Goal: Task Accomplishment & Management: Complete application form

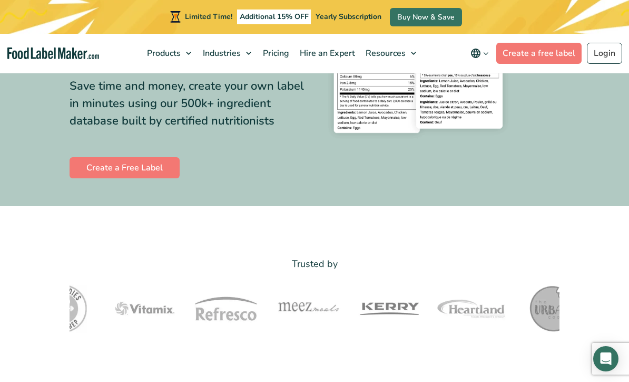
scroll to position [203, 0]
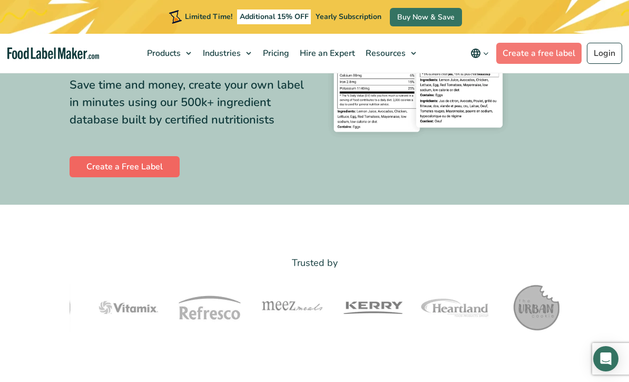
click at [92, 177] on link "Create a Free Label" at bounding box center [125, 166] width 110 height 21
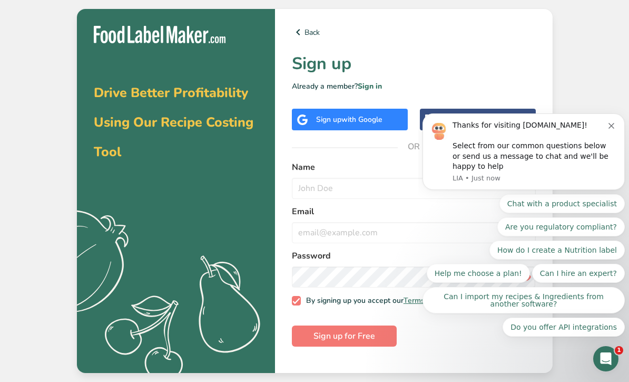
click at [613, 128] on icon "Dismiss notification" at bounding box center [612, 126] width 6 height 6
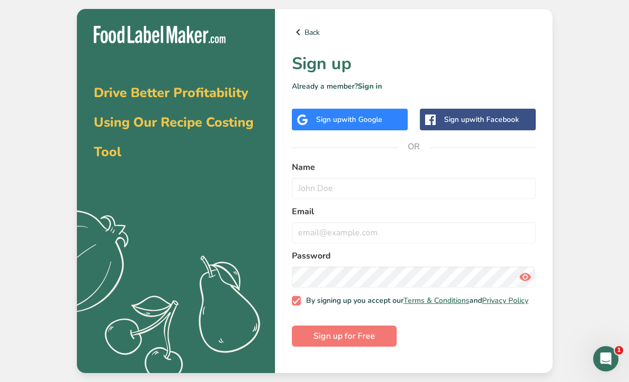
click at [368, 125] on div "Sign up with Google" at bounding box center [349, 119] width 66 height 11
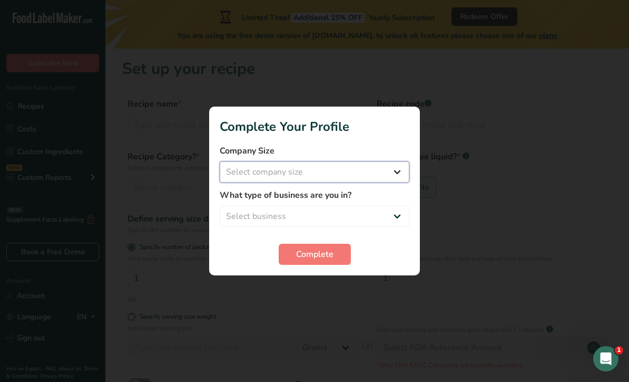
click at [384, 171] on select "Select company size Fewer than 10 Employees 10 to 50 Employees 51 to 500 Employ…" at bounding box center [315, 171] width 190 height 21
select select "1"
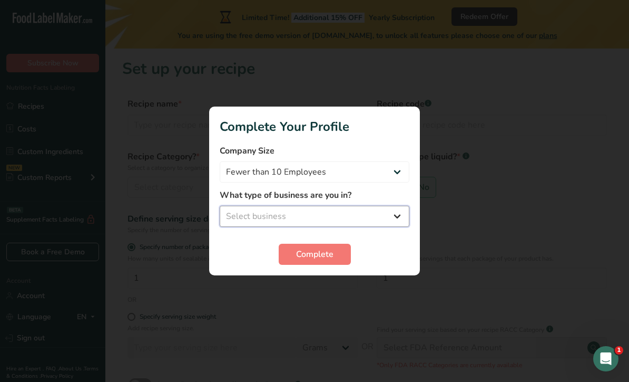
click at [363, 220] on select "Select business Packaged Food Manufacturer Restaurant & Cafe Bakery Meal Plans …" at bounding box center [315, 216] width 190 height 21
click at [344, 222] on select "Select business Packaged Food Manufacturer Restaurant & Cafe Bakery Meal Plans …" at bounding box center [315, 216] width 190 height 21
select select "1"
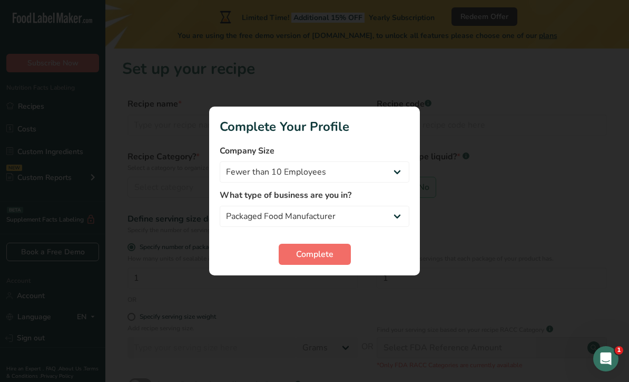
click at [322, 251] on span "Complete" at bounding box center [314, 254] width 37 height 13
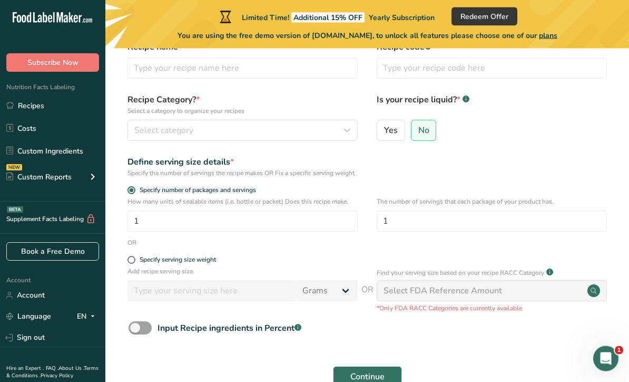
scroll to position [93, 0]
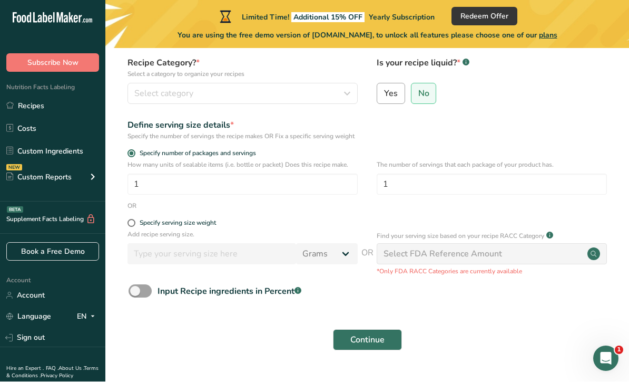
click at [390, 99] on span "Yes" at bounding box center [391, 94] width 14 height 11
click at [384, 97] on input "Yes" at bounding box center [380, 93] width 7 height 7
radio input "true"
radio input "false"
select select "22"
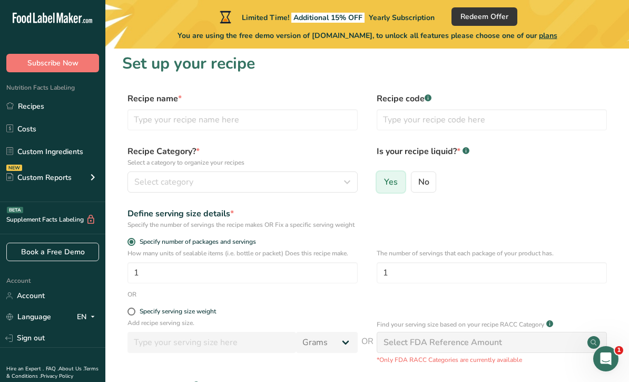
scroll to position [0, 0]
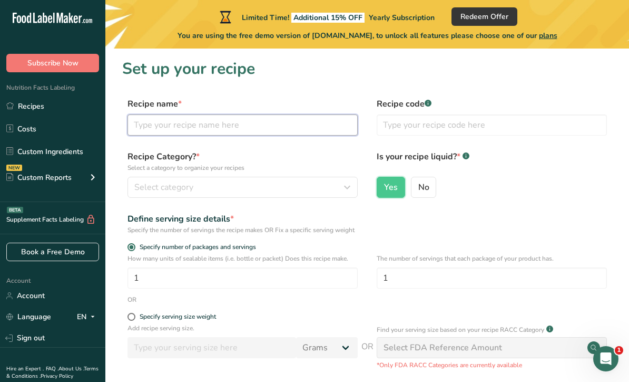
click at [331, 125] on input "text" at bounding box center [243, 124] width 230 height 21
type input "FENT Like Dino"
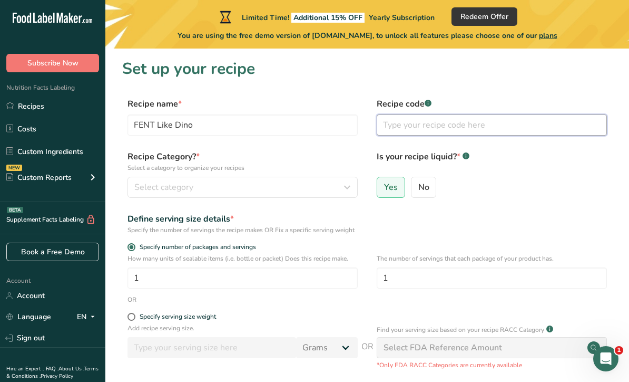
click at [518, 121] on input "text" at bounding box center [492, 124] width 230 height 21
select select "22"
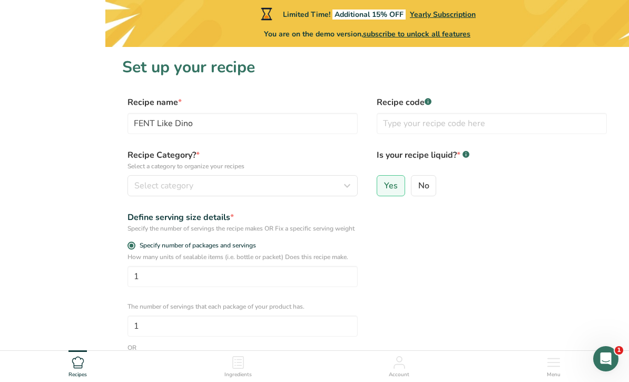
select select "22"
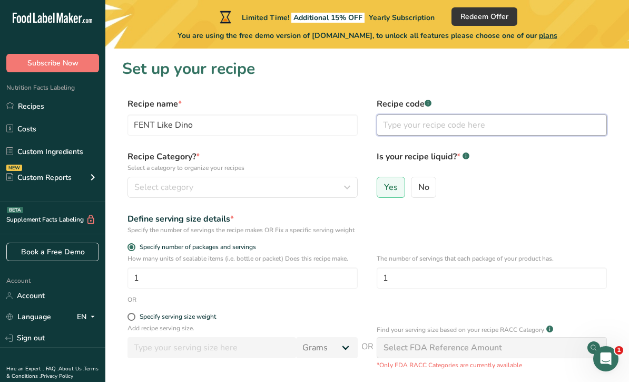
click at [470, 129] on input "text" at bounding box center [492, 124] width 230 height 21
paste input "Recipe Code: 402B7"
type input "Recipe Code: 402B7"
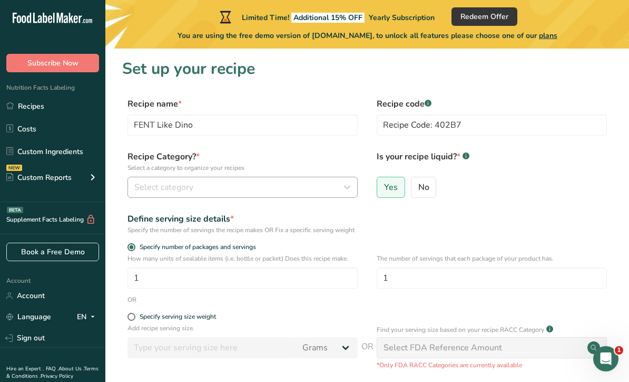
click at [313, 186] on div "Select category" at bounding box center [239, 187] width 210 height 13
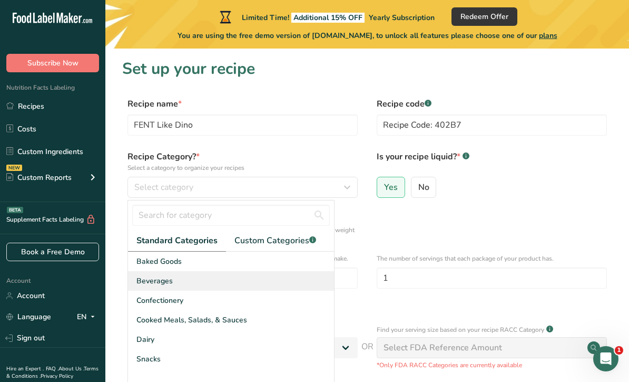
click at [214, 284] on div "Beverages" at bounding box center [231, 280] width 206 height 19
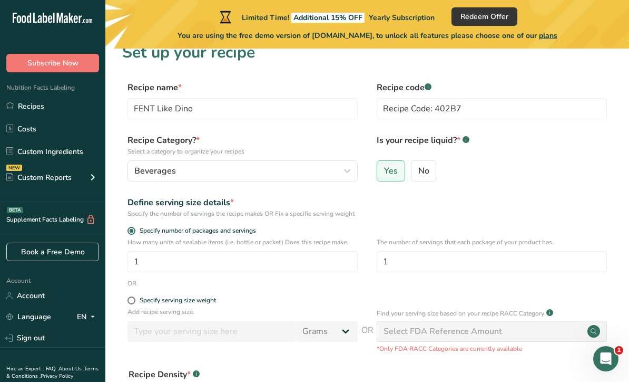
scroll to position [33, 0]
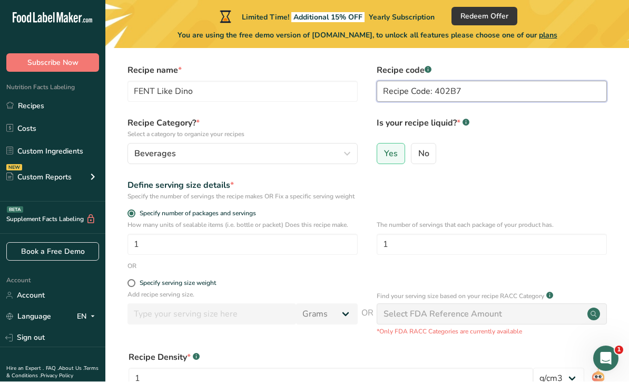
click at [526, 85] on input "Recipe Code: 402B7" at bounding box center [492, 91] width 230 height 21
select select "22"
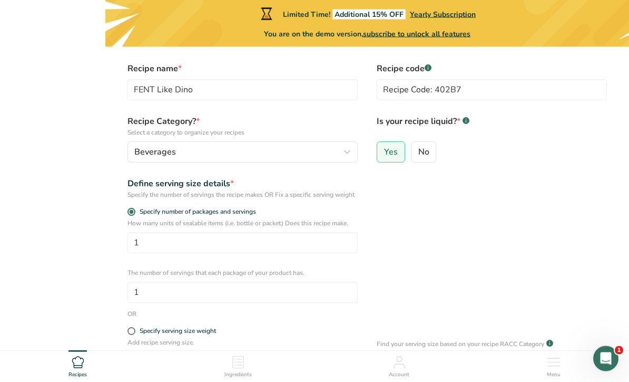
select select "22"
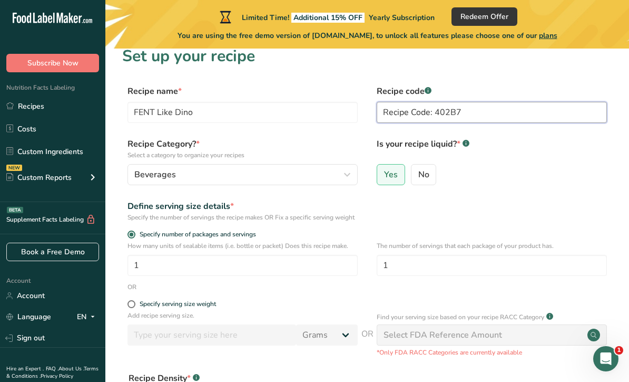
click at [501, 111] on input "Recipe Code: 402B7" at bounding box center [492, 112] width 230 height 21
type input "Recipe Code:"
select select "22"
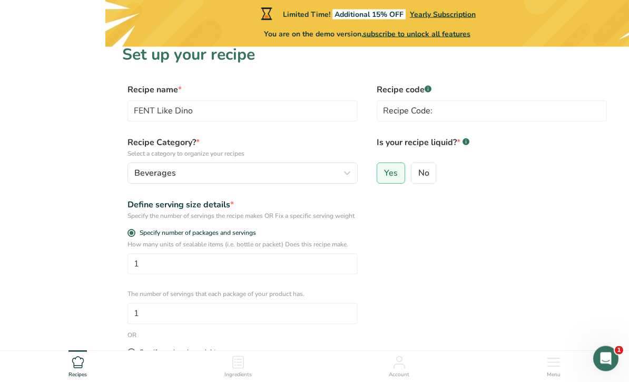
select select "22"
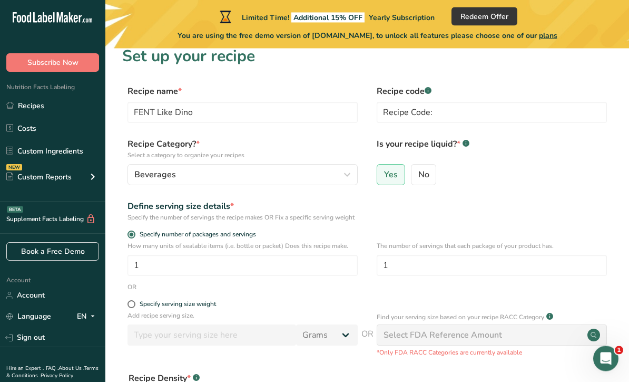
scroll to position [0, 0]
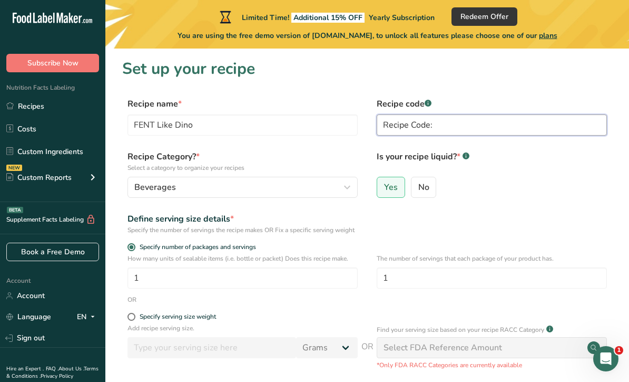
click at [465, 124] on input "Recipe Code:" at bounding box center [492, 124] width 230 height 21
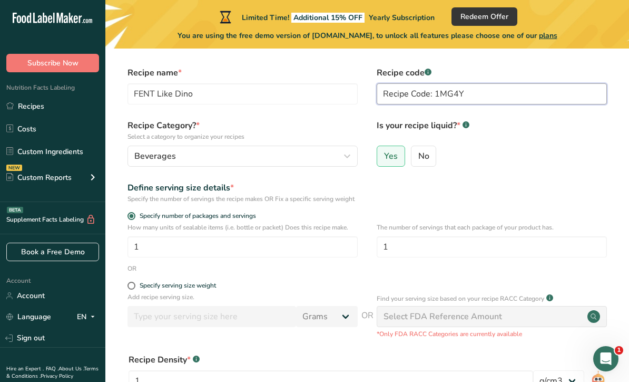
scroll to position [26, 0]
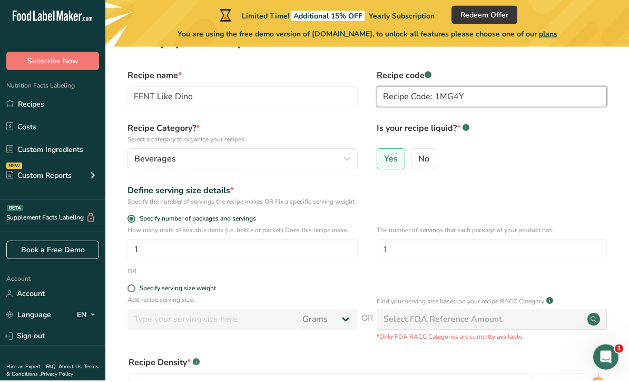
type input "Recipe Code: 1MG4Y"
click at [574, 189] on div "Define serving size details * Specify the number of servings the recipe makes O…" at bounding box center [367, 197] width 490 height 22
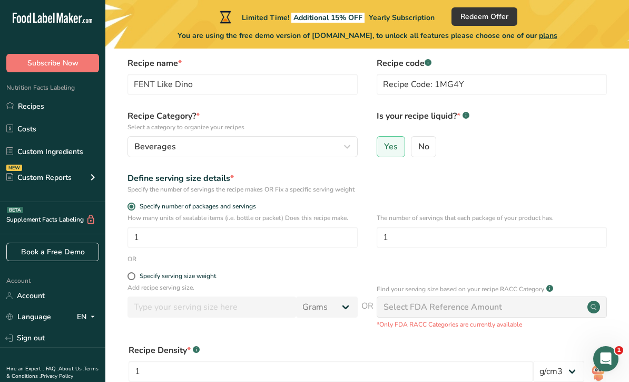
scroll to position [41, 0]
select select "22"
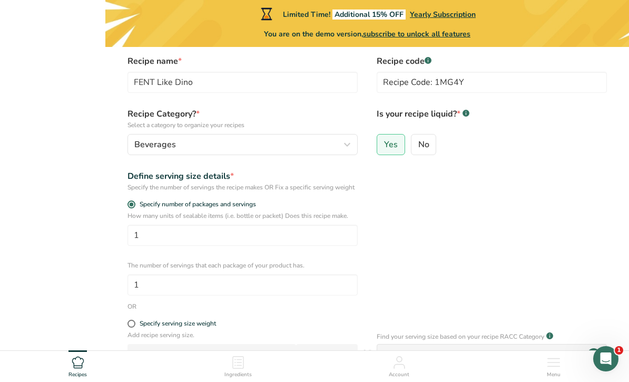
select select "22"
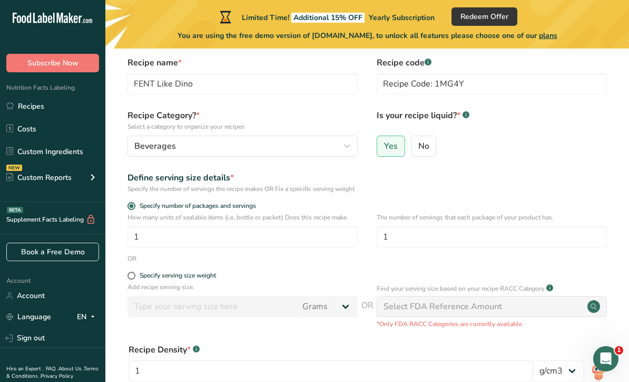
scroll to position [0, 0]
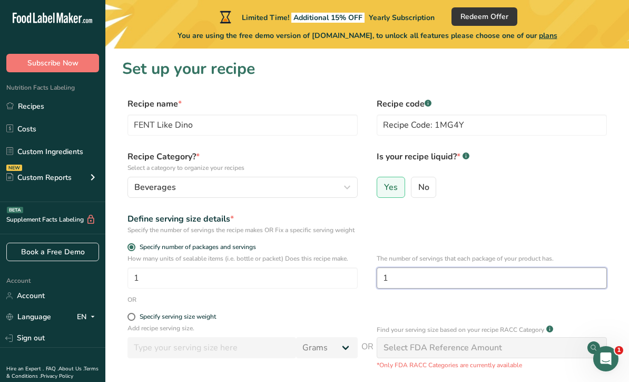
click at [508, 282] on input "1" at bounding box center [492, 277] width 230 height 21
select select "22"
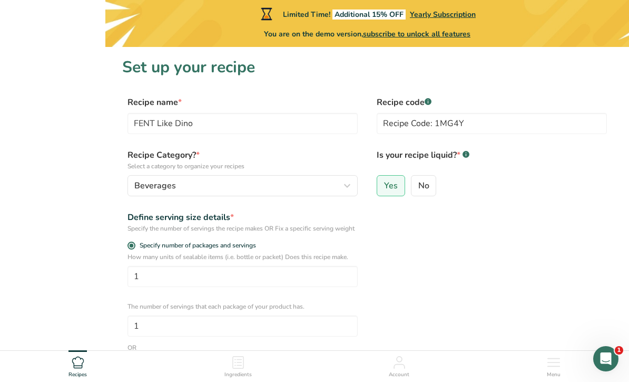
select select "22"
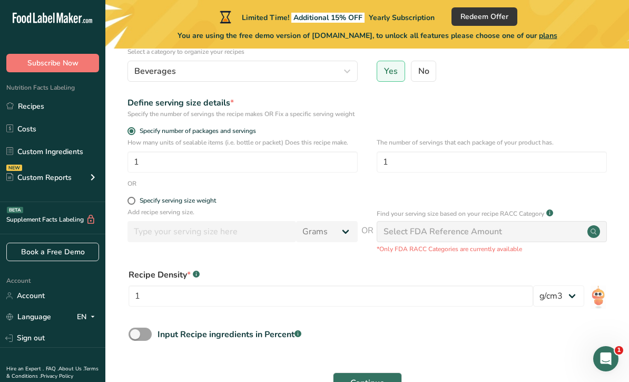
scroll to position [115, 0]
click at [558, 172] on input "1" at bounding box center [492, 162] width 230 height 21
click at [384, 161] on input "1" at bounding box center [492, 162] width 230 height 21
click at [383, 159] on div "The number of servings that each package of your product has. 1" at bounding box center [492, 158] width 230 height 41
click at [391, 148] on p "The number of servings that each package of your product has." at bounding box center [492, 142] width 230 height 9
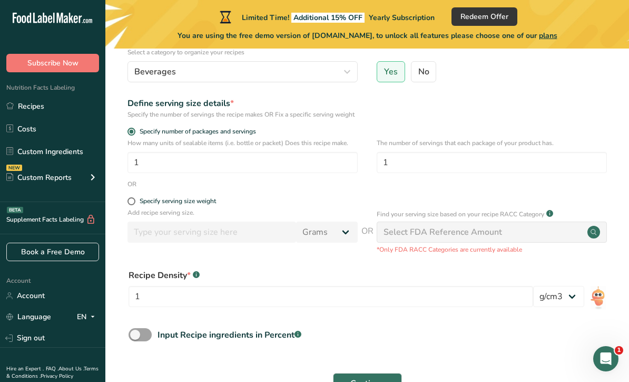
select select "22"
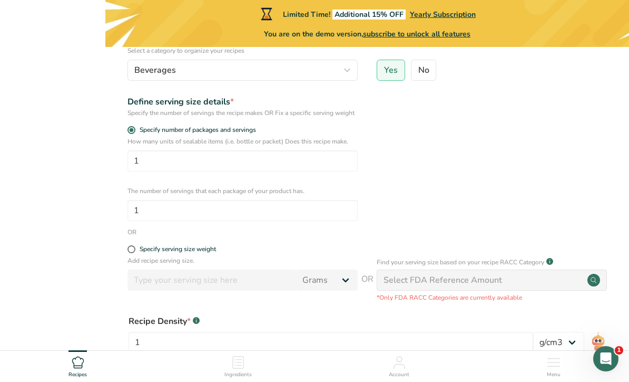
select select "22"
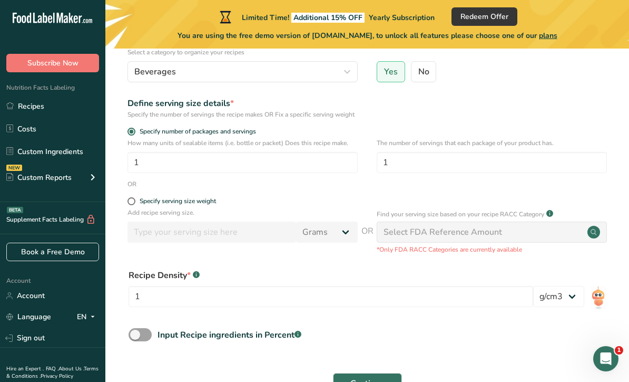
scroll to position [0, 0]
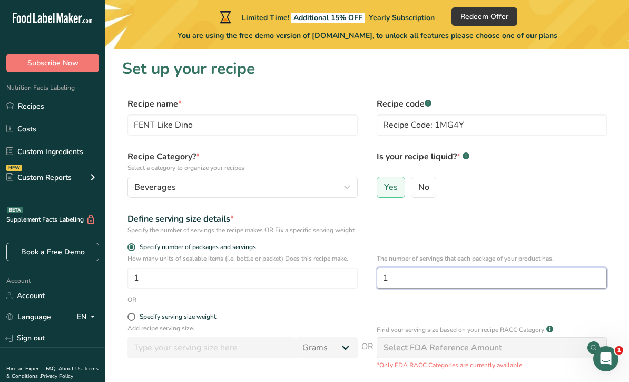
click at [447, 288] on input "1" at bounding box center [492, 277] width 230 height 21
type input "680"
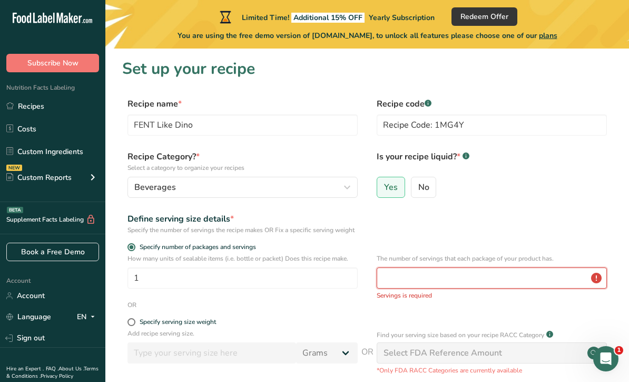
type input "680"
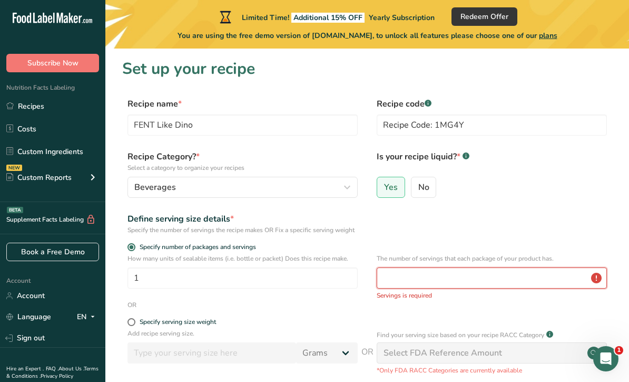
click at [513, 248] on form "Recipe name * FENT Like Dino Recipe code .a-a{fill:#347362;}.b-a{fill:#fff;} Re…" at bounding box center [367, 308] width 490 height 423
click at [496, 279] on input "number" at bounding box center [492, 277] width 230 height 21
click at [492, 288] on input "number" at bounding box center [492, 277] width 230 height 21
click at [491, 286] on input "number" at bounding box center [492, 277] width 230 height 21
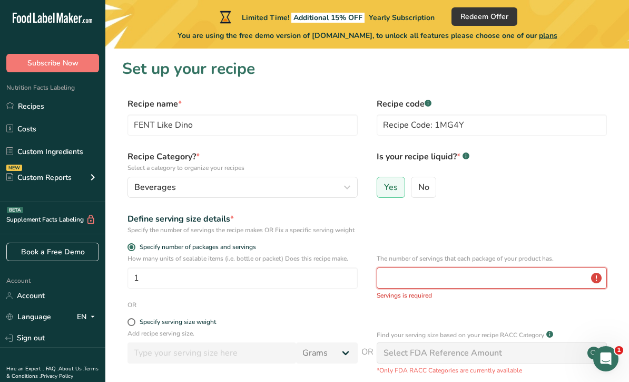
type input "680"
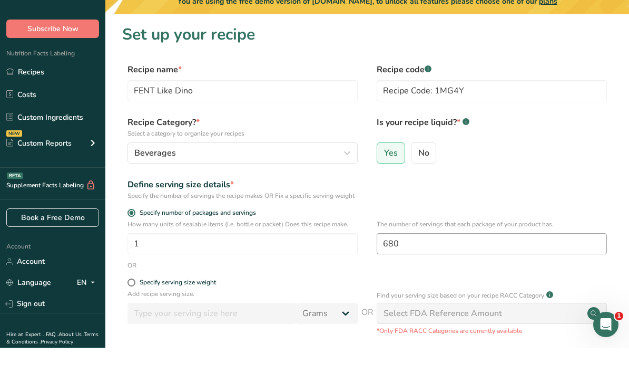
select select "22"
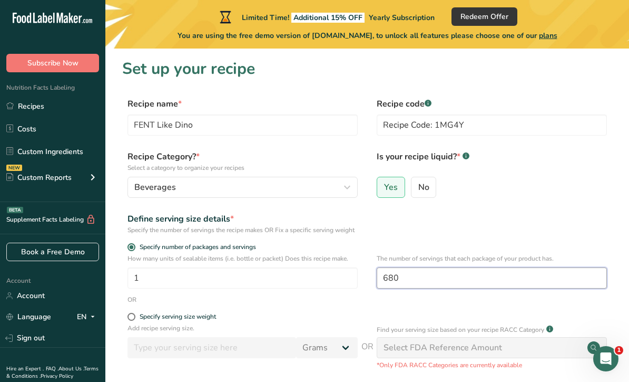
click at [446, 288] on input "680" at bounding box center [492, 277] width 230 height 21
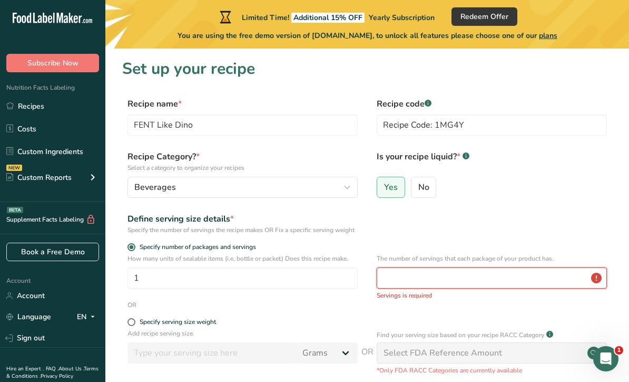
type input "680"
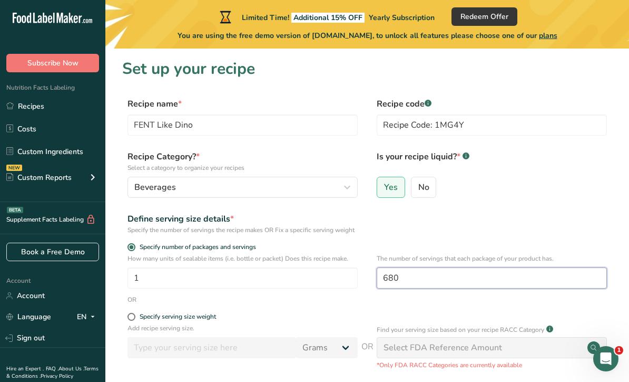
type input "680"
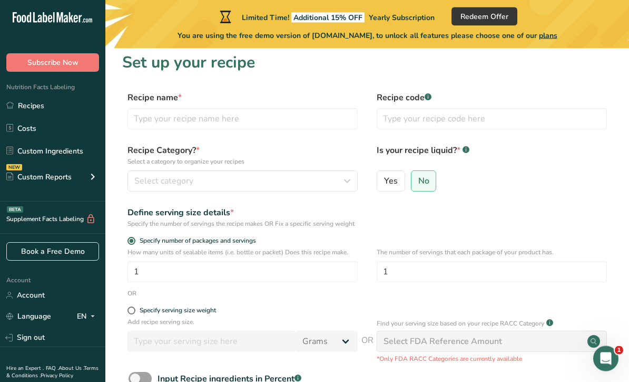
scroll to position [1, 0]
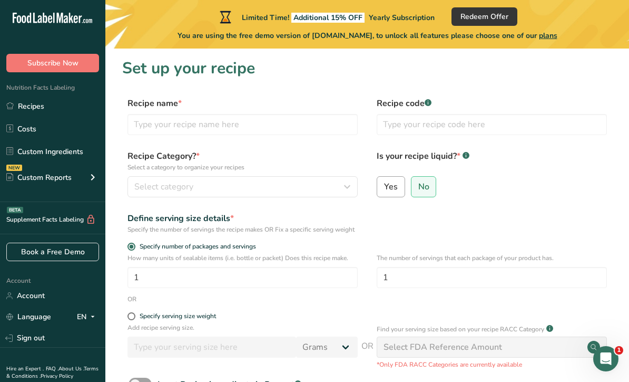
click at [393, 188] on span "Yes" at bounding box center [391, 186] width 14 height 11
click at [384, 188] on input "Yes" at bounding box center [380, 186] width 7 height 7
radio input "true"
radio input "false"
click at [138, 182] on span "Select category" at bounding box center [163, 186] width 59 height 13
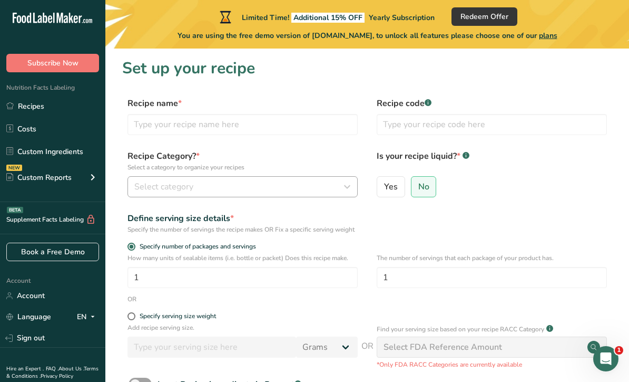
select select "22"
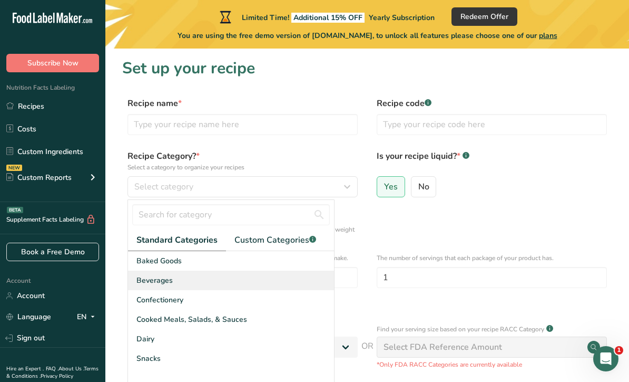
click at [143, 283] on span "Beverages" at bounding box center [154, 280] width 36 height 11
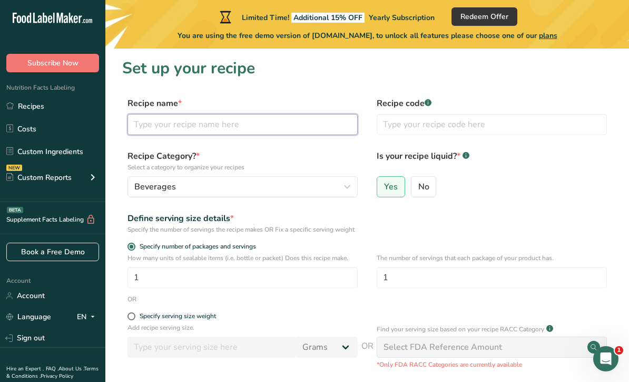
click at [150, 134] on input "text" at bounding box center [243, 124] width 230 height 21
type input "FENT Like Dino"
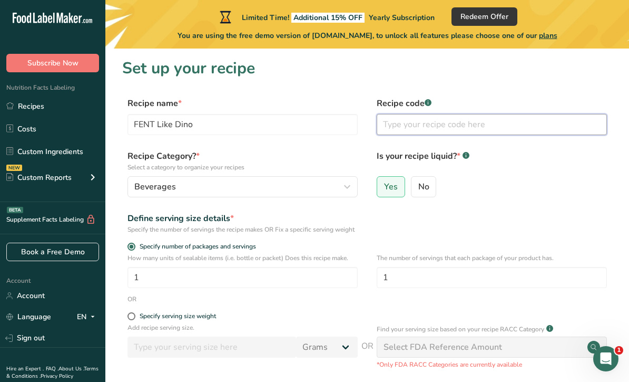
click at [473, 129] on input "text" at bounding box center [492, 124] width 230 height 21
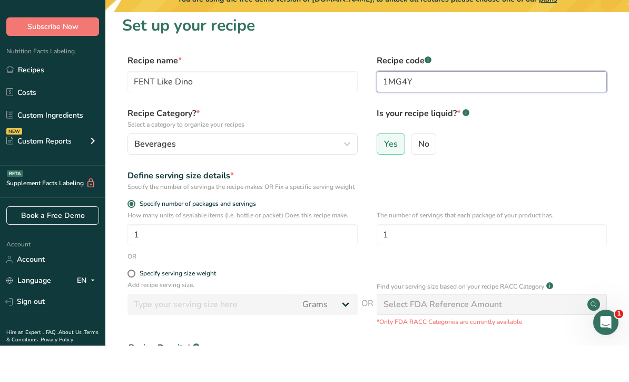
scroll to position [17, 0]
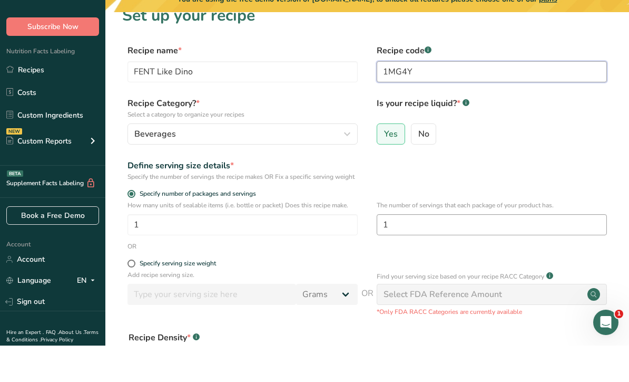
type input "1MG4Y"
click at [431, 250] on input "1" at bounding box center [492, 260] width 230 height 21
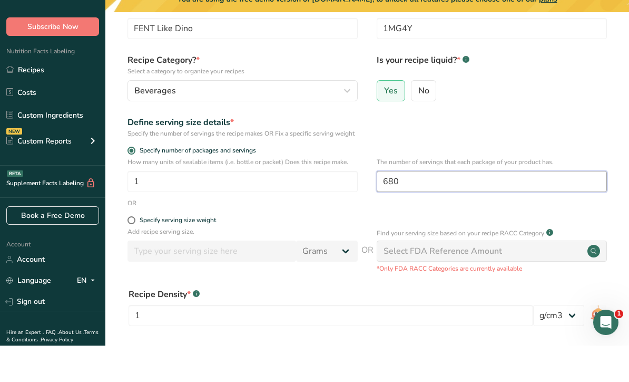
scroll to position [76, 0]
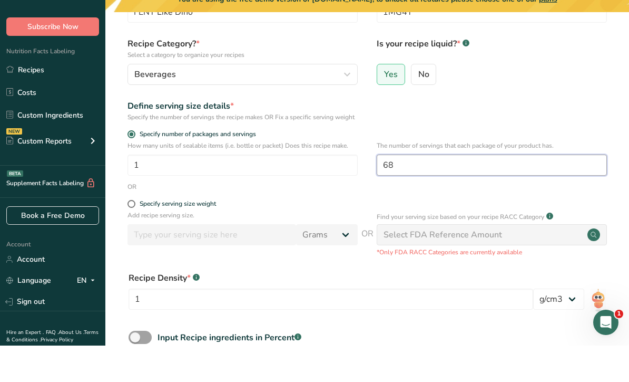
type input "6"
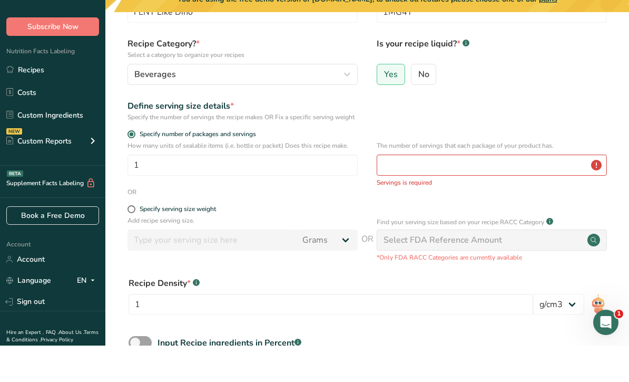
scroll to position [113, 0]
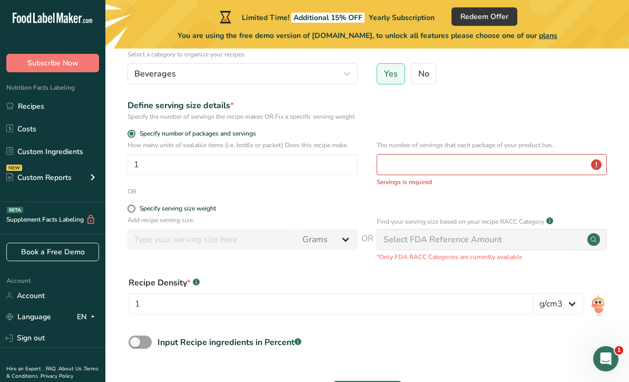
click at [135, 225] on p "Add recipe serving size." at bounding box center [243, 219] width 230 height 9
click at [135, 212] on span at bounding box center [132, 208] width 8 height 8
click at [134, 212] on input "Specify serving size weight" at bounding box center [131, 208] width 7 height 7
radio input "true"
radio input "false"
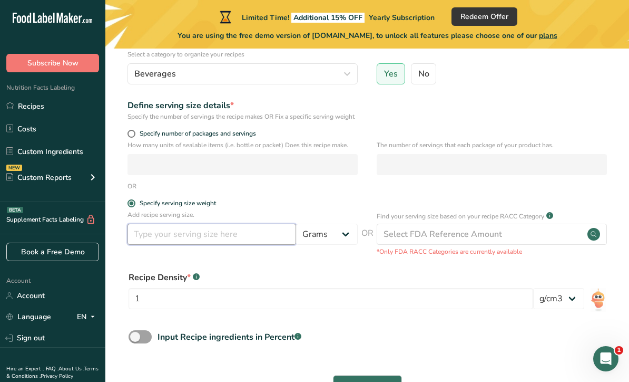
click at [160, 245] on input "number" at bounding box center [212, 233] width 169 height 21
click at [199, 233] on input "number" at bounding box center [212, 234] width 169 height 21
type input "680"
click at [341, 239] on select "Grams kg mg mcg lb oz l mL fl oz tbsp tsp cup qt gallon" at bounding box center [327, 234] width 62 height 21
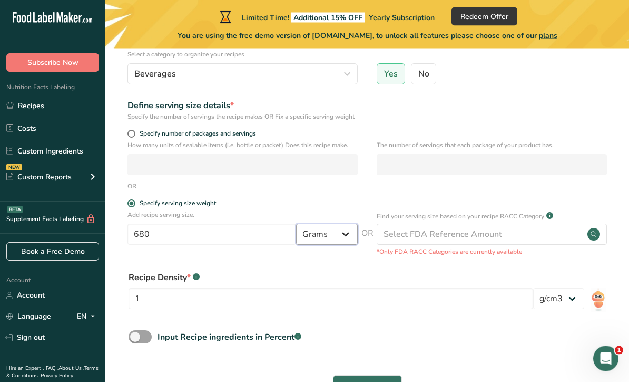
select select "17"
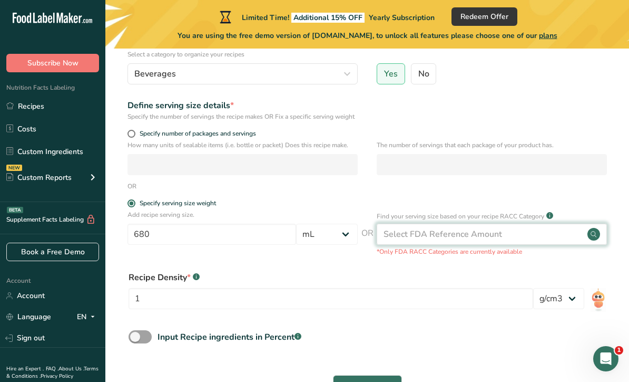
click at [507, 245] on div "Select FDA Reference Amount" at bounding box center [492, 233] width 230 height 21
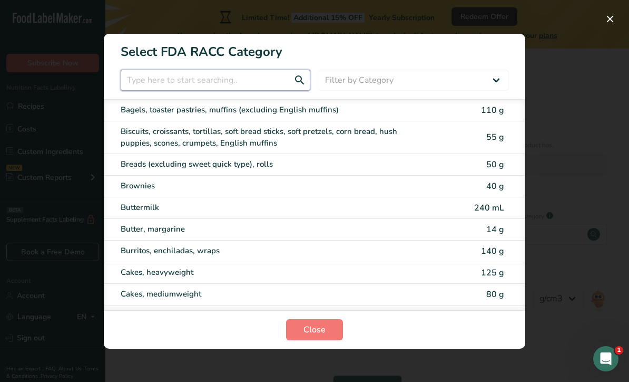
click at [288, 91] on input "RACC Category Selection Modal" at bounding box center [216, 80] width 190 height 21
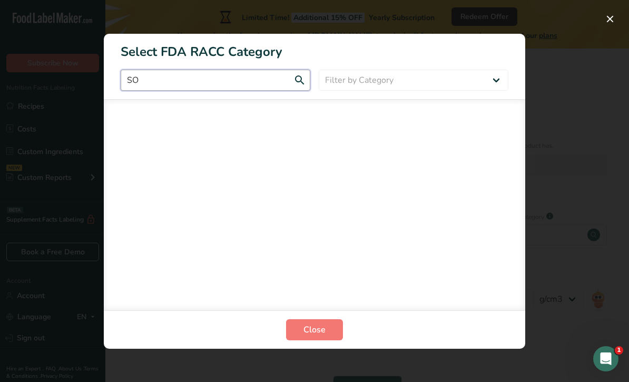
type input "S"
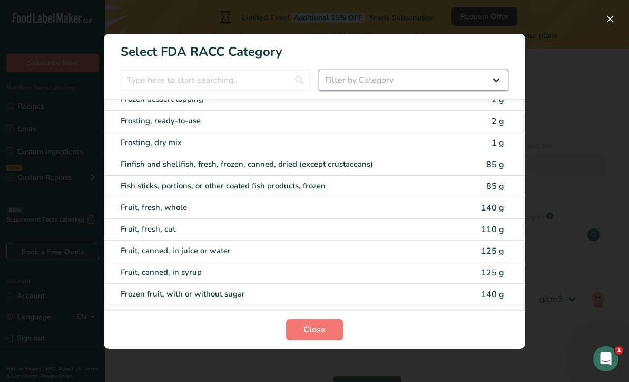
click at [450, 91] on select "Filter by Category All Bakery products Beverages Cereals and other grain produc…" at bounding box center [414, 80] width 190 height 21
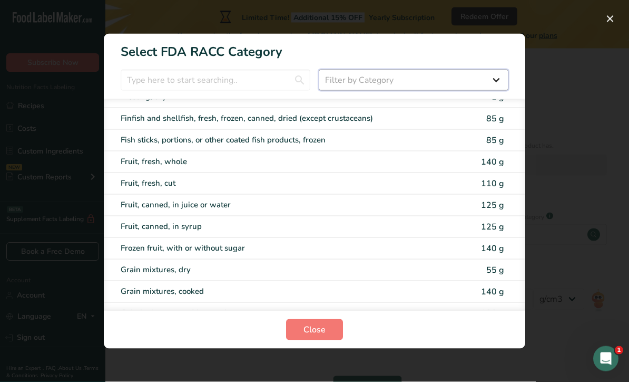
select select "6"
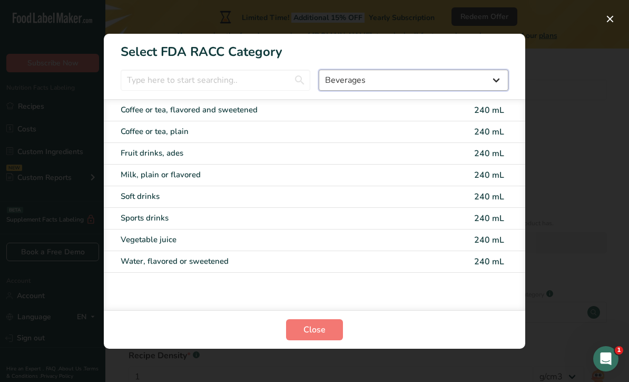
scroll to position [0, 0]
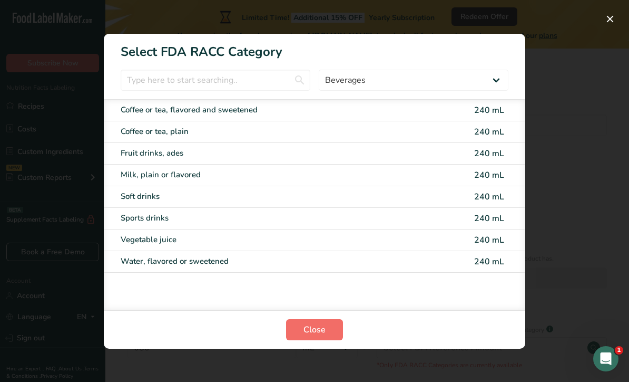
click at [323, 323] on span "Close" at bounding box center [315, 329] width 22 height 13
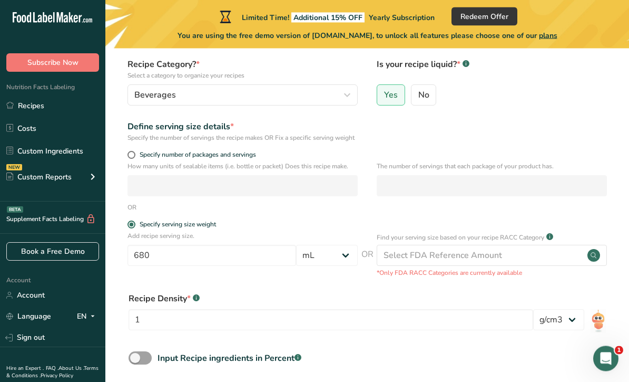
scroll to position [102, 0]
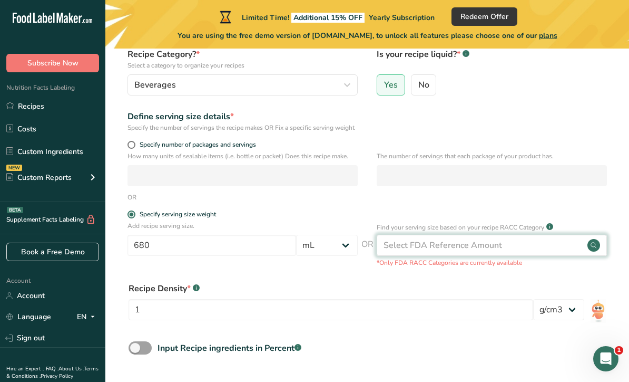
click at [531, 250] on div "Select FDA Reference Amount" at bounding box center [492, 245] width 230 height 21
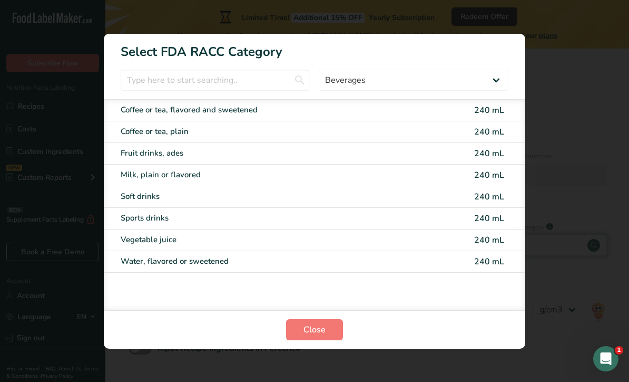
scroll to position [0, 0]
select select "17"
select select "22"
select select "6"
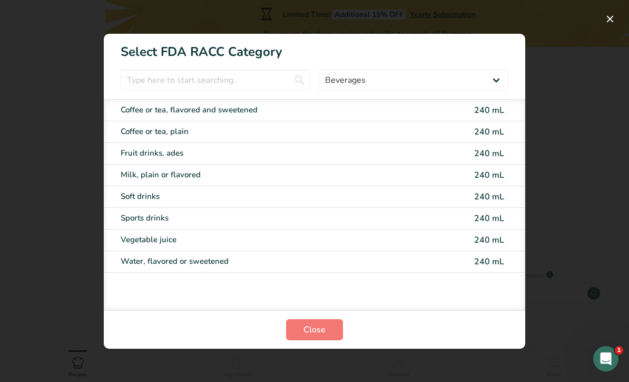
select select "17"
select select "22"
select select "6"
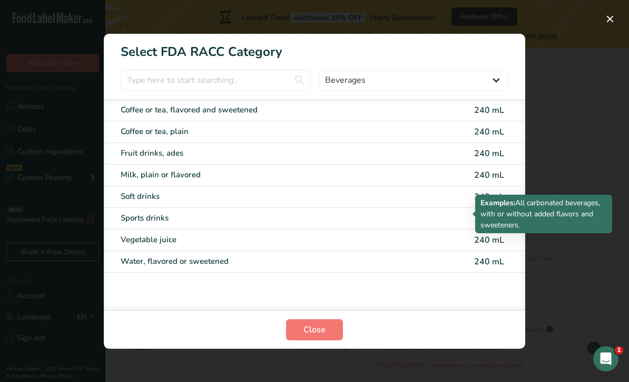
click at [370, 202] on div "Soft drinks" at bounding box center [270, 196] width 299 height 12
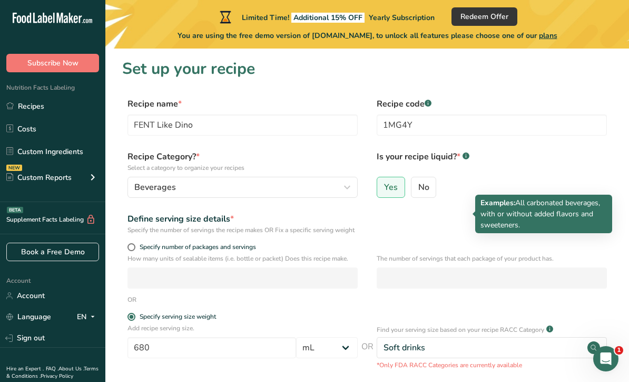
type input "240"
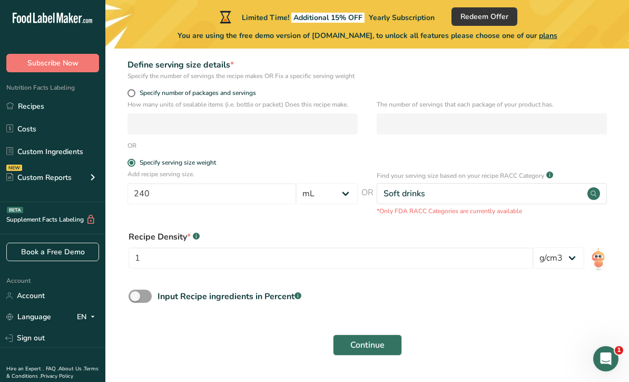
scroll to position [159, 0]
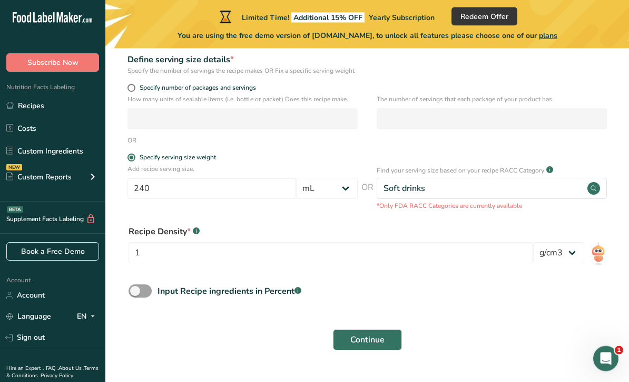
select select "17"
select select "22"
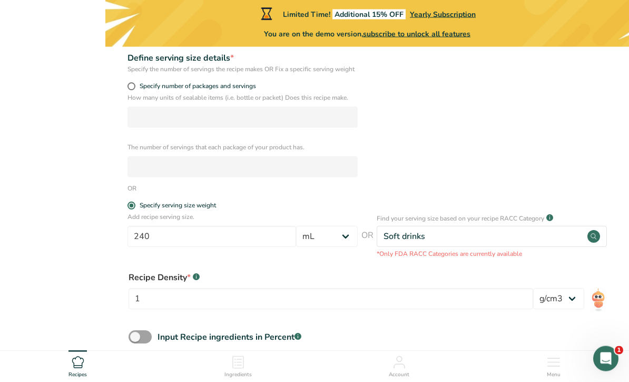
select select "17"
select select "22"
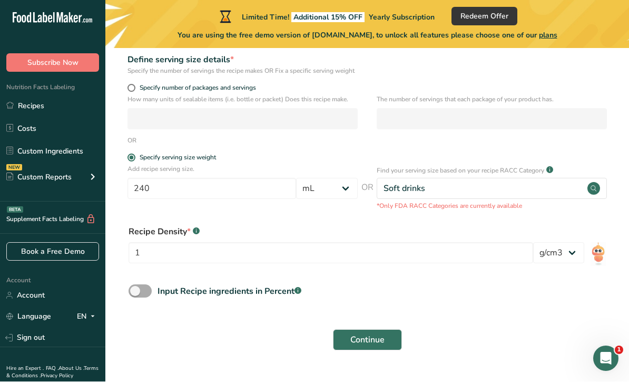
click at [146, 298] on span at bounding box center [140, 291] width 23 height 13
click at [135, 295] on input "Input Recipe ingredients in Percent .a-a{fill:#347362;}.b-a{fill:#fff;}" at bounding box center [132, 291] width 7 height 7
checkbox input "true"
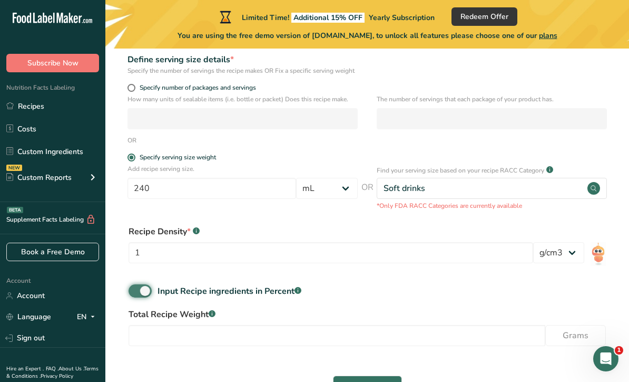
scroll to position [205, 0]
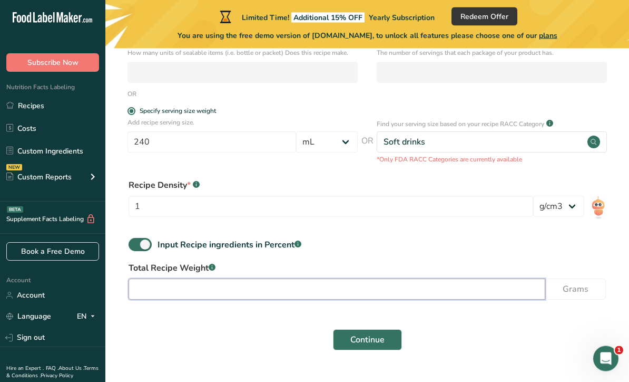
click at [479, 300] on input "number" at bounding box center [337, 289] width 417 height 21
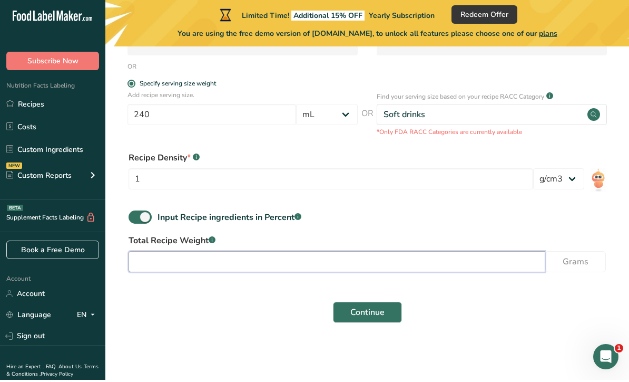
scroll to position [240, 0]
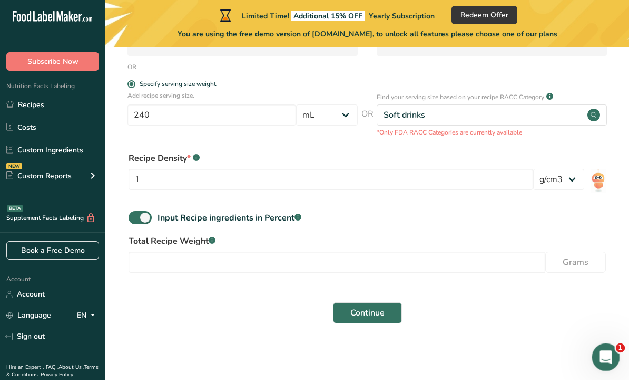
click at [606, 359] on icon "Open Intercom Messenger" at bounding box center [604, 355] width 17 height 17
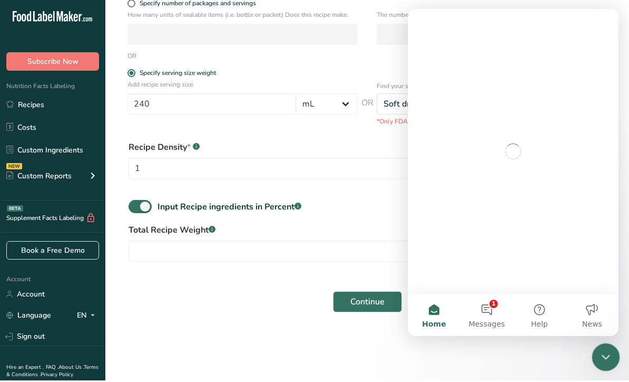
scroll to position [0, 0]
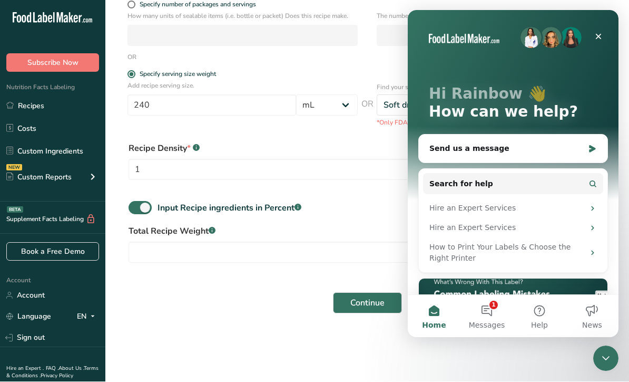
click at [196, 258] on div at bounding box center [105, 223] width 180 height 70
click at [600, 355] on icon "Close Intercom Messenger" at bounding box center [604, 356] width 13 height 13
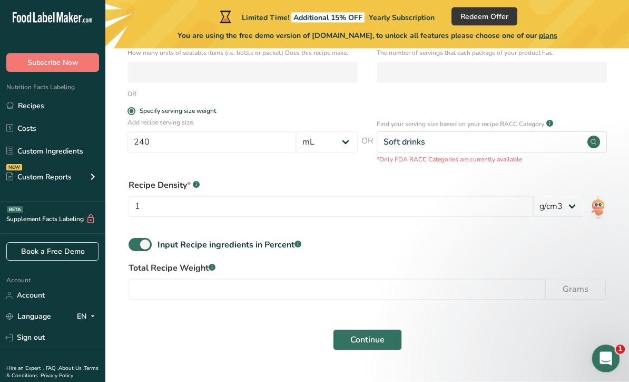
scroll to position [205, 0]
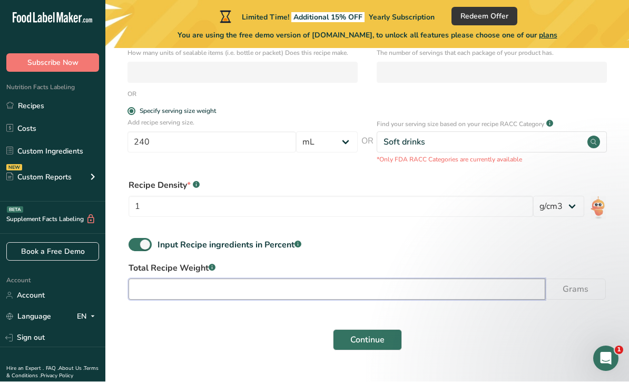
click at [470, 291] on input "number" at bounding box center [337, 289] width 417 height 21
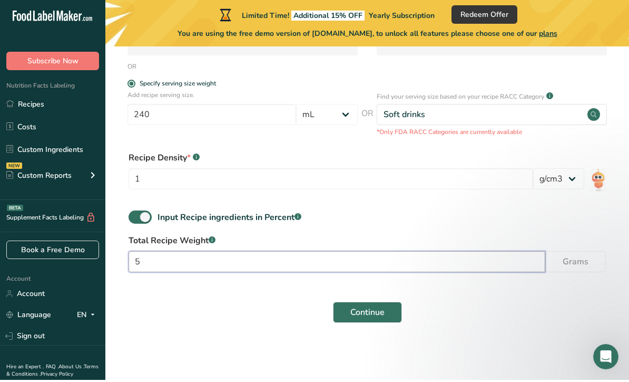
scroll to position [240, 0]
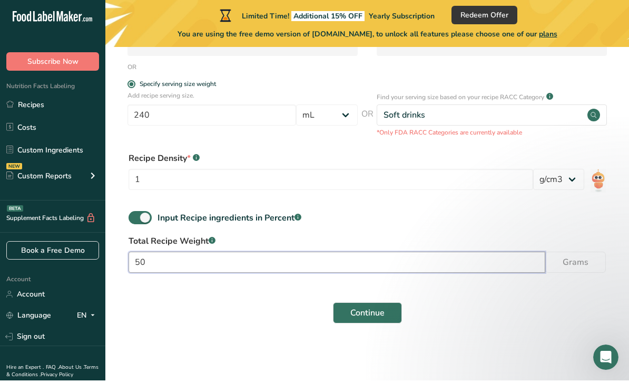
type input "5"
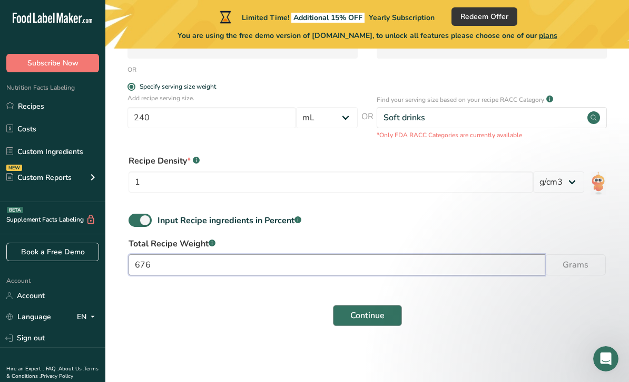
type input "676"
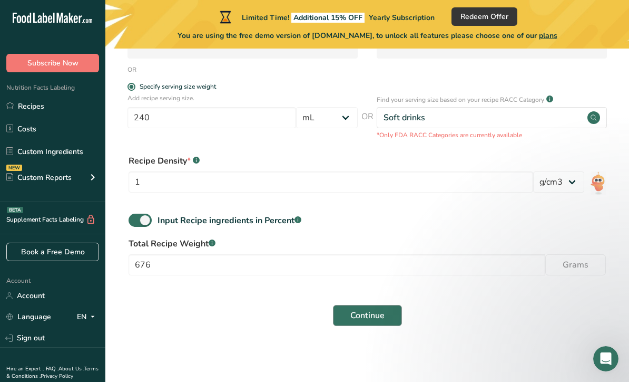
click at [379, 320] on span "Continue" at bounding box center [367, 315] width 34 height 13
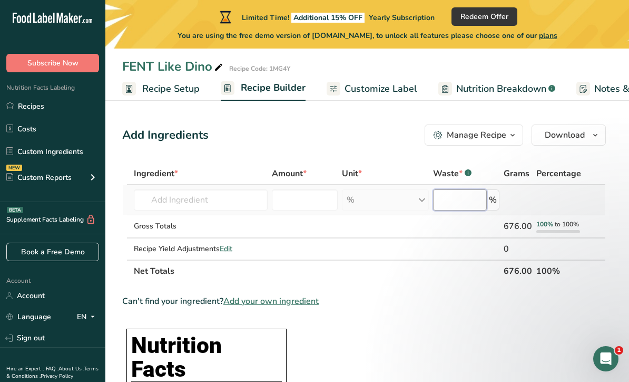
click at [470, 209] on input "number" at bounding box center [459, 199] width 53 height 21
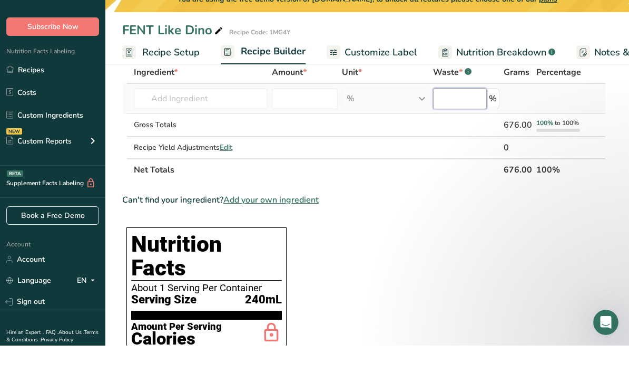
scroll to position [73, 0]
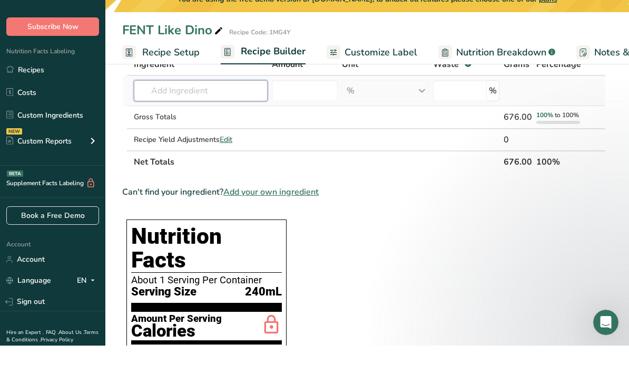
click at [235, 116] on input "text" at bounding box center [201, 126] width 134 height 21
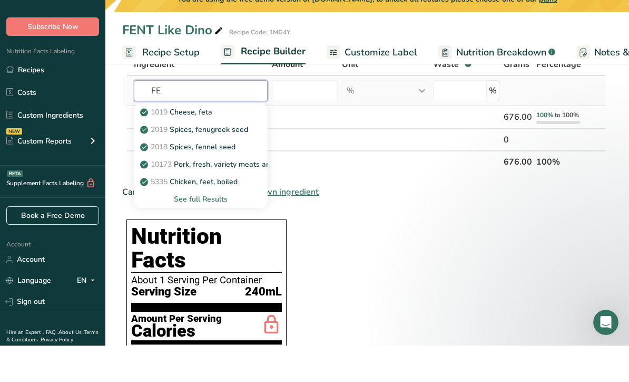
type input "F"
type input "fent"
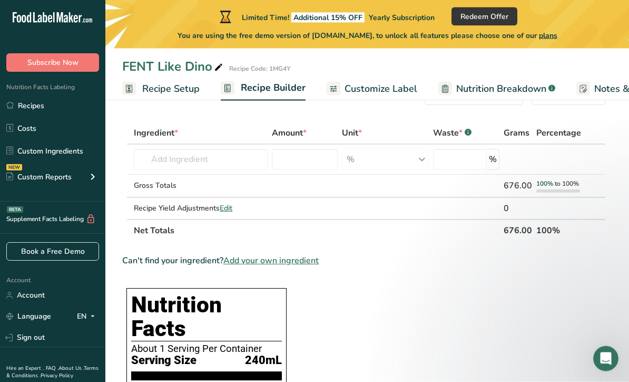
scroll to position [41, 0]
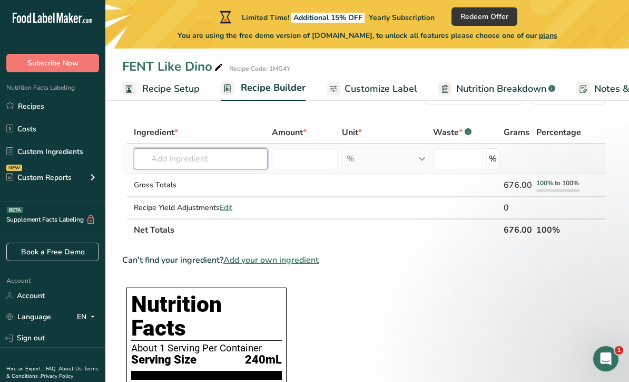
click at [234, 153] on input "text" at bounding box center [201, 158] width 134 height 21
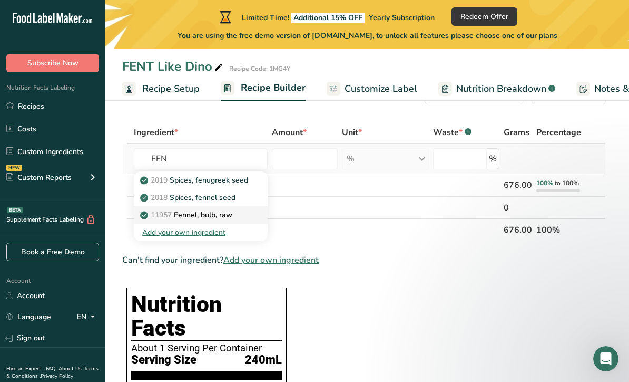
click at [172, 220] on link "11957 Fennel, bulb, raw" at bounding box center [201, 214] width 134 height 17
type input "Fennel, bulb, raw"
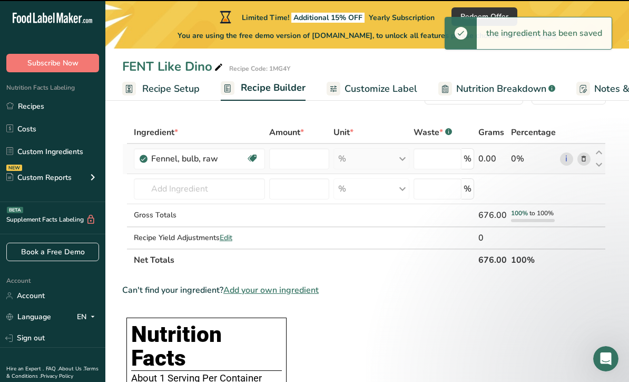
type input "0"
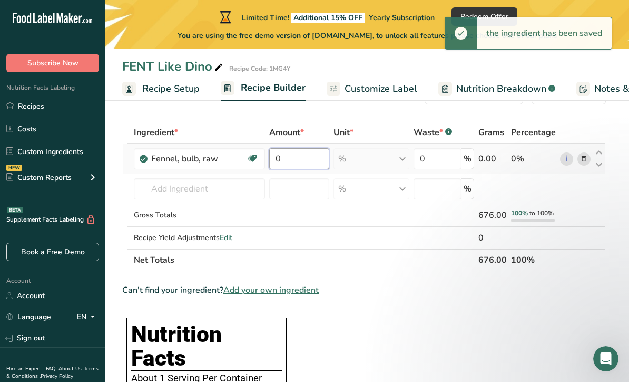
click at [301, 161] on input "0" at bounding box center [299, 158] width 60 height 21
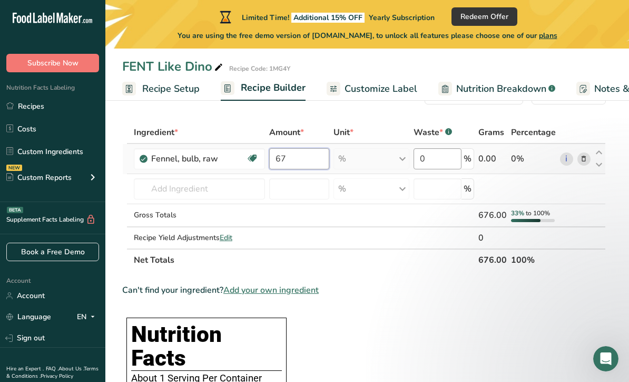
type input "67"
click at [453, 156] on div "Ingredient * Amount * Unit * Waste * .a-a{fill:#347362;}.b-a{fill:#fff;} Grams …" at bounding box center [364, 196] width 484 height 150
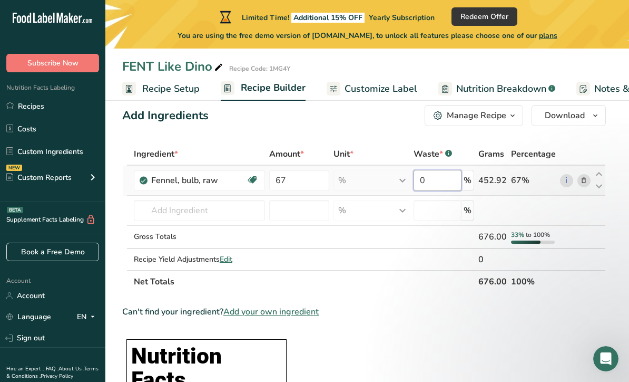
scroll to position [0, 0]
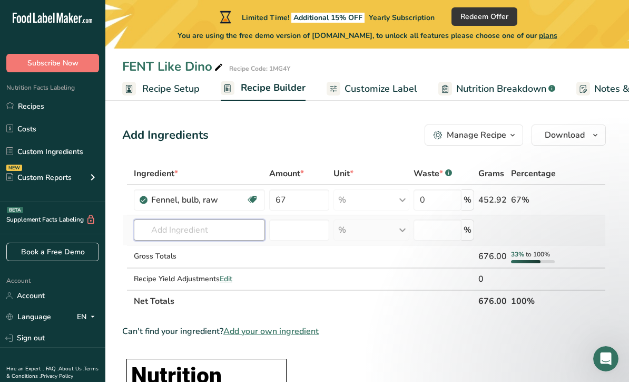
click at [164, 232] on div "Ingredient * Amount * Unit * Waste * .a-a{fill:#347362;}.b-a{fill:#fff;} Grams …" at bounding box center [364, 237] width 484 height 150
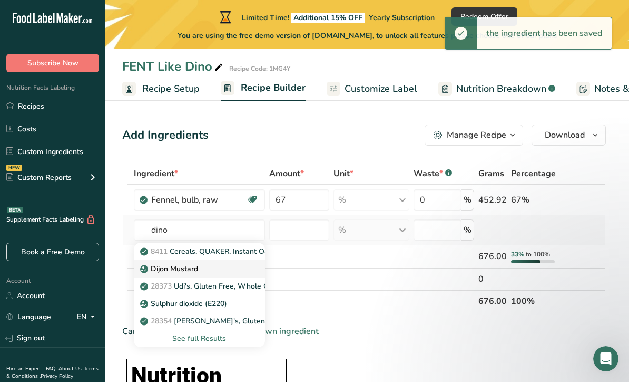
click at [168, 268] on p "Dijon Mustard" at bounding box center [170, 268] width 56 height 11
type input "Dijon Mustard"
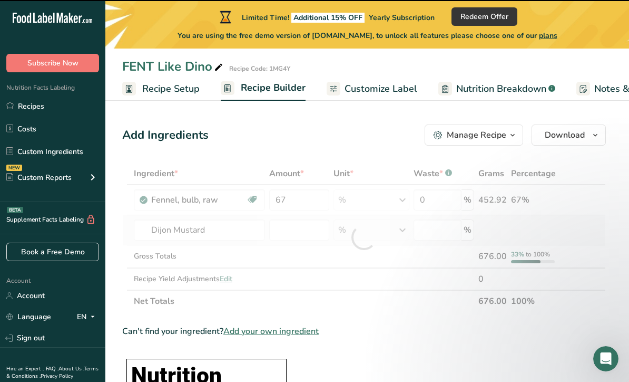
type input "0"
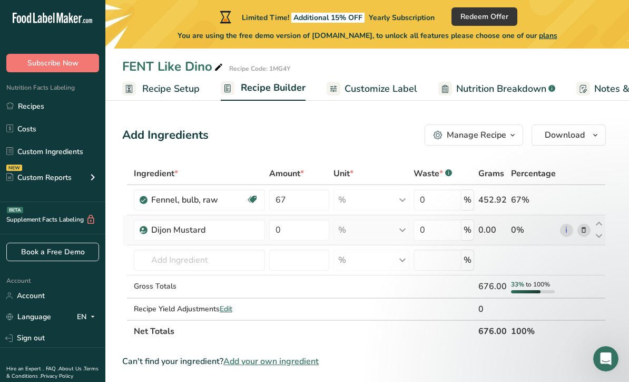
click at [333, 226] on td "% Weight Units g kg mg See more Volume Units l Volume units require a density c…" at bounding box center [371, 230] width 80 height 30
click at [311, 237] on input "0" at bounding box center [299, 229] width 60 height 21
type input "3"
type input "41"
click at [448, 231] on div "Ingredient * Amount * Unit * Waste * .a-a{fill:#347362;}.b-a{fill:#fff;} Grams …" at bounding box center [364, 252] width 484 height 180
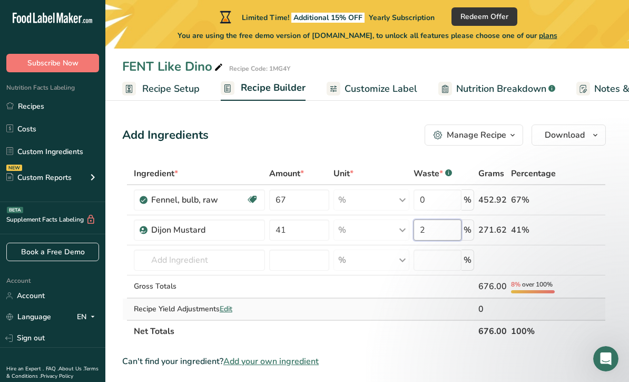
type input "2"
click at [300, 309] on div "Ingredient * Amount * Unit * Waste * .a-a{fill:#347362;}.b-a{fill:#fff;} Grams …" at bounding box center [364, 252] width 484 height 180
click at [303, 307] on td at bounding box center [299, 308] width 64 height 21
click at [275, 305] on td at bounding box center [299, 308] width 64 height 21
click at [263, 313] on div "Recipe Yield Adjustments Edit" at bounding box center [199, 308] width 131 height 11
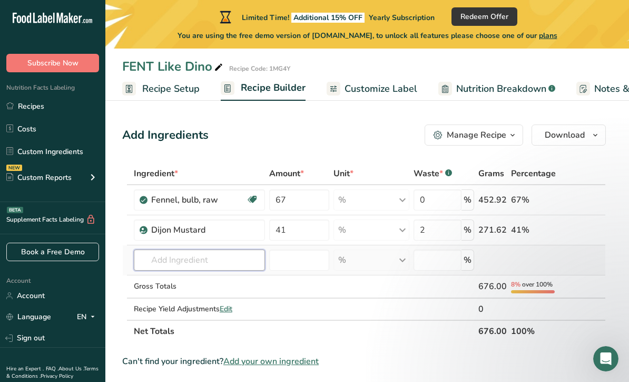
click at [218, 261] on input "text" at bounding box center [199, 259] width 131 height 21
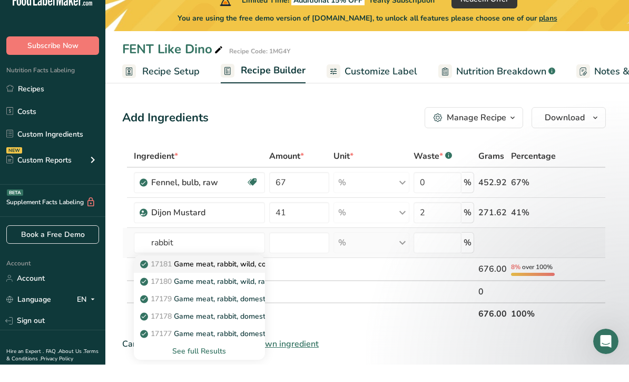
click at [168, 272] on link "17181 Game meat, rabbit, wild, cooked, stewed" at bounding box center [199, 280] width 131 height 17
type input "Game meat, rabbit, wild, cooked, stewed"
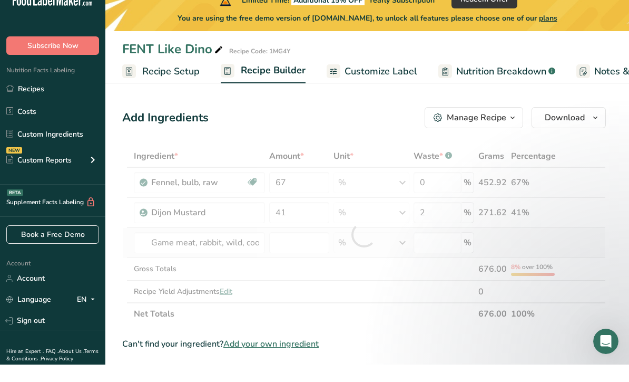
scroll to position [17, 0]
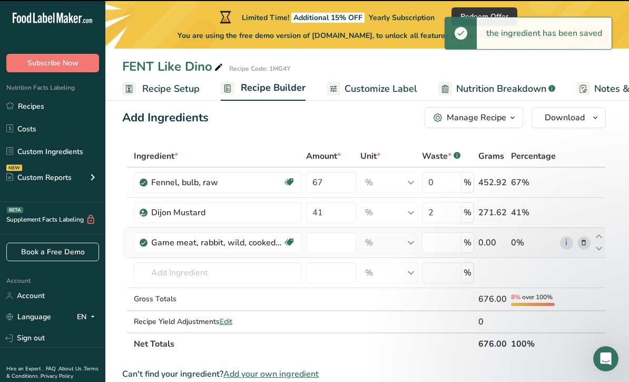
type input "0"
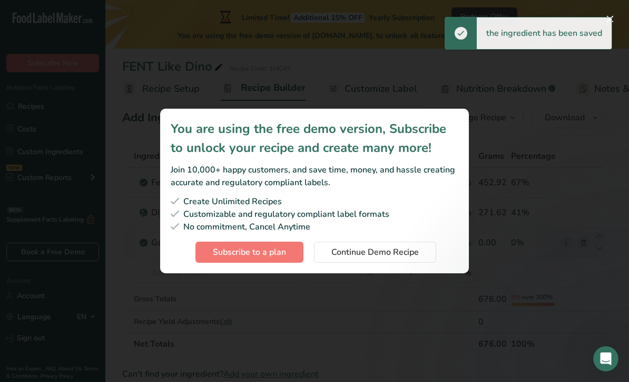
click at [286, 329] on div "Subscription modal" at bounding box center [314, 191] width 629 height 382
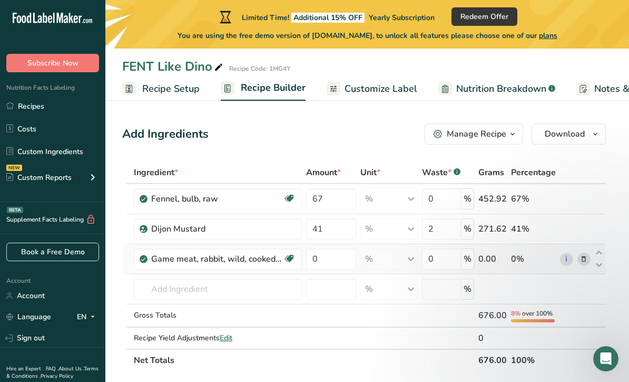
scroll to position [0, 0]
click at [338, 85] on div at bounding box center [334, 89] width 14 height 14
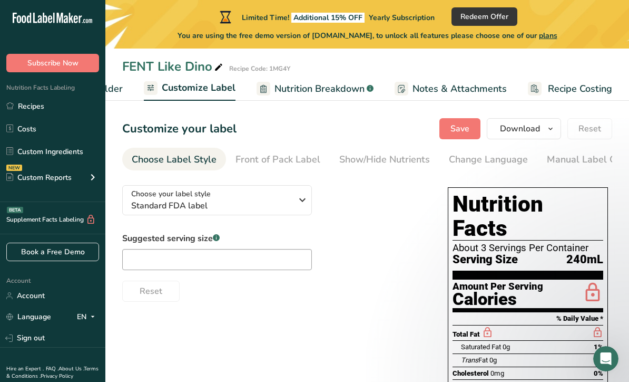
scroll to position [4, 0]
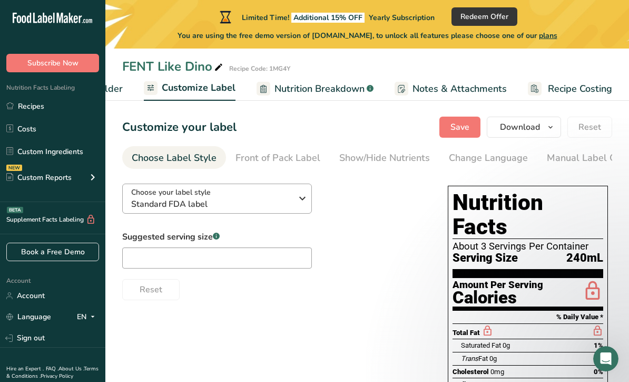
click at [290, 189] on div "Choose your label style Standard FDA label" at bounding box center [211, 199] width 161 height 24
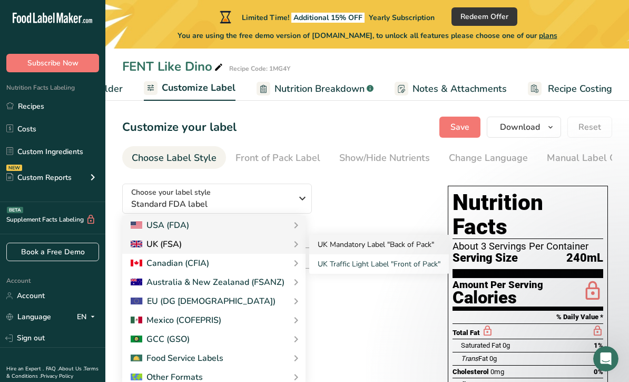
click at [340, 249] on link "UK Mandatory Label "Back of Pack"" at bounding box center [379, 244] width 140 height 19
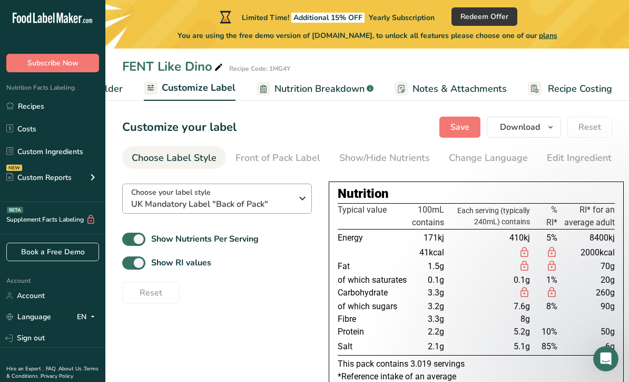
click at [282, 198] on span "UK Mandatory Label "Back of Pack"" at bounding box center [211, 204] width 161 height 13
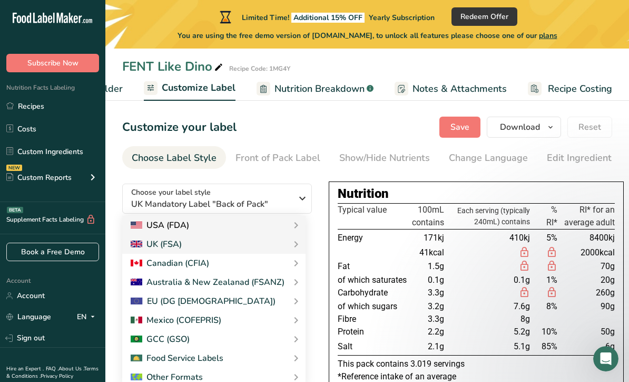
click at [250, 231] on div "USA (FDA)" at bounding box center [213, 225] width 183 height 19
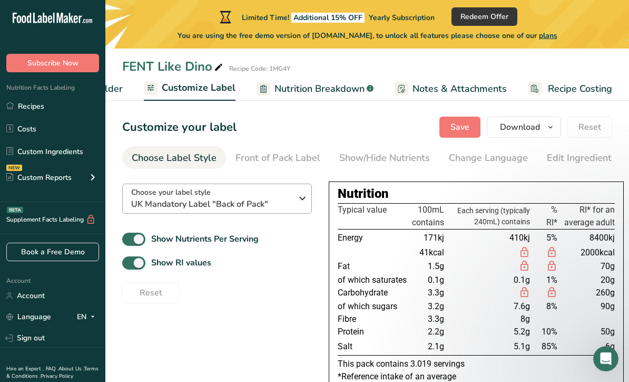
click at [290, 201] on span "UK Mandatory Label "Back of Pack"" at bounding box center [211, 204] width 161 height 13
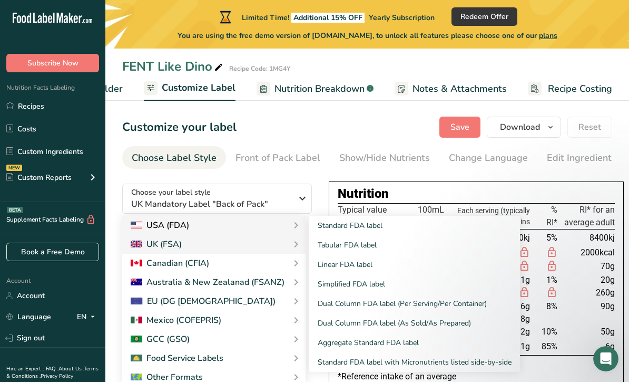
click at [249, 224] on div "USA (FDA)" at bounding box center [214, 225] width 167 height 13
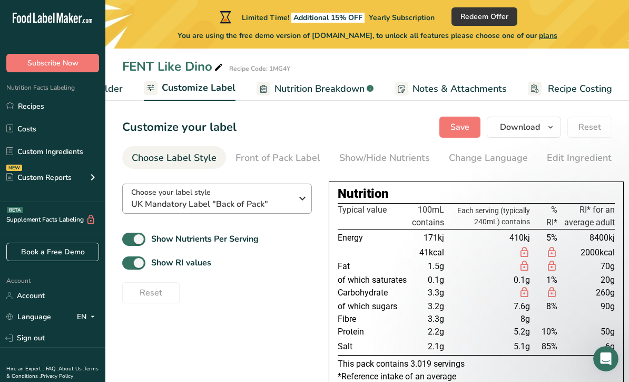
click at [279, 207] on span "UK Mandatory Label "Back of Pack"" at bounding box center [211, 204] width 161 height 13
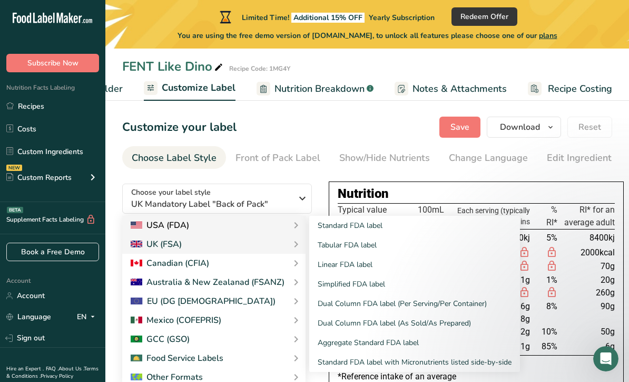
click at [251, 232] on div "USA (FDA)" at bounding box center [213, 225] width 183 height 19
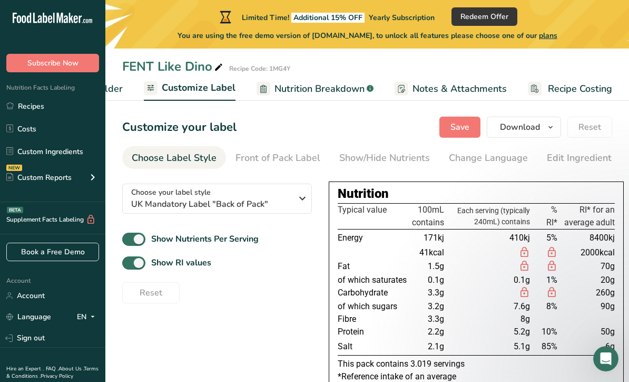
click at [265, 222] on div "Choose your label style UK Mandatory Label "Back of Pack" USA (FDA) Standard FD…" at bounding box center [217, 239] width 190 height 128
click at [256, 233] on b "Show Nutrients Per Serving" at bounding box center [205, 239] width 108 height 12
click at [129, 236] on input "Show Nutrients Per Serving" at bounding box center [125, 239] width 7 height 7
click at [275, 210] on button "Choose your label style UK Mandatory Label "Back of Pack"" at bounding box center [217, 198] width 190 height 30
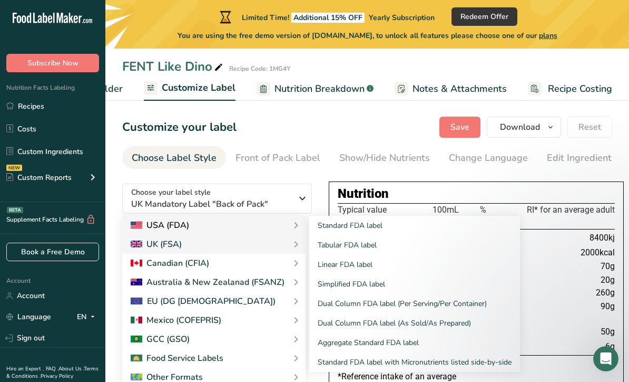
click at [265, 227] on div "USA (FDA)" at bounding box center [214, 225] width 167 height 13
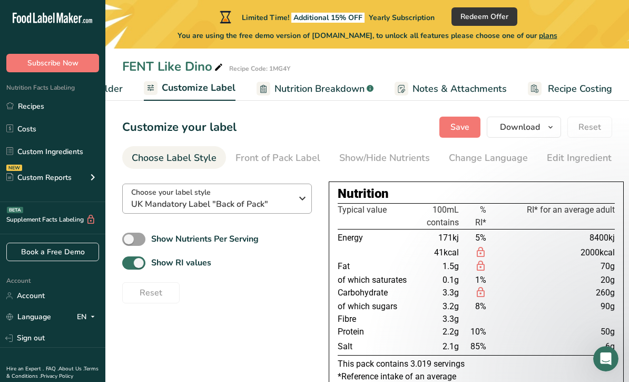
click at [266, 213] on button "Choose your label style UK Mandatory Label "Back of Pack"" at bounding box center [217, 198] width 190 height 30
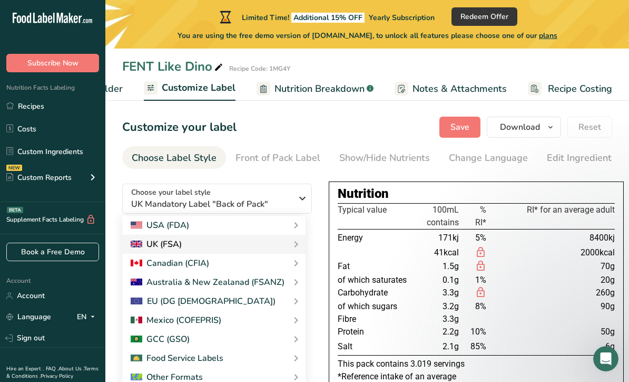
click at [259, 235] on div "UK (FSA)" at bounding box center [213, 244] width 183 height 19
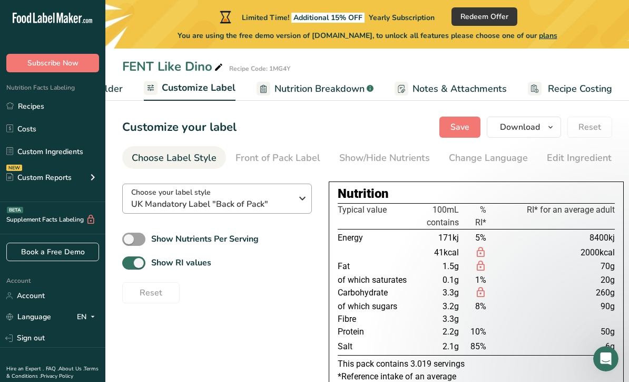
click at [306, 206] on icon "button" at bounding box center [302, 198] width 13 height 19
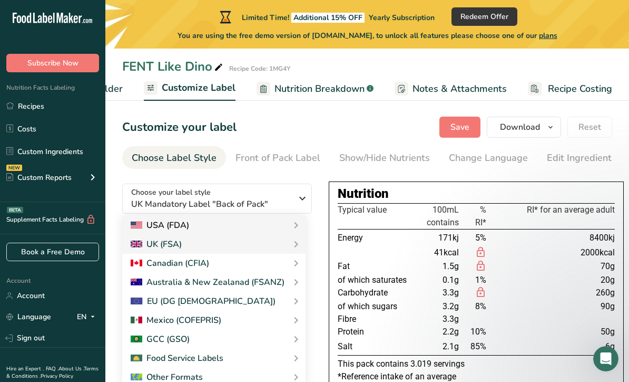
click at [153, 227] on div "USA (FDA)" at bounding box center [160, 225] width 58 height 13
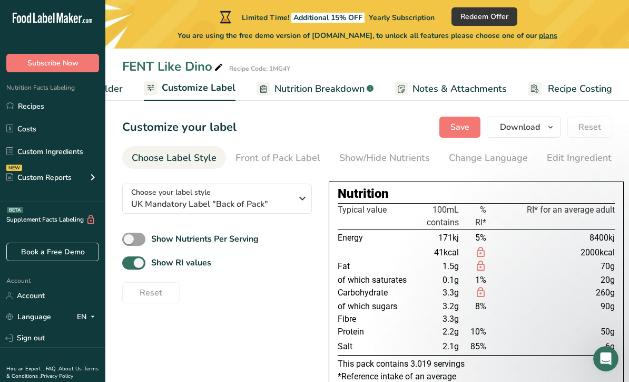
click at [375, 243] on td "Energy" at bounding box center [374, 237] width 72 height 17
click at [289, 201] on span "UK Mandatory Label "Back of Pack"" at bounding box center [211, 204] width 161 height 13
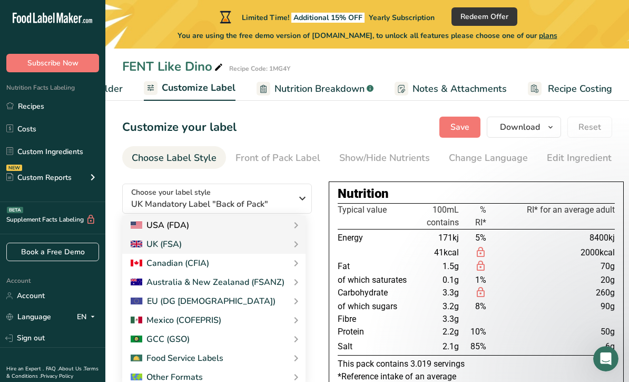
click at [148, 226] on div "USA (FDA)" at bounding box center [160, 225] width 58 height 13
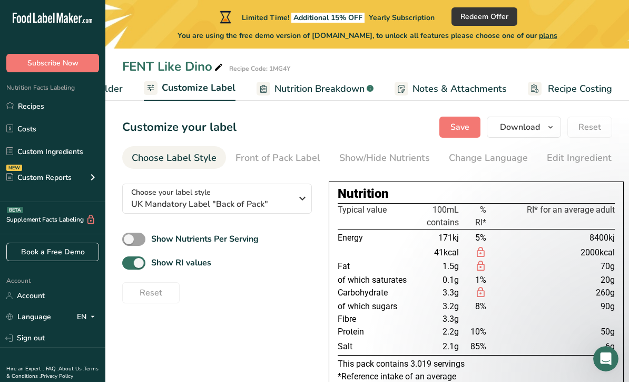
click at [370, 227] on th "Typical value" at bounding box center [374, 216] width 72 height 26
click at [292, 208] on div "Choose your label style UK Mandatory Label "Back of Pack"" at bounding box center [215, 199] width 169 height 24
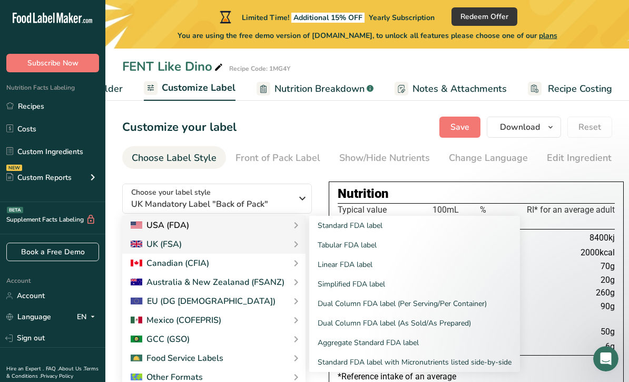
click at [154, 227] on div "USA (FDA)" at bounding box center [160, 225] width 58 height 13
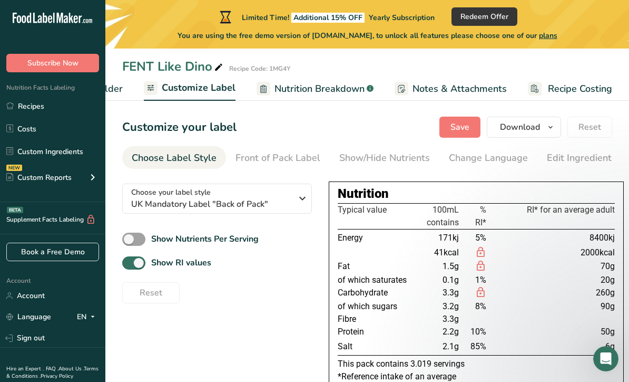
click at [382, 232] on td "Energy" at bounding box center [374, 237] width 72 height 17
click at [301, 196] on icon "button" at bounding box center [302, 198] width 13 height 19
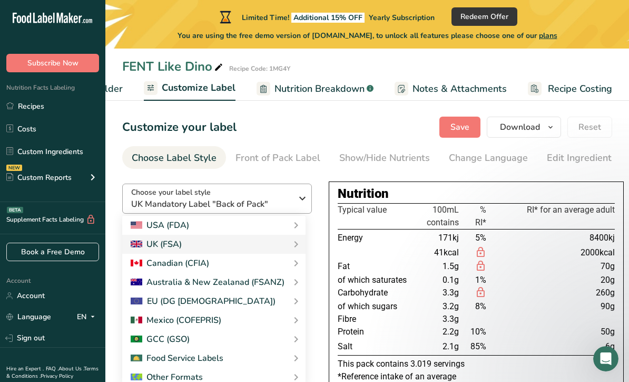
click at [304, 197] on icon "button" at bounding box center [302, 198] width 13 height 19
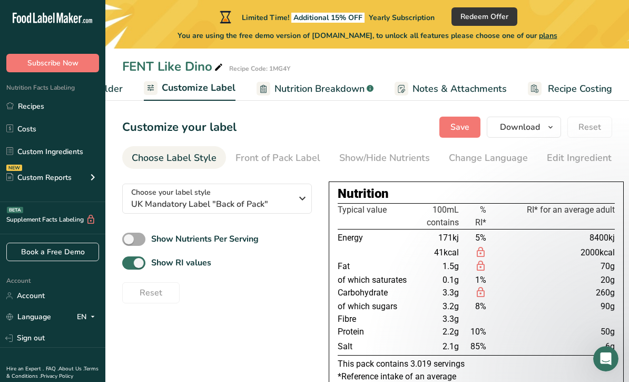
click at [135, 235] on span at bounding box center [133, 238] width 23 height 13
click at [129, 236] on input "Show Nutrients Per Serving" at bounding box center [125, 239] width 7 height 7
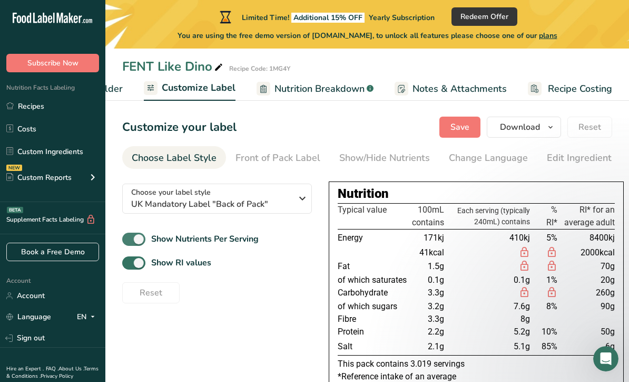
click at [143, 239] on span at bounding box center [133, 238] width 23 height 13
click at [129, 239] on input "Show Nutrients Per Serving" at bounding box center [125, 239] width 7 height 7
checkbox input "false"
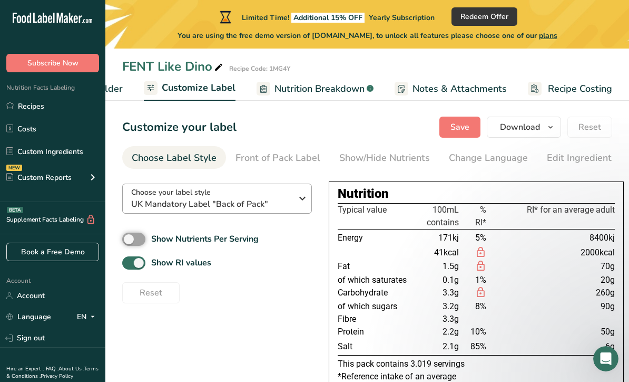
click at [293, 195] on div "Choose your label style UK Mandatory Label "Back of Pack"" at bounding box center [215, 199] width 169 height 24
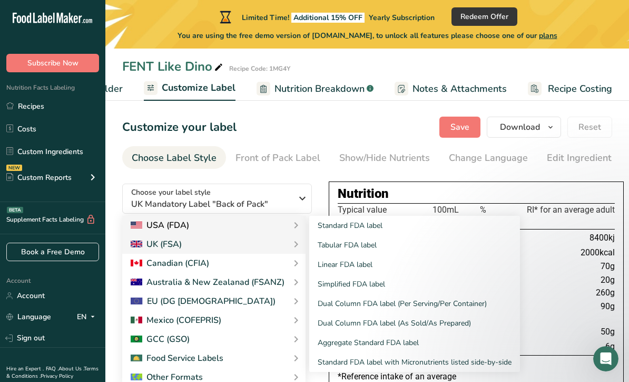
click at [151, 231] on div "USA (FDA)" at bounding box center [213, 225] width 183 height 19
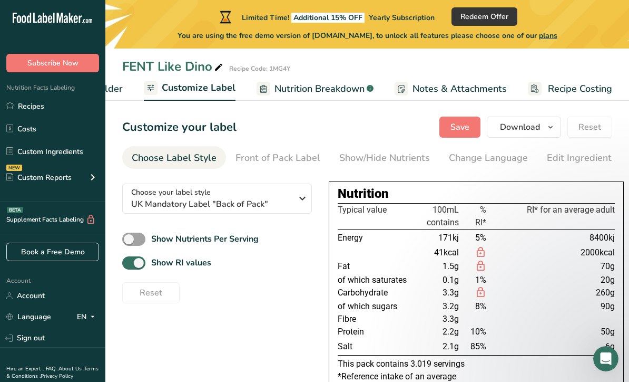
click at [156, 227] on div "Choose your label style UK Mandatory Label "Back of Pack" USA (FDA) Standard FD…" at bounding box center [217, 239] width 190 height 128
click at [301, 200] on icon "button" at bounding box center [302, 198] width 13 height 19
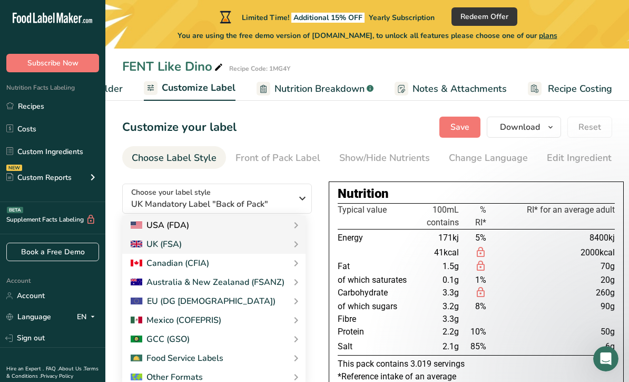
drag, startPoint x: 301, startPoint y: 200, endPoint x: 249, endPoint y: 226, distance: 58.2
click at [0, 0] on html ".a-20{fill:#fff;} Subscribe Now Nutrition Facts Labeling Recipes Costs Custom I…" at bounding box center [314, 221] width 629 height 450
click at [249, 226] on div "USA (FDA)" at bounding box center [214, 225] width 167 height 13
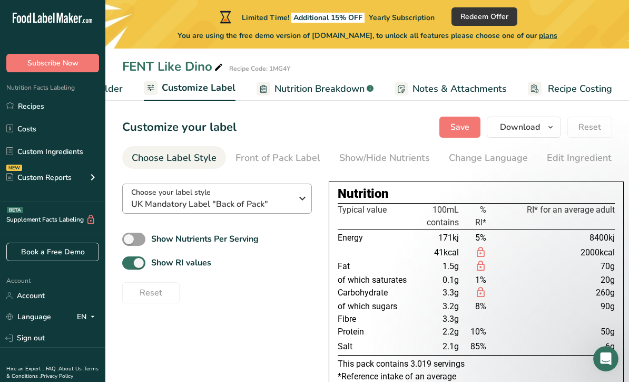
click at [266, 206] on span "UK Mandatory Label "Back of Pack"" at bounding box center [211, 204] width 161 height 13
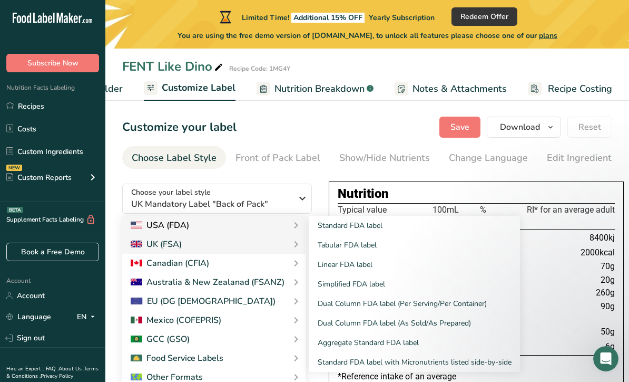
drag, startPoint x: 250, startPoint y: 225, endPoint x: 273, endPoint y: 225, distance: 23.2
click at [273, 225] on div "USA (FDA)" at bounding box center [214, 225] width 167 height 13
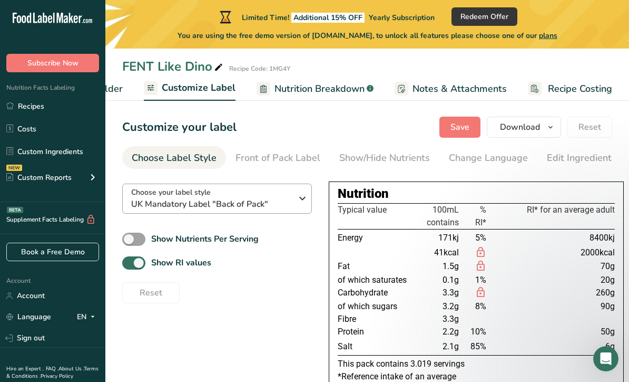
click at [240, 200] on span "UK Mandatory Label "Back of Pack"" at bounding box center [211, 204] width 161 height 13
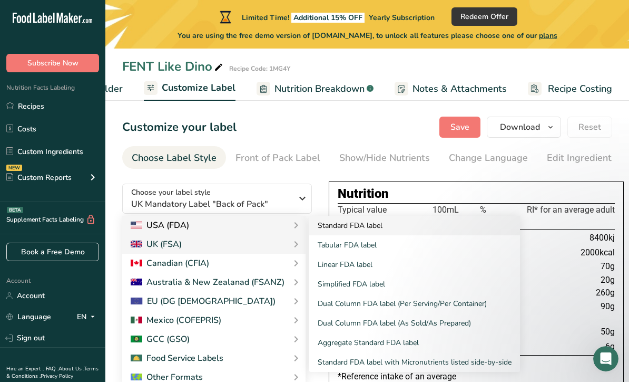
click at [354, 228] on link "Standard FDA label" at bounding box center [414, 225] width 211 height 19
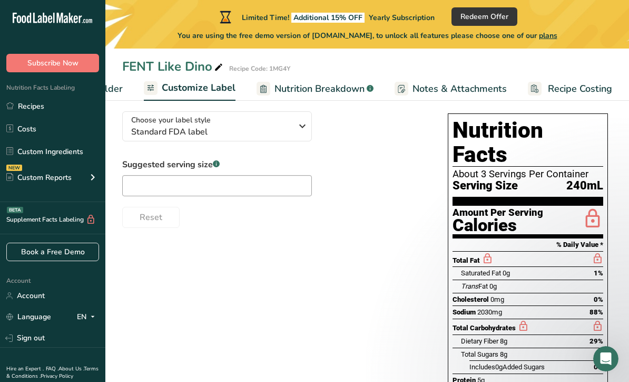
scroll to position [75, 0]
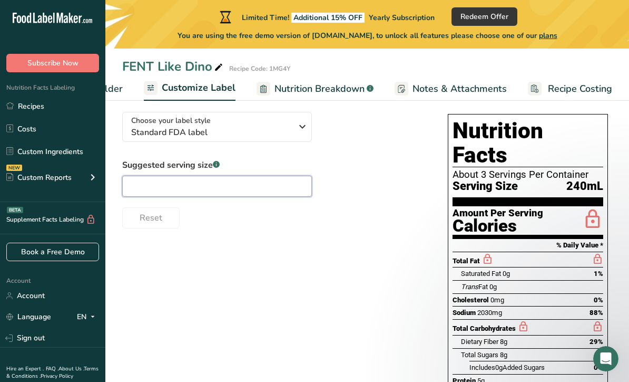
click at [281, 184] on input "text" at bounding box center [217, 185] width 190 height 21
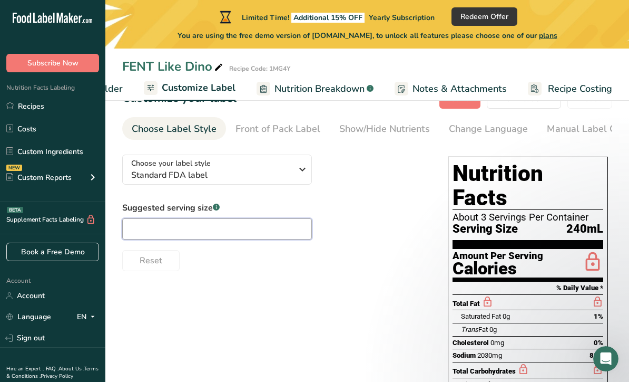
scroll to position [32, 0]
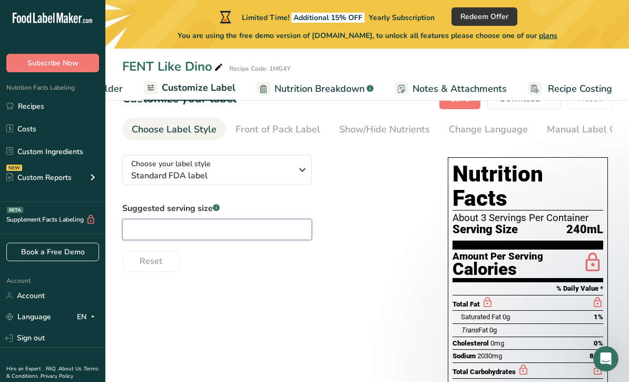
type input "1"
type input "3"
type input "4"
type input "3"
type input "2"
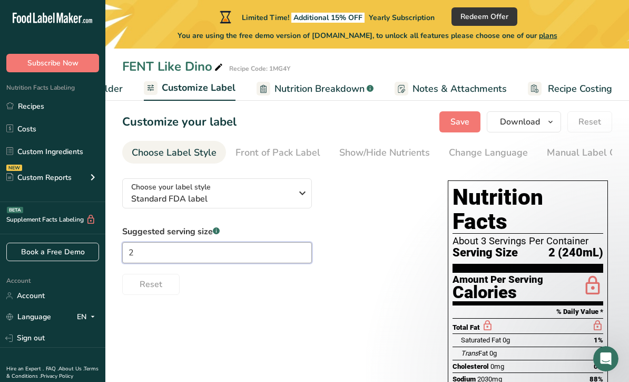
scroll to position [7, 0]
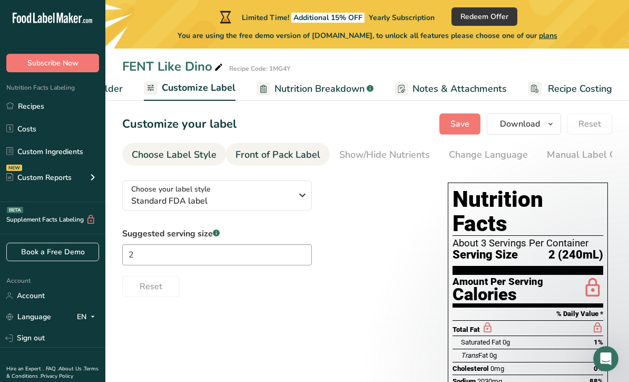
click at [254, 163] on link "Front of Pack Label" at bounding box center [278, 155] width 85 height 24
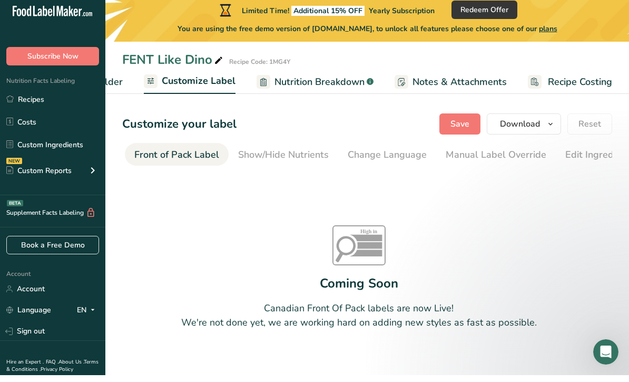
scroll to position [0, 102]
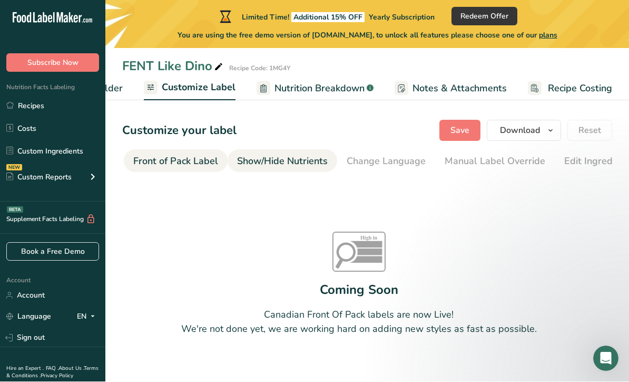
click at [253, 159] on div "Show/Hide Nutrients" at bounding box center [282, 161] width 91 height 14
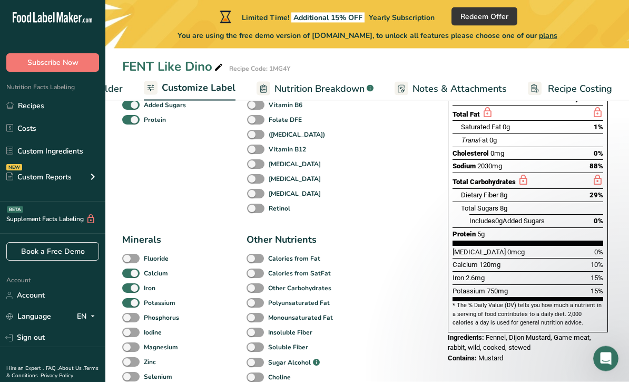
scroll to position [222, 0]
click at [131, 260] on span at bounding box center [130, 258] width 17 height 10
click at [129, 260] on input "Fluoride" at bounding box center [125, 258] width 7 height 7
checkbox input "true"
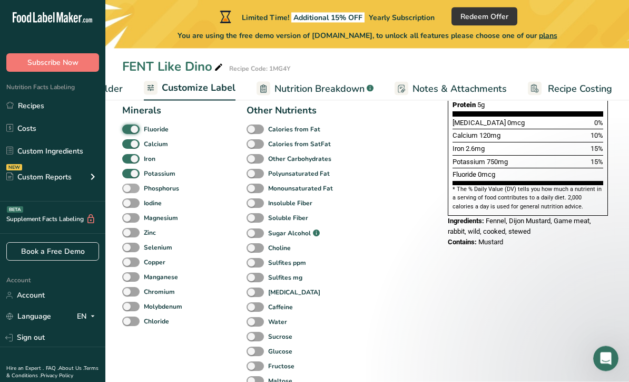
scroll to position [351, 0]
click at [129, 193] on span at bounding box center [130, 188] width 17 height 10
click at [129, 191] on input "Phosphorus" at bounding box center [125, 187] width 7 height 7
checkbox input "true"
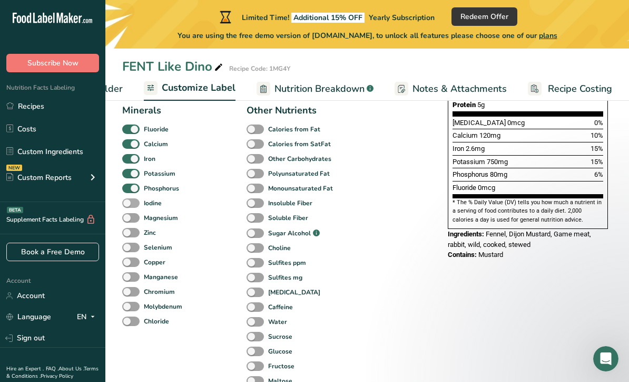
click at [131, 205] on span at bounding box center [130, 203] width 17 height 10
click at [129, 205] on input "Iodine" at bounding box center [125, 202] width 7 height 7
checkbox input "true"
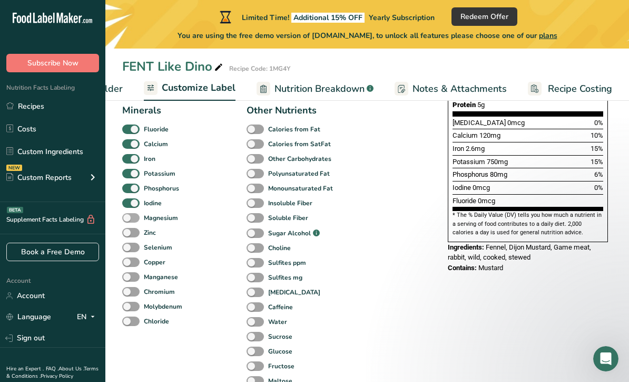
click at [130, 222] on span at bounding box center [130, 218] width 17 height 10
click at [129, 221] on input "Magnesium" at bounding box center [125, 217] width 7 height 7
checkbox input "true"
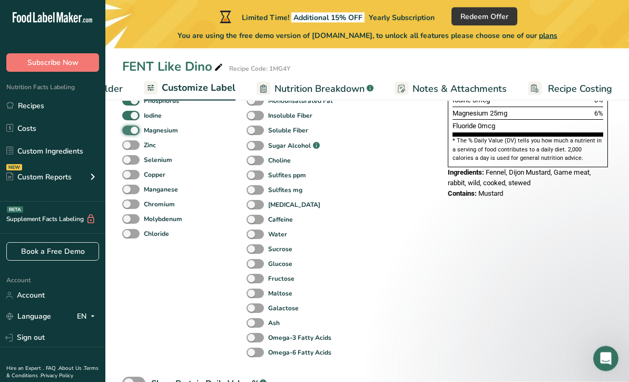
scroll to position [437, 0]
click at [250, 266] on span at bounding box center [255, 264] width 17 height 10
click at [250, 266] on input "Glucose" at bounding box center [250, 263] width 7 height 7
checkbox input "true"
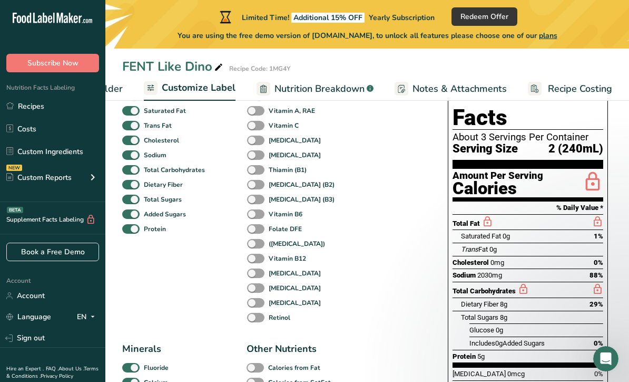
scroll to position [111, 0]
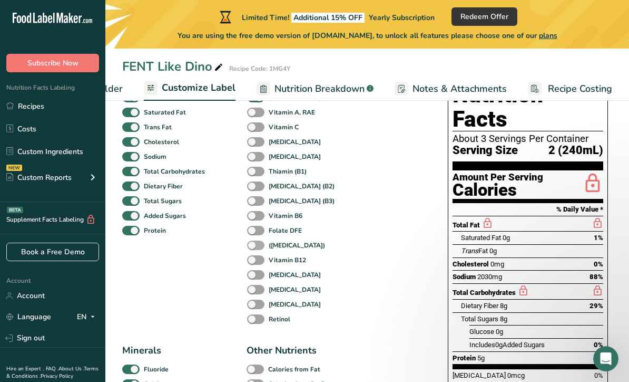
click at [250, 246] on span at bounding box center [255, 245] width 17 height 10
click at [250, 246] on input "(Folic Acid)" at bounding box center [250, 244] width 7 height 7
checkbox input "true"
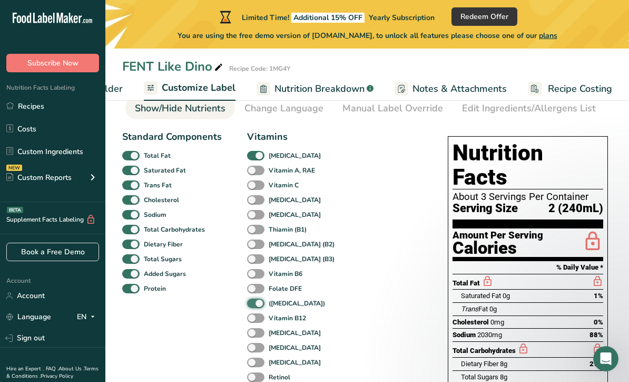
scroll to position [52, 0]
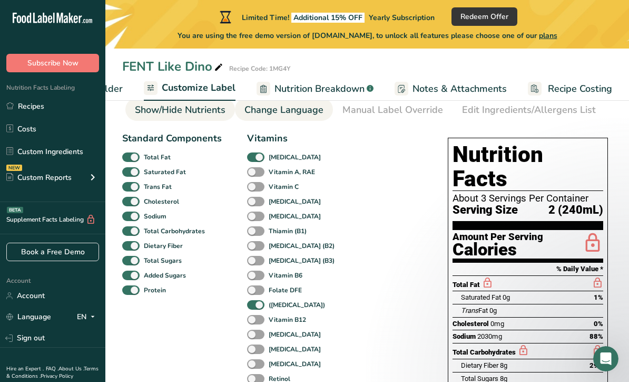
click at [266, 111] on div "Change Language" at bounding box center [284, 110] width 79 height 14
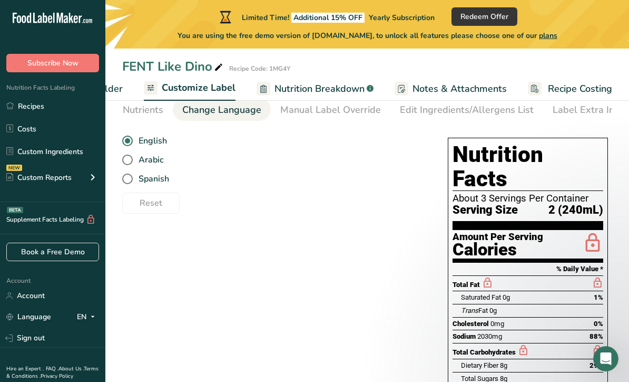
scroll to position [0, 276]
click at [282, 106] on div "Manual Label Override" at bounding box center [321, 110] width 101 height 14
type input "2 (240mL)"
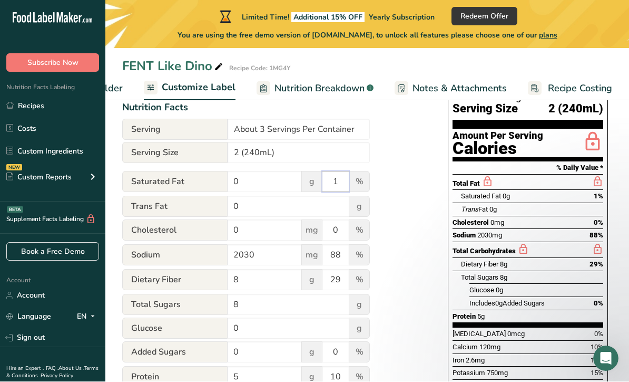
click at [340, 179] on input "1" at bounding box center [336, 181] width 26 height 21
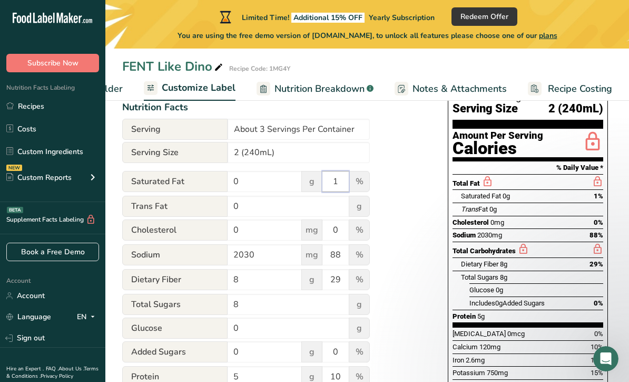
scroll to position [152, 0]
type input "6.7"
click at [335, 203] on input "0" at bounding box center [289, 206] width 122 height 21
type input "0"
type input "333"
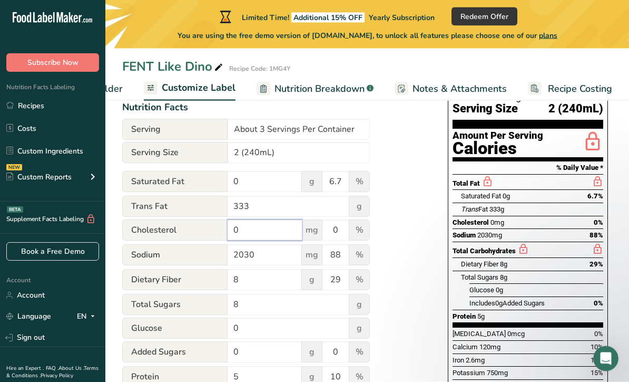
click at [284, 232] on input "0" at bounding box center [265, 230] width 74 height 21
type input "7"
type input "3"
type input "5000"
click at [264, 253] on input "2030" at bounding box center [265, 255] width 74 height 21
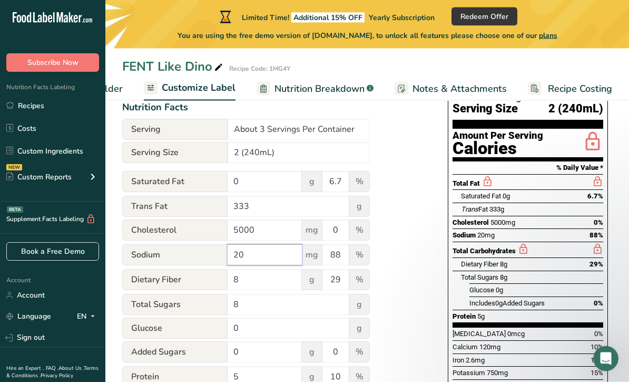
type input "2"
type input "1"
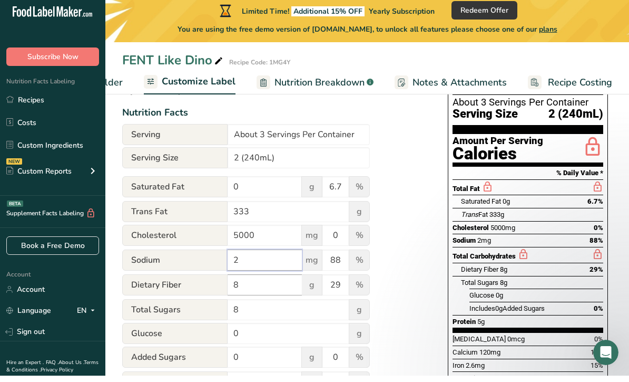
type input "2"
click at [245, 280] on input "8" at bounding box center [265, 290] width 74 height 21
click at [262, 305] on input "8" at bounding box center [289, 315] width 122 height 21
click at [277, 288] on input "11116" at bounding box center [265, 290] width 74 height 21
type input "111167"
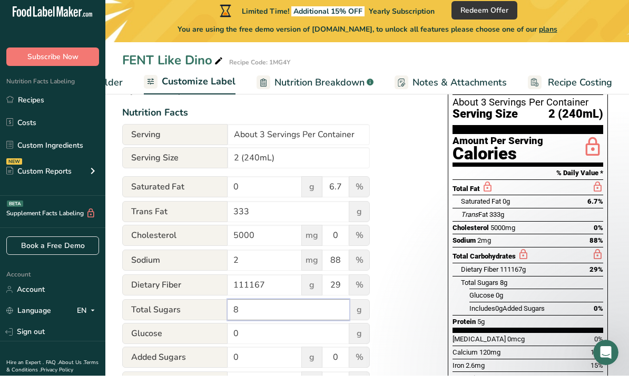
click at [257, 305] on input "8" at bounding box center [289, 315] width 122 height 21
type input "100000000060007"
click at [281, 285] on input "111167" at bounding box center [265, 290] width 74 height 21
click at [257, 335] on input "0" at bounding box center [289, 339] width 122 height 21
click at [264, 281] on input "11627" at bounding box center [265, 290] width 74 height 21
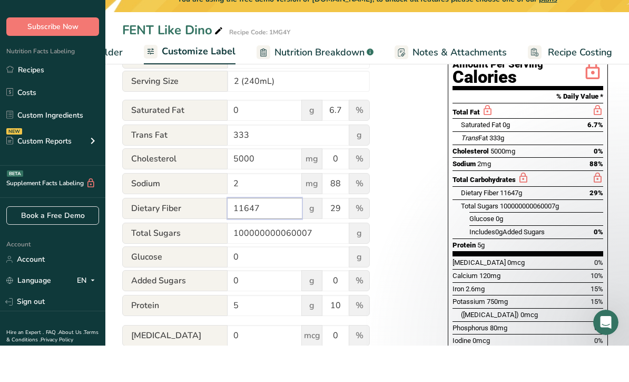
scroll to position [188, 0]
type input "11647"
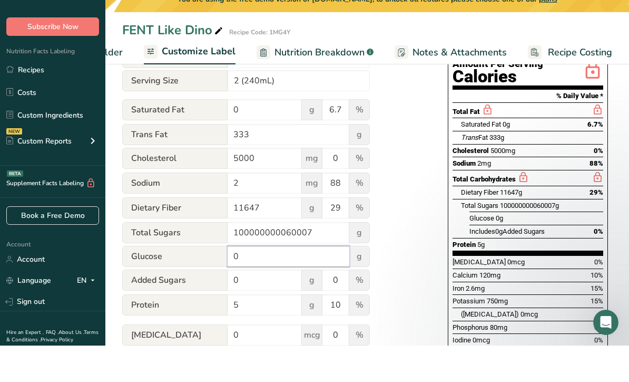
click at [254, 282] on input "0" at bounding box center [289, 292] width 122 height 21
type input "1"
type input "3423947"
click at [277, 306] on input "0" at bounding box center [265, 316] width 74 height 21
click at [293, 233] on input "11647" at bounding box center [265, 243] width 74 height 21
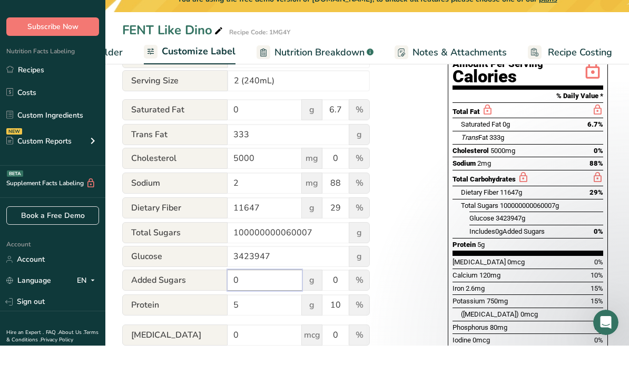
click at [274, 306] on input "0" at bounding box center [265, 316] width 74 height 21
type input "79173031"
click at [278, 330] on input "5" at bounding box center [265, 340] width 74 height 21
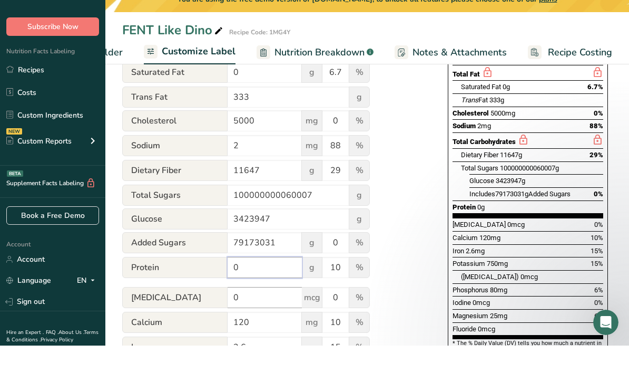
type input "0"
click at [276, 323] on input "0" at bounding box center [265, 333] width 74 height 21
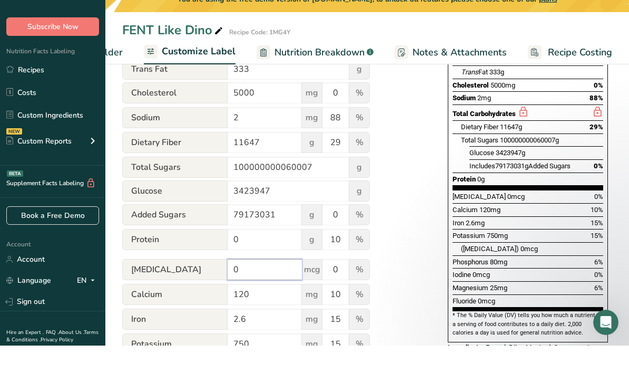
scroll to position [279, 0]
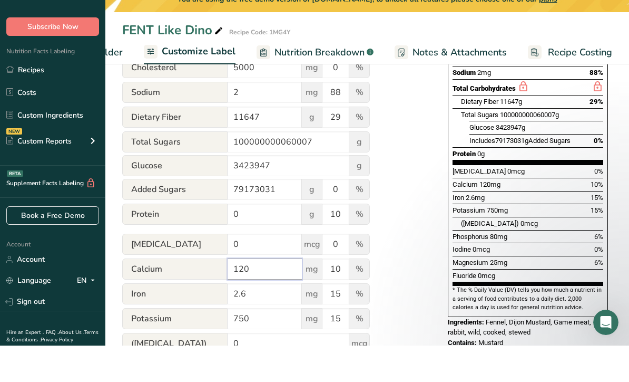
click at [281, 295] on input "120" at bounding box center [265, 305] width 74 height 21
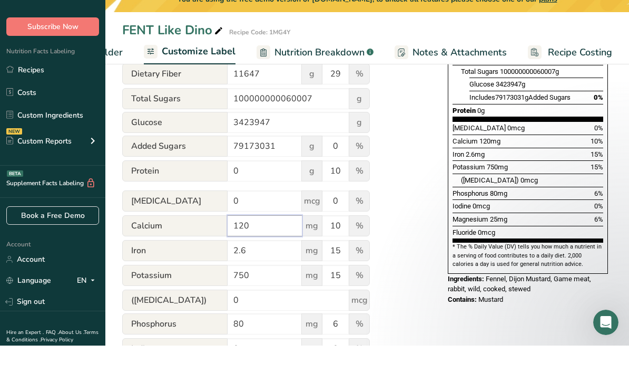
scroll to position [332, 0]
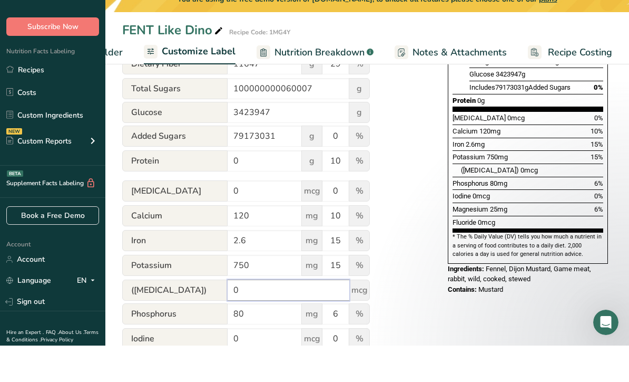
click at [279, 316] on input "0" at bounding box center [289, 326] width 122 height 21
type input "333338"
click at [276, 339] on input "80" at bounding box center [265, 349] width 74 height 21
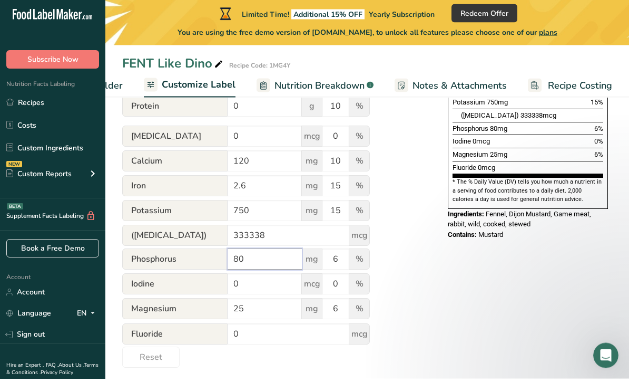
scroll to position [420, 0]
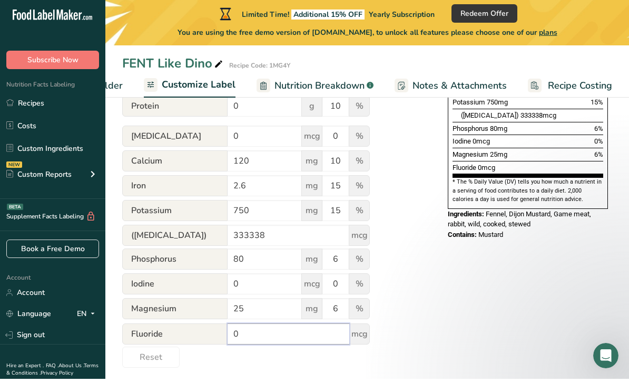
click at [296, 335] on input "0" at bounding box center [289, 336] width 122 height 21
type input "1"
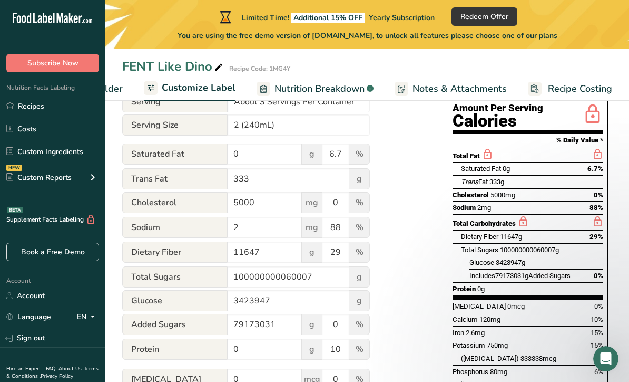
scroll to position [170, 0]
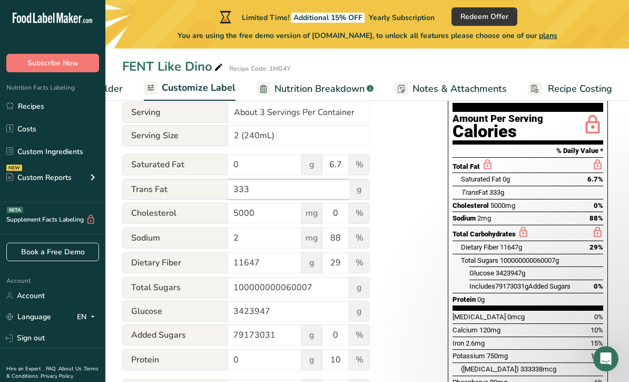
type input "67676767"
click at [279, 189] on input "333" at bounding box center [289, 189] width 122 height 21
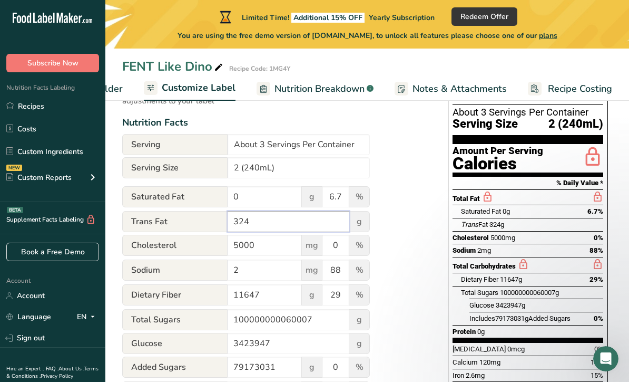
scroll to position [134, 0]
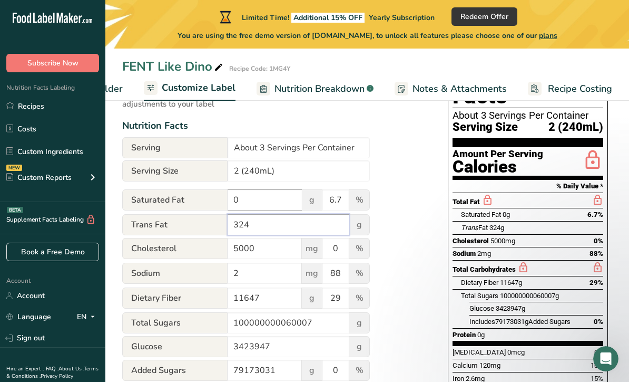
type input "324"
click at [276, 200] on input "0" at bounding box center [265, 199] width 74 height 21
type input "4"
type input "372"
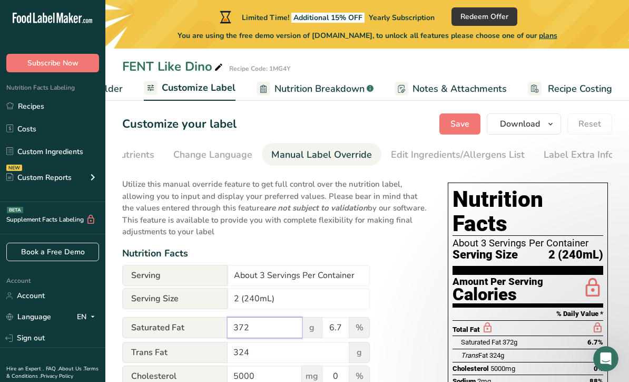
scroll to position [0, 0]
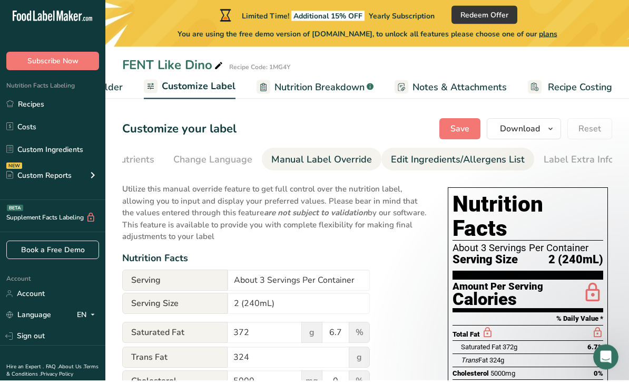
click at [430, 158] on div "Edit Ingredients/Allergens List" at bounding box center [458, 161] width 134 height 14
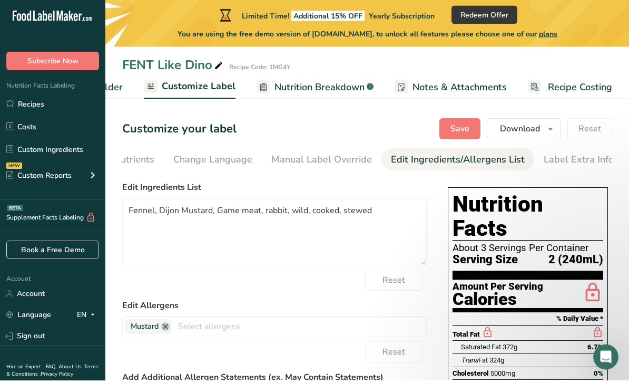
scroll to position [2, 0]
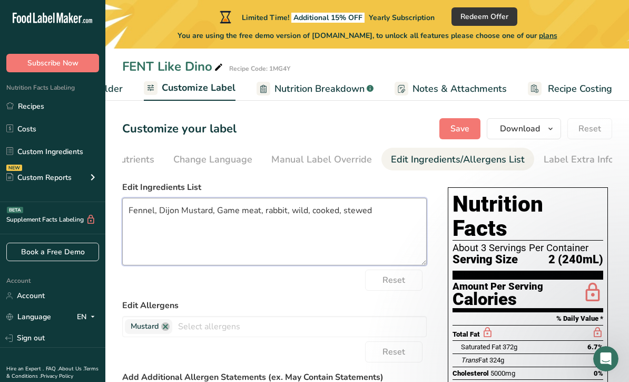
click at [397, 215] on textarea "Fennel, Dijon Mustard, Game meat, rabbit, wild, cooked, stewed" at bounding box center [274, 231] width 305 height 67
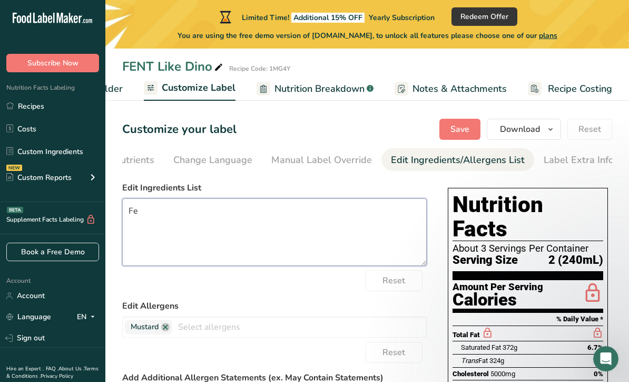
type textarea "F"
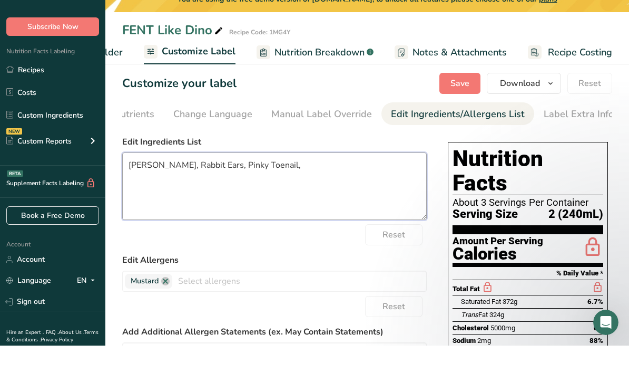
scroll to position [13, 0]
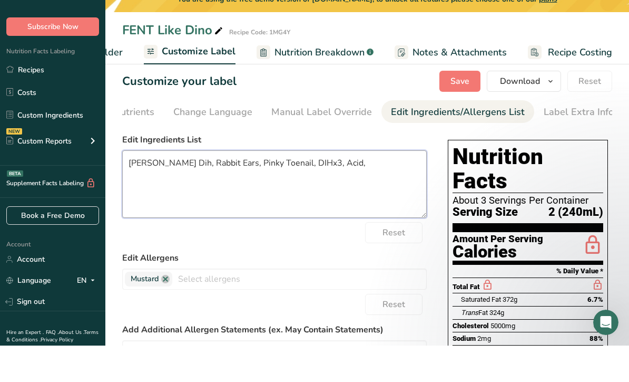
type textarea "FENT, Dino Dih, Rabbit Ears, Pinky Toenail, DIHx3, Acid,"
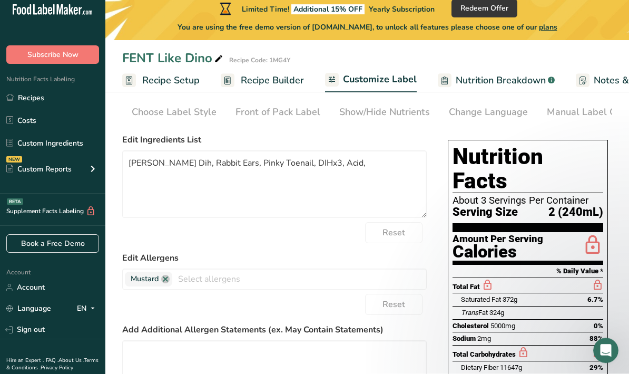
scroll to position [41, 0]
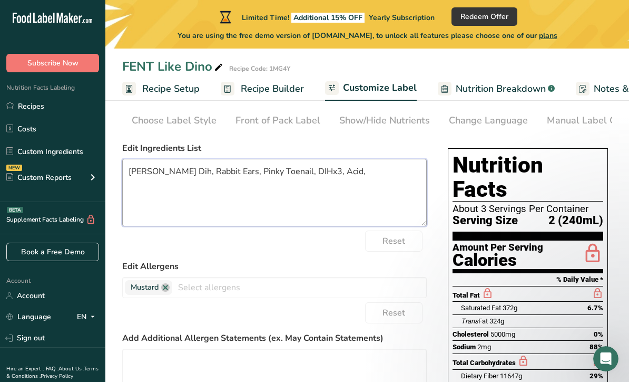
click at [178, 172] on textarea "FENT, Dino Dih, Rabbit Ears, Pinky Toenail, DIHx3, Acid," at bounding box center [274, 192] width 305 height 67
paste textarea "Dihydrogen monoxide"
type textarea "FENT, Dino Dih, Rabbit ears, Pinky Toenail, DIHx3, Acid, Dihydrogen monoxide"
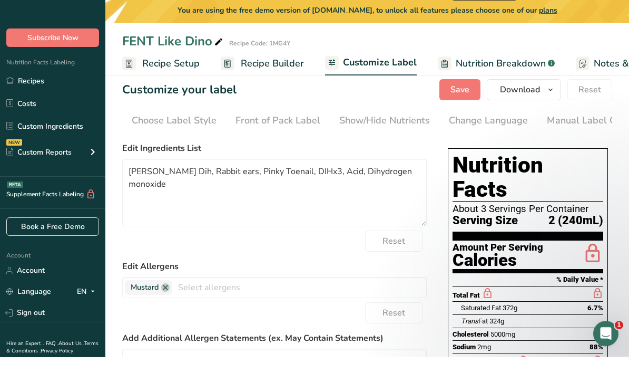
scroll to position [16, 0]
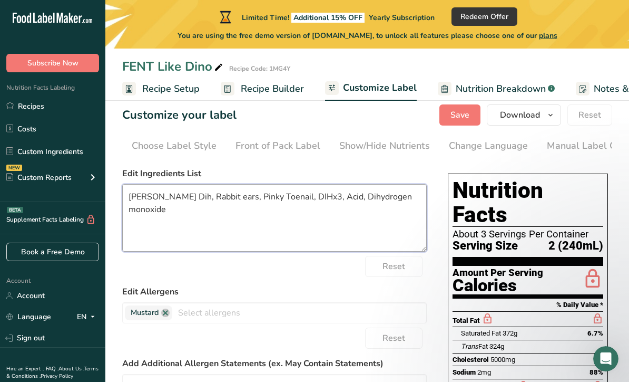
click at [179, 192] on textarea "FENT, Dino Dih, Rabbit ears, Pinky Toenail, DIHx3, Acid, Dihydrogen monoxide" at bounding box center [274, 217] width 305 height 67
click at [183, 197] on textarea "FENT, Dino Dih, Rabbit ears, Pinky Toenail, DIHx3, Acid, Dihydrogen monoxide" at bounding box center [274, 217] width 305 height 67
paste textarea "Gasoline flavoring"
click at [324, 195] on textarea "FENT, Dino Dih, Gasoline flavoring, Purple Rabbit ears, Pinky Toenail, DIHx3, A…" at bounding box center [274, 217] width 305 height 67
click at [279, 211] on textarea "FENT, Dino Dih, Gasoline flavoring, Purple Rabbit ears, Pinky Toenail, DIHx3, A…" at bounding box center [274, 217] width 305 height 67
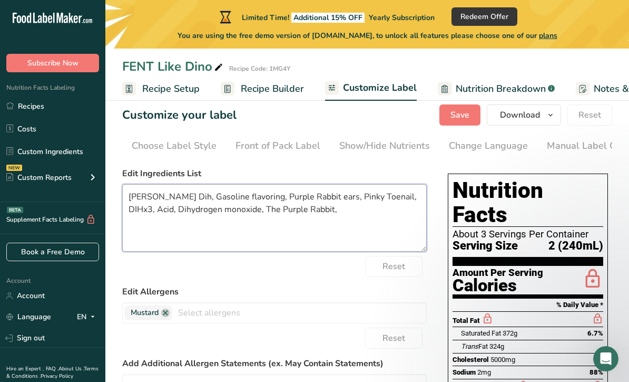
click at [319, 190] on textarea "FENT, Dino Dih, Gasoline flavoring, Purple Rabbit ears, Pinky Toenail, DIHx3, A…" at bounding box center [274, 217] width 305 height 67
click at [345, 230] on textarea "FENT, Dino Dih, Gasoline flavoring, Purple Rabbit ears, Pinky Toenail, DIHx3, A…" at bounding box center [274, 217] width 305 height 67
click at [314, 202] on textarea "FENT, Dino Dih, Gasoline flavoring, Purple Rabbit ears, Pinky Toenail, DIHx3, A…" at bounding box center [274, 217] width 305 height 67
type textarea "FENT, Dino Dih, Gasoline flavoring, Rabbit ears, Pinky Toenail, DIHx3, Acid, Di…"
click at [336, 214] on textarea "FENT, Dino Dih, Gasoline flavoring, Rabbit ears, Pinky Toenail, DIHx3, Acid, Di…" at bounding box center [274, 217] width 305 height 67
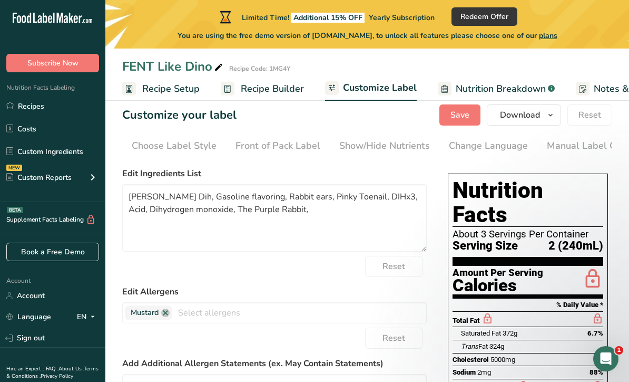
scroll to position [29, 0]
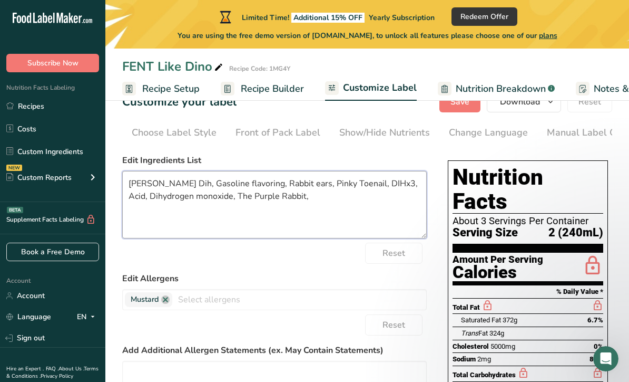
click at [318, 208] on textarea "FENT, Dino Dih, Gasoline flavoring, Rabbit ears, Pinky Toenail, DIHx3, Acid, Di…" at bounding box center [274, 204] width 305 height 67
paste textarea "Bleach pulp"
click at [276, 200] on textarea "FENT, Dino Dih, Gasoline flavoring, Rabbit ears, Pinky Toenail, DIHx3, Acid, Di…" at bounding box center [274, 204] width 305 height 67
type textarea "FENT, Dino Dih, Gasoline flavoring, Rabbit ears, Pinky Toenail, DIHx3, Acid, Di…"
click at [362, 203] on textarea "FENT, Dino Dih, Gasoline flavoring, Rabbit ears, Pinky Toenail, DIHx3, Acid, Di…" at bounding box center [274, 204] width 305 height 67
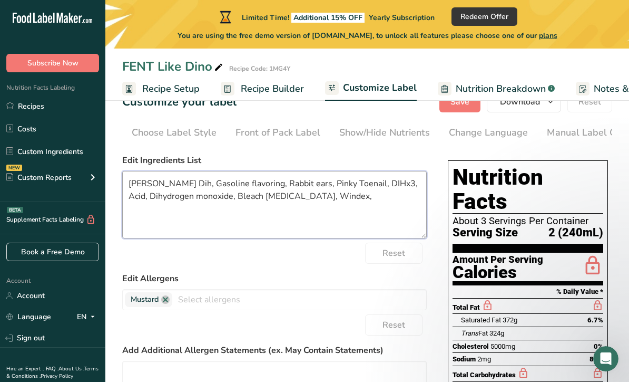
paste textarea "Leftover bathwater"
type textarea "FENT, Dino Dih, Gasoline flavoring, Rabbit ears, Pinky Toenail, DIHx3, Acid, Di…"
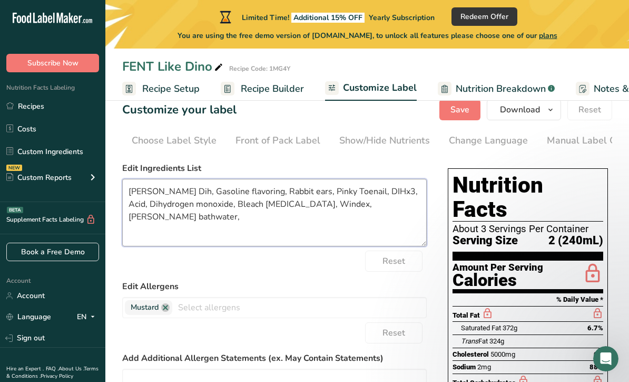
scroll to position [11, 0]
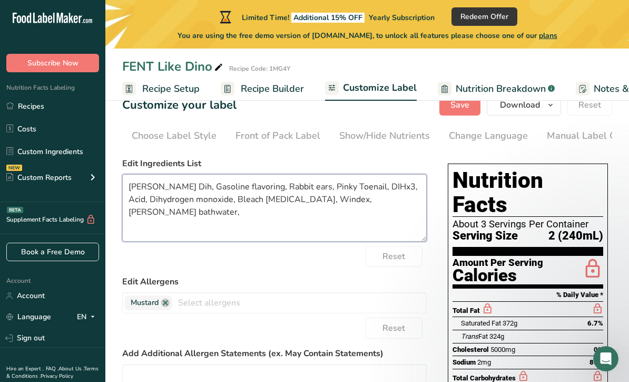
click at [388, 202] on textarea "FENT, Dino Dih, Gasoline flavoring, Rabbit ears, Pinky Toenail, DIHx3, Acid, Di…" at bounding box center [274, 207] width 305 height 67
type textarea "FENT, Dino Dih, Gasoline flavoring, Rabbit ears, Pinky Toenail, DIHx3, Acid, Di…"
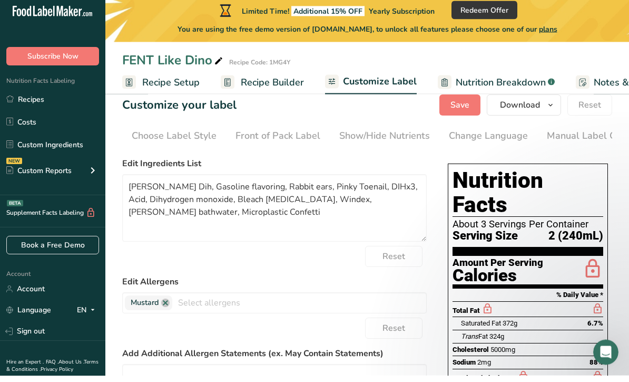
scroll to position [19, 0]
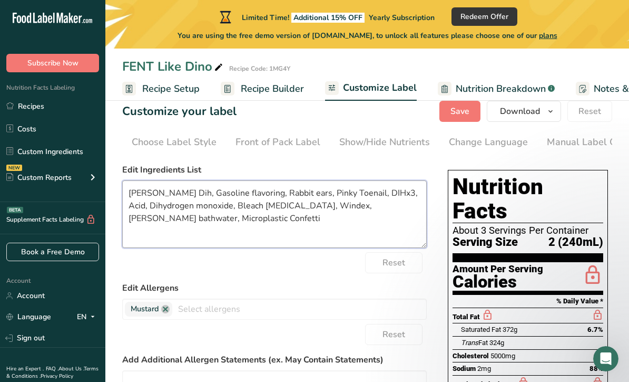
click at [324, 219] on textarea "FENT, Dino Dih, Gasoline flavoring, Rabbit ears, Pinky Toenail, DIHx3, Acid, Di…" at bounding box center [274, 213] width 305 height 67
type textarea "FENT, Dino Dih, Gasoline flavoring, Rabbit ears, Pinky Toenail, DIHx3, Acid, Di…"
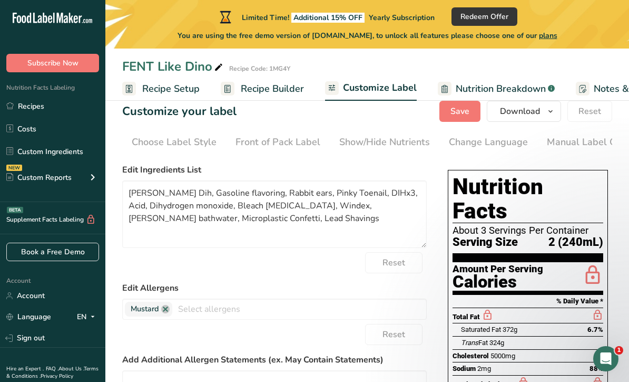
scroll to position [23, 0]
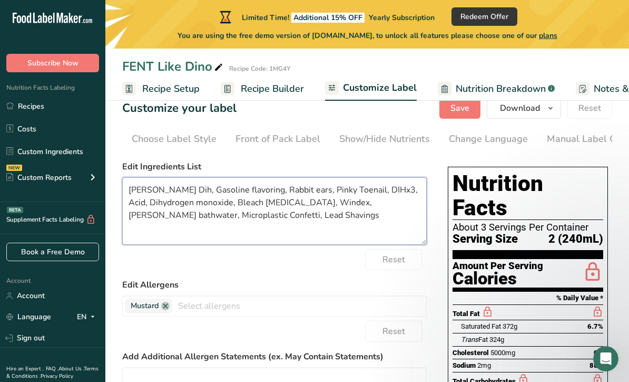
click at [268, 206] on textarea "FENT, Dino Dih, Gasoline flavoring, Rabbit ears, Pinky Toenail, DIHx3, Acid, Di…" at bounding box center [274, 210] width 305 height 67
click at [275, 218] on textarea "FENT, Dino Dih, Gasoline flavoring, Rabbit ears, Pinky Toenail, DIHx3, Acid, Di…" at bounding box center [274, 211] width 305 height 67
paste textarea "Uranium concentrate"
type textarea "FENT, Dino Dih, Gasoline flavoring, Rabbit ears, Pinky Toenail, DIHx3, Acid, Di…"
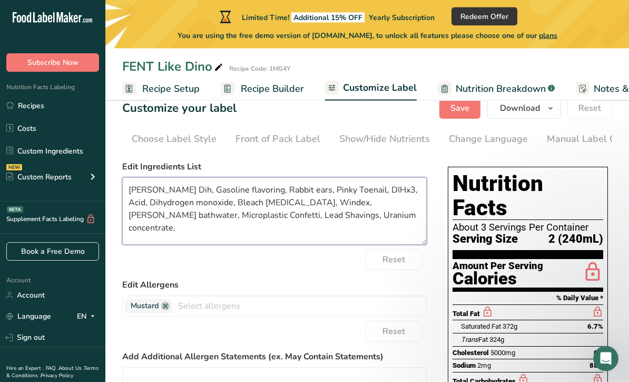
click at [330, 219] on textarea "FENT, Dino Dih, Gasoline flavoring, Rabbit ears, Pinky Toenail, DIHx3, Acid, Di…" at bounding box center [274, 211] width 305 height 67
paste textarea "WD-40"
type textarea "FENT, Dino Dih, Gasoline flavoring, Rabbit ears, Pinky Toenail, DIHx3, Acid, Di…"
click at [340, 220] on textarea "FENT, Dino Dih, Gasoline flavoring, Rabbit ears, Pinky Toenail, DIHx3, Acid, Di…" at bounding box center [274, 211] width 305 height 67
paste textarea "Mercury syrup"
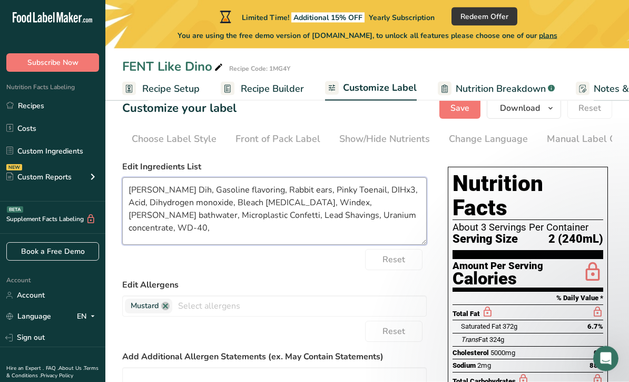
type textarea "FENT, Dino Dih, Gasoline flavoring, Rabbit ears, Pinky Toenail, DIHx3, Acid, Di…"
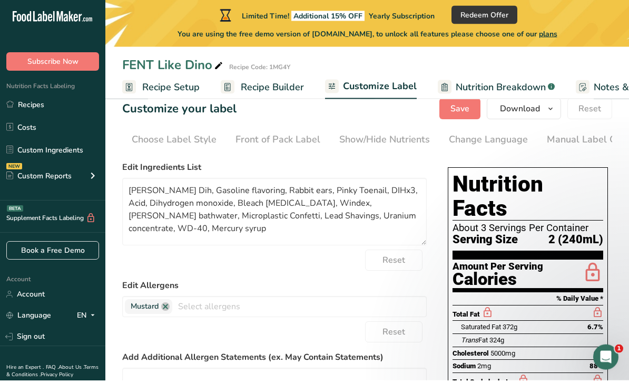
scroll to position [21, 0]
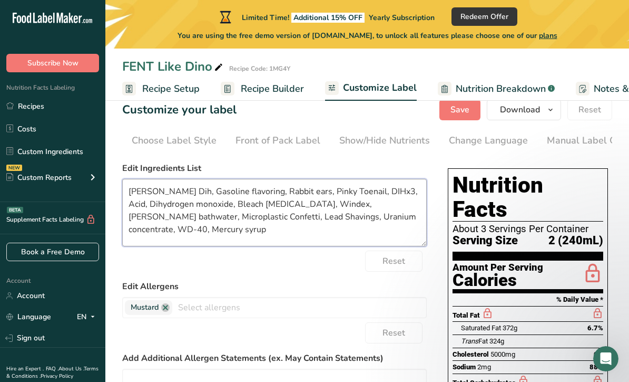
click at [389, 212] on textarea "FENT, Dino Dih, Gasoline flavoring, Rabbit ears, Pinky Toenail, DIHx3, Acid, Di…" at bounding box center [274, 212] width 305 height 67
type textarea "FENT, Dino Dih, Gasoline flavoring, Rabbit ears, Pinky Toenail, DIHx3, Acid, Di…"
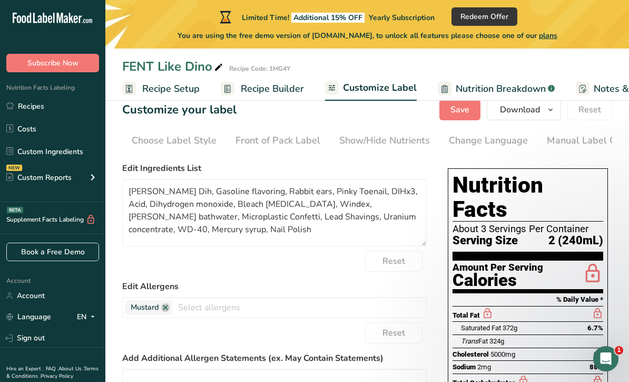
scroll to position [21, 0]
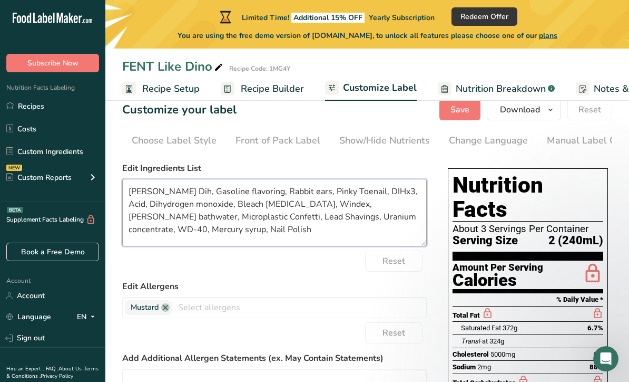
click at [308, 225] on textarea "FENT, Dino Dih, Gasoline flavoring, Rabbit ears, Pinky Toenail, DIHx3, Acid, Di…" at bounding box center [274, 212] width 305 height 67
type textarea "FENT, Dino Dih, Gasoline flavoring, Rabbit ears, Pinky Toenail, DIHx3, Acid, Di…"
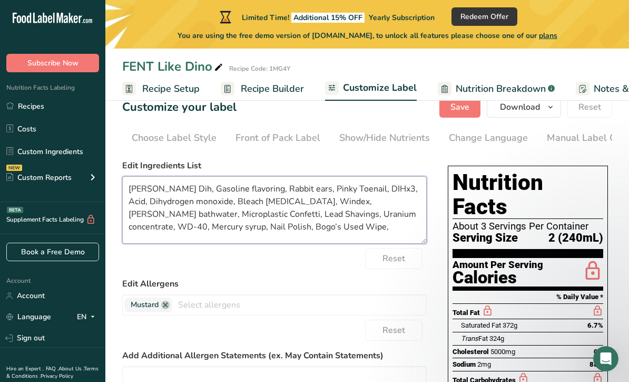
click at [246, 238] on textarea "FENT, Dino Dih, Gasoline flavoring, Rabbit ears, Pinky Toenail, DIHx3, Acid, Di…" at bounding box center [274, 209] width 305 height 67
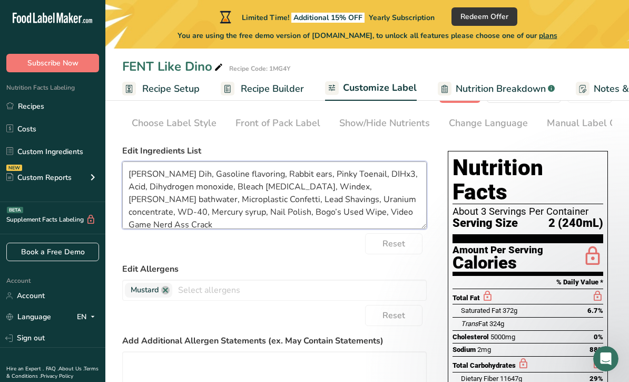
scroll to position [33, 0]
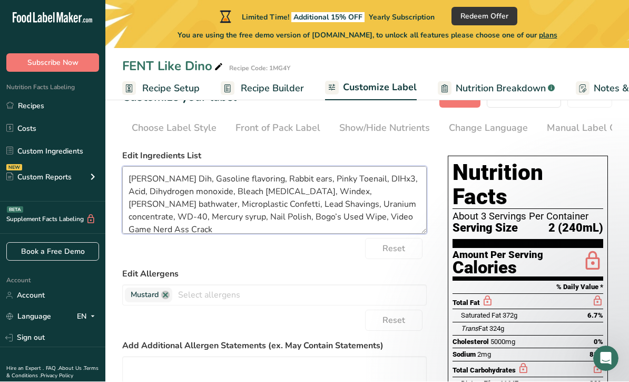
type textarea "FENT, Dino Dih, Gasoline flavoring, Rabbit ears, Pinky Toenail, DIHx3, Acid, Di…"
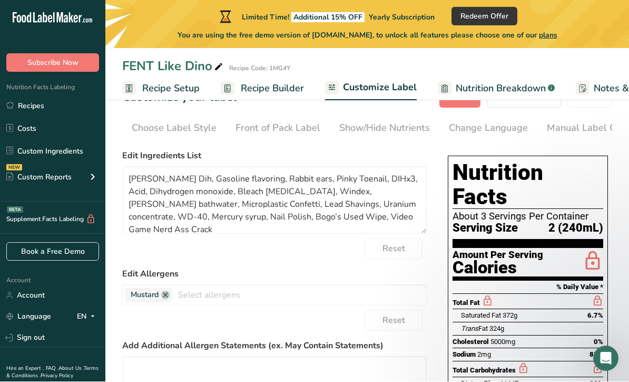
click at [337, 264] on form "Edit Ingredients List FENT, Dino Dih, Gasoline flavoring, Rabbit ears, Pinky To…" at bounding box center [274, 323] width 305 height 346
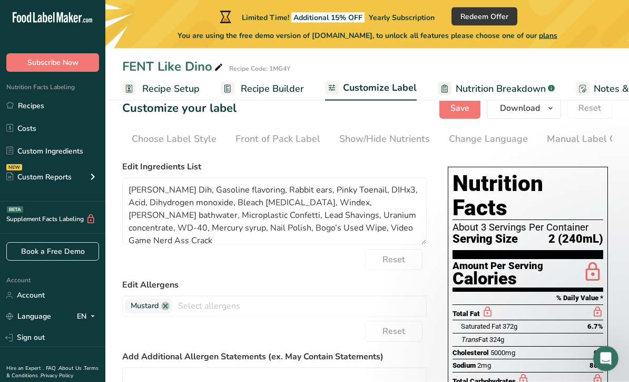
scroll to position [23, 0]
click at [165, 308] on link at bounding box center [165, 305] width 8 height 8
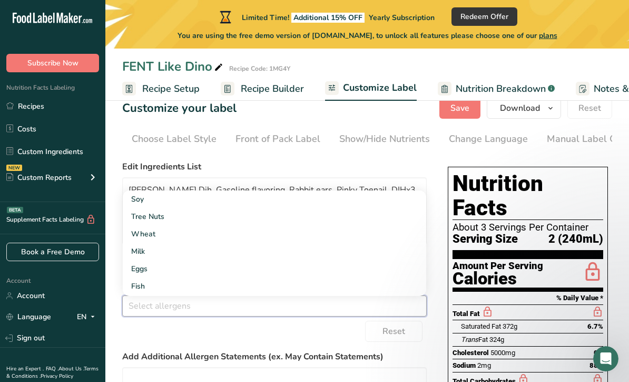
scroll to position [-4, 0]
click at [158, 337] on div "Reset" at bounding box center [274, 330] width 305 height 21
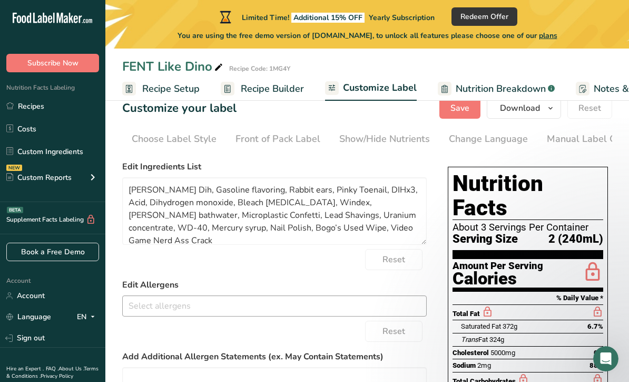
click at [149, 305] on input "text" at bounding box center [275, 305] width 304 height 16
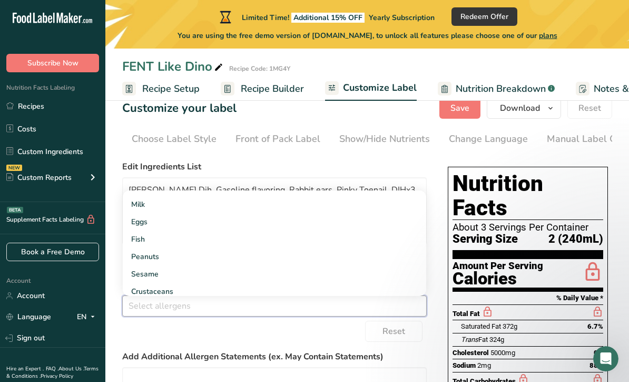
scroll to position [40, 0]
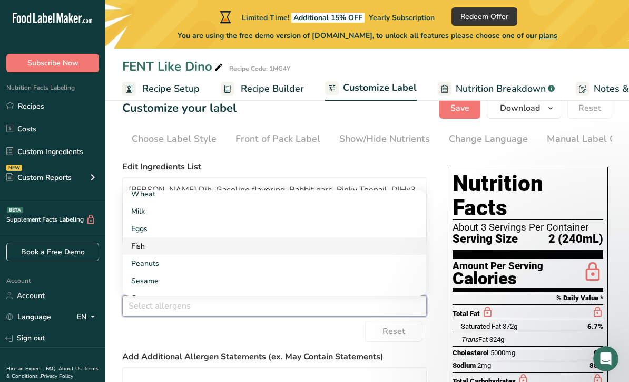
click at [136, 249] on link "Fish" at bounding box center [275, 245] width 304 height 17
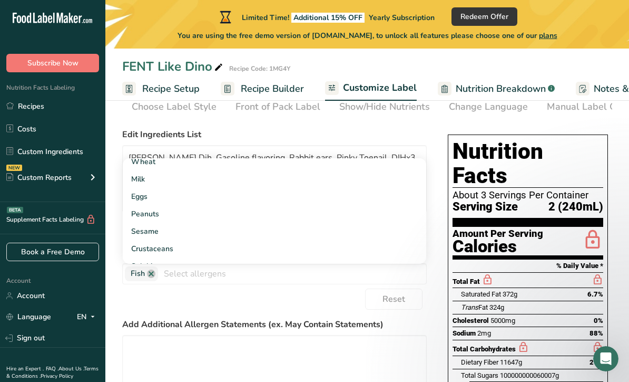
click at [345, 307] on div "Reset" at bounding box center [274, 298] width 305 height 21
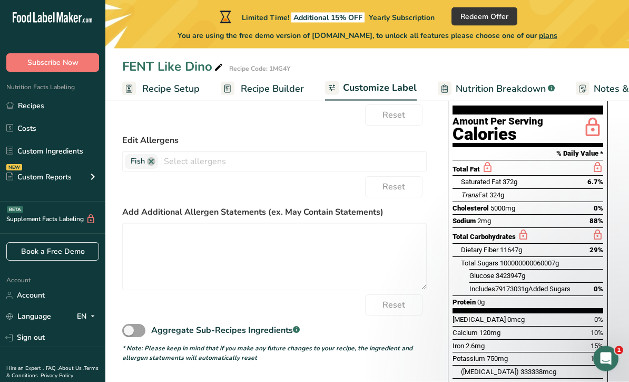
scroll to position [167, 0]
click at [374, 248] on textarea at bounding box center [274, 255] width 305 height 67
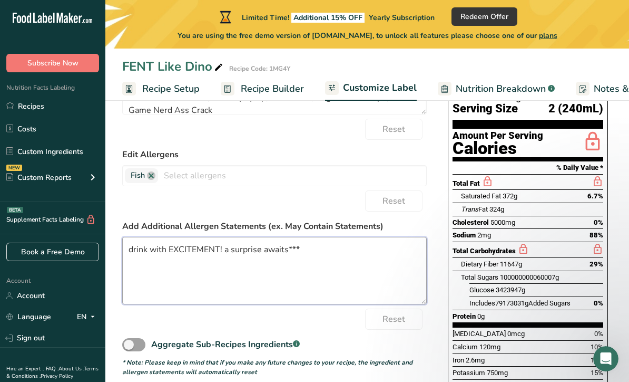
scroll to position [151, 0]
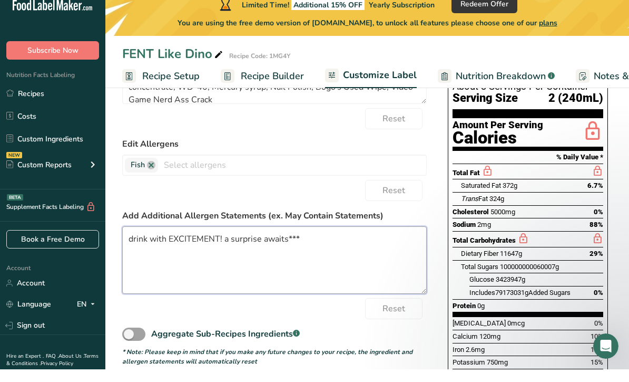
type textarea "drink with EXCITEMENT! a surprise awaits***"
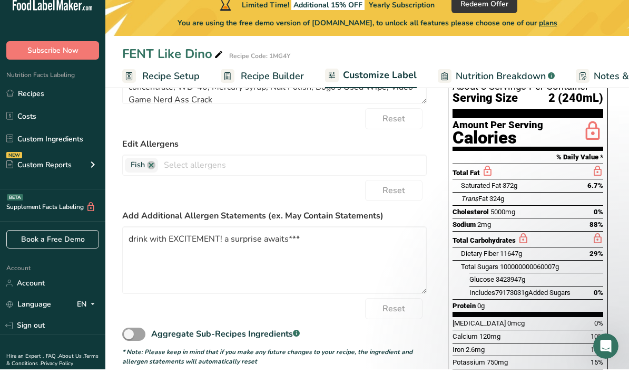
click at [189, 331] on div "Aggregate Sub-Recipes Ingredients .a-a{fill:#347362;}.b-a{fill:#fff;}" at bounding box center [274, 343] width 305 height 24
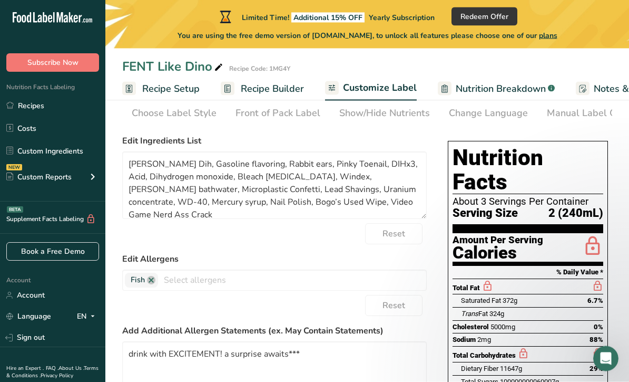
scroll to position [48, 0]
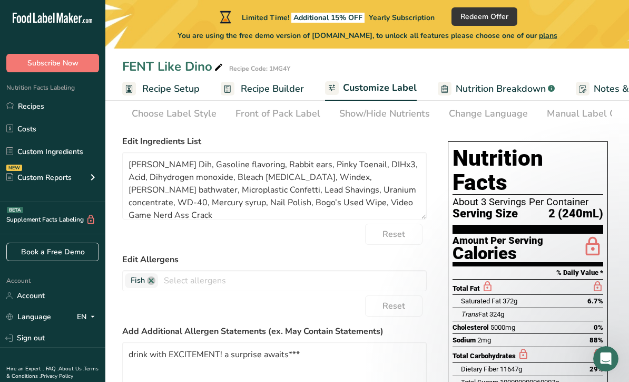
click at [521, 86] on span "Nutrition Breakdown" at bounding box center [501, 89] width 90 height 14
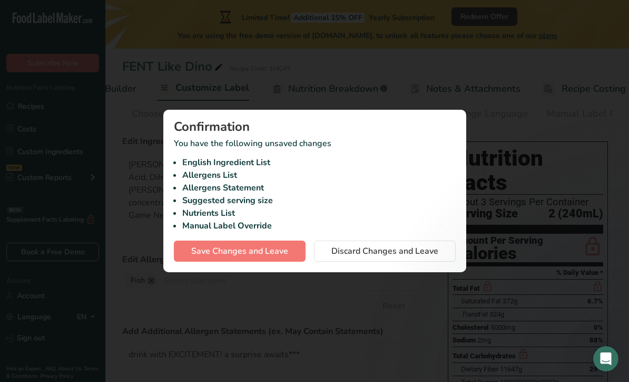
scroll to position [0, 181]
click at [281, 257] on span "Save Changes and Leave" at bounding box center [239, 251] width 97 height 13
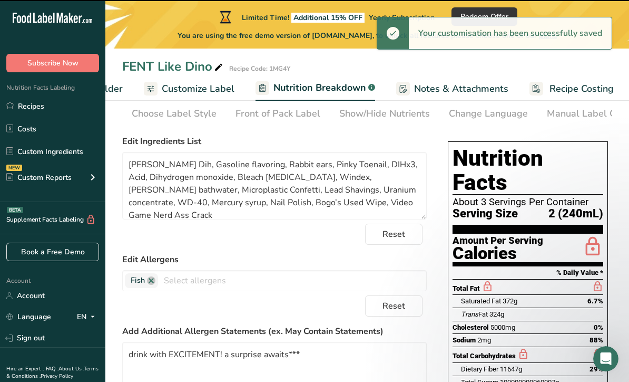
select select "Calories"
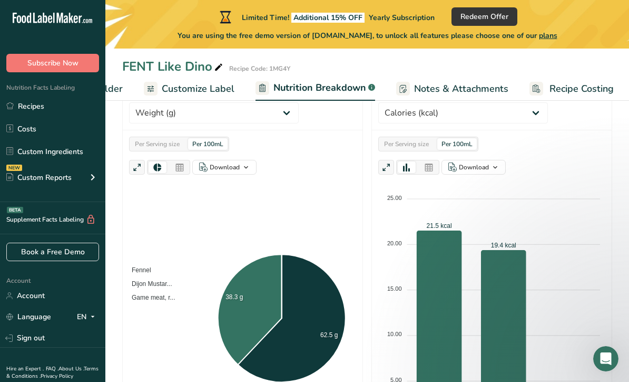
scroll to position [185, 0]
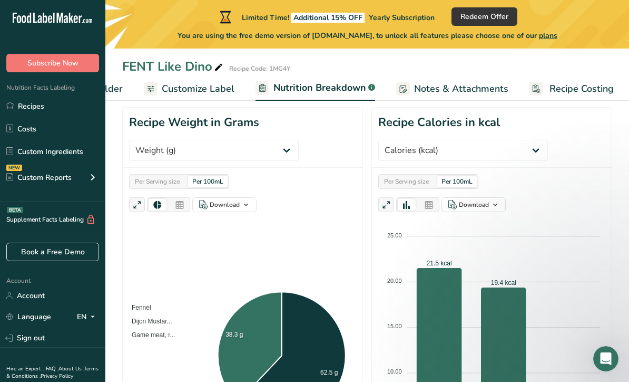
click at [213, 79] on link "Customize Label" at bounding box center [189, 89] width 91 height 24
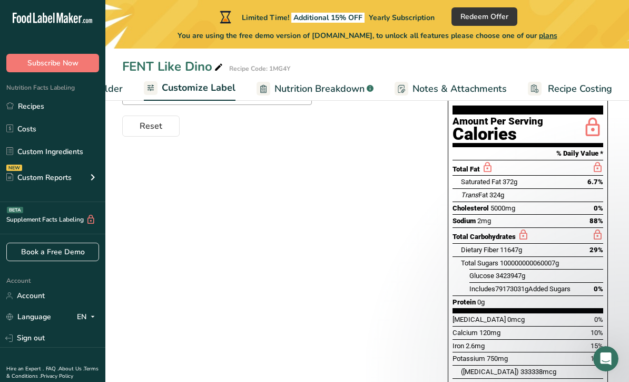
scroll to position [159, 0]
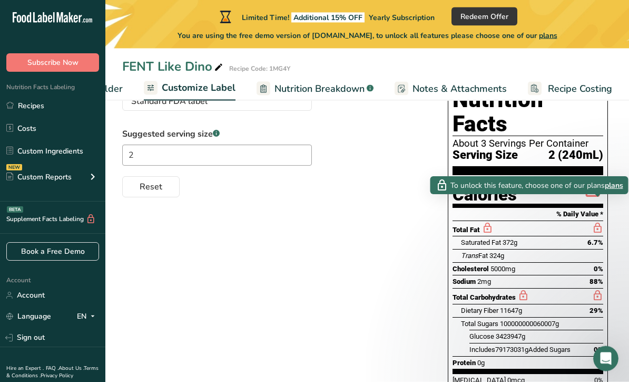
click at [481, 82] on span "Notes & Attachments" at bounding box center [460, 89] width 94 height 14
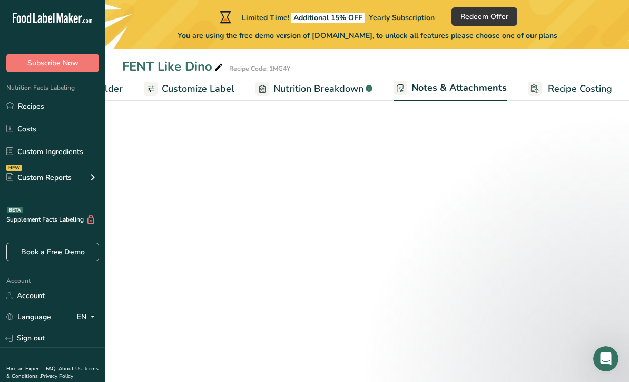
scroll to position [24, 0]
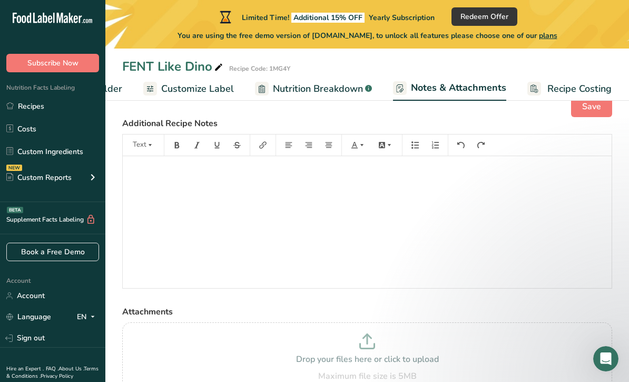
click at [338, 86] on span "Nutrition Breakdown" at bounding box center [318, 89] width 90 height 14
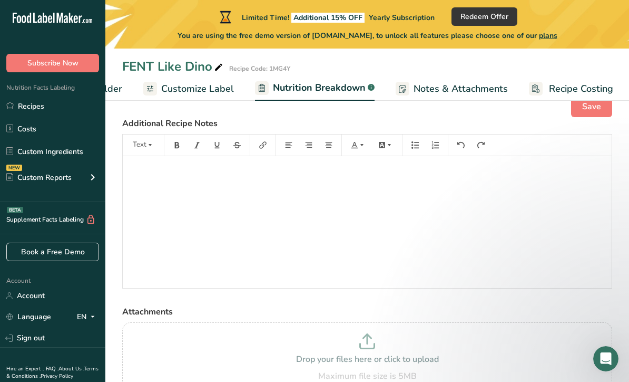
select select "Calories"
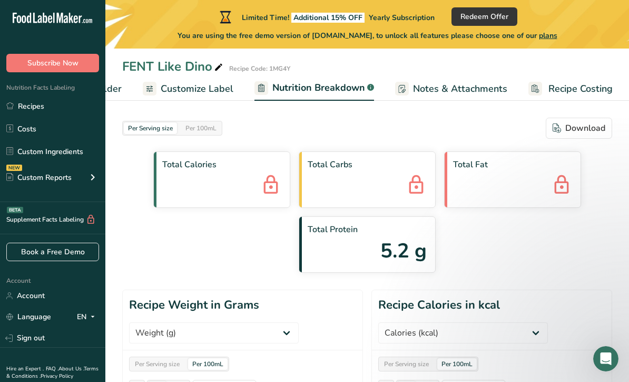
scroll to position [9, 0]
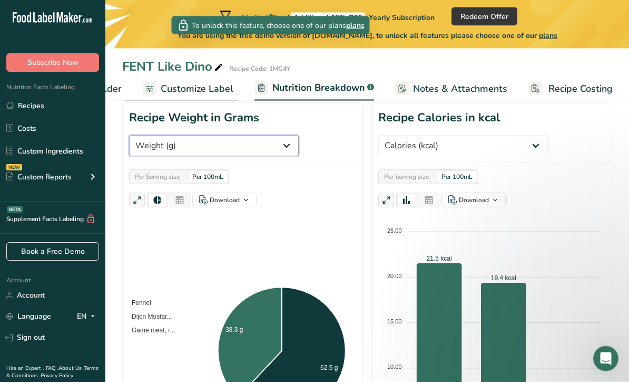
click at [236, 140] on select "Weight (g) Calories (kcal) Energy KJ (kj) Total Fat (g) Saturated Fat (g) Trans…" at bounding box center [214, 145] width 170 height 21
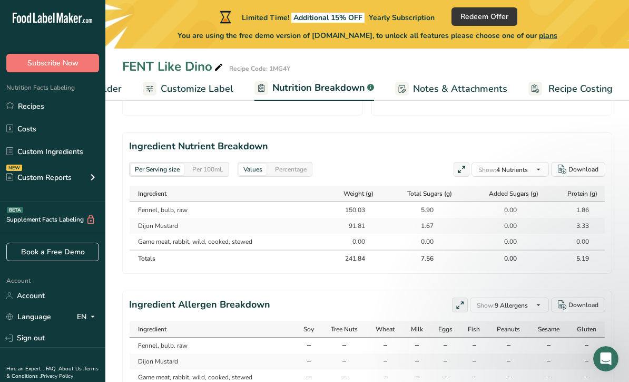
scroll to position [577, 0]
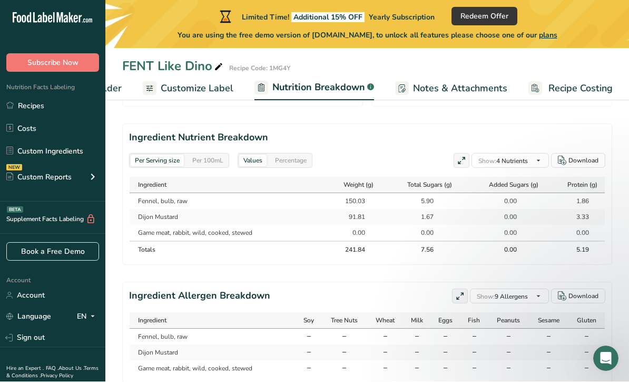
click at [554, 85] on span "Recipe Costing" at bounding box center [581, 89] width 64 height 14
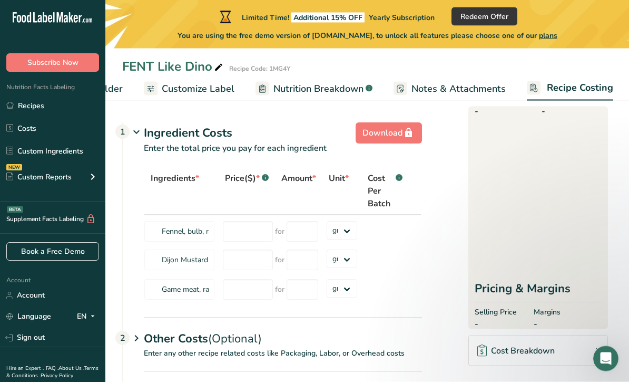
scroll to position [2, 0]
click at [464, 71] on div "FENT Like Dino Recipe Code: 1MG4Y" at bounding box center [367, 66] width 524 height 19
click at [467, 80] on link "Notes & Attachments" at bounding box center [450, 89] width 112 height 24
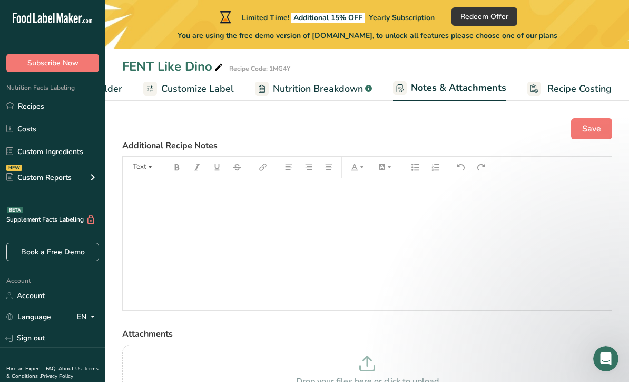
scroll to position [2, 0]
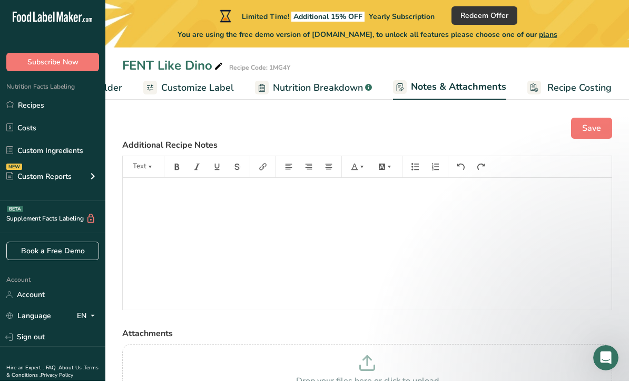
click at [574, 92] on span "Recipe Costing" at bounding box center [580, 89] width 64 height 14
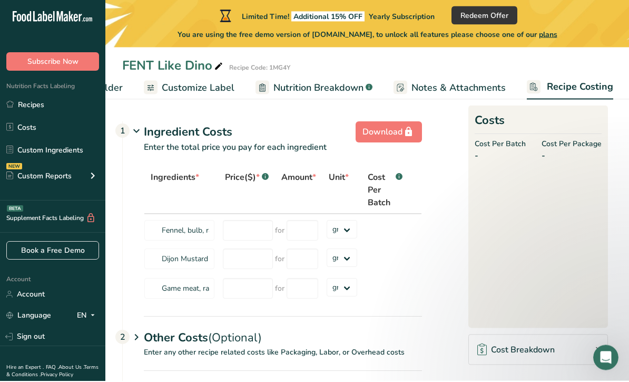
scroll to position [3, 0]
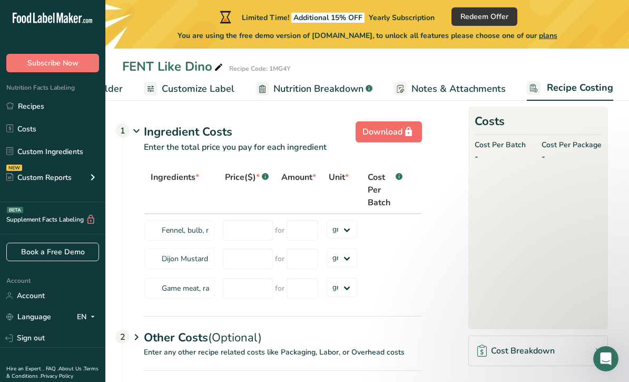
click at [402, 134] on div "Download" at bounding box center [389, 131] width 53 height 13
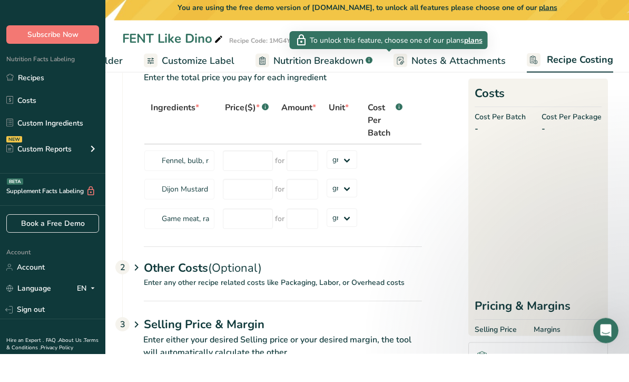
scroll to position [0, 0]
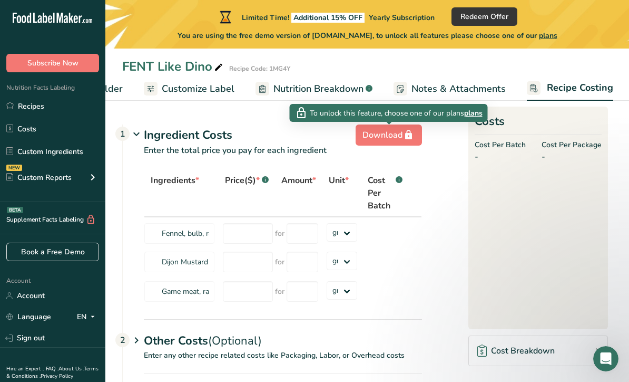
click at [178, 94] on span "Customize Label" at bounding box center [198, 89] width 73 height 14
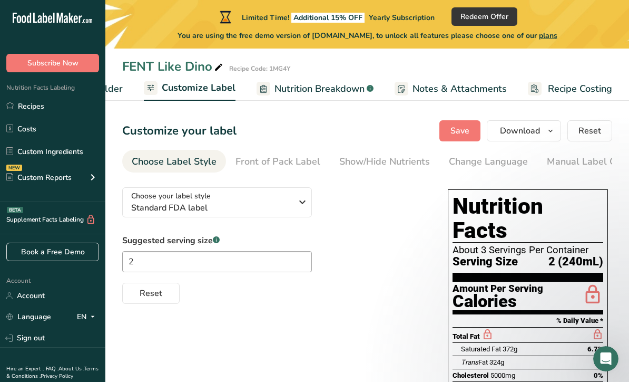
click at [529, 141] on button "Download" at bounding box center [524, 130] width 74 height 21
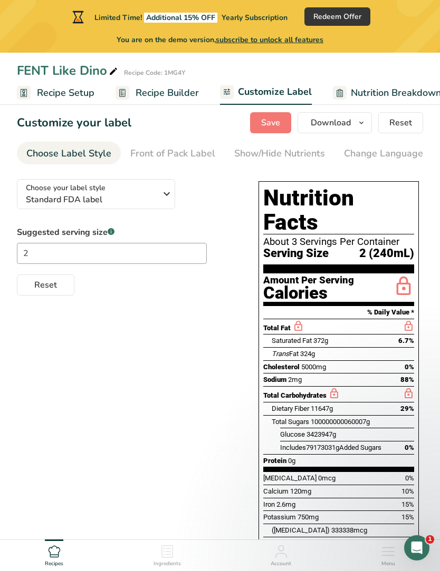
scroll to position [11, 0]
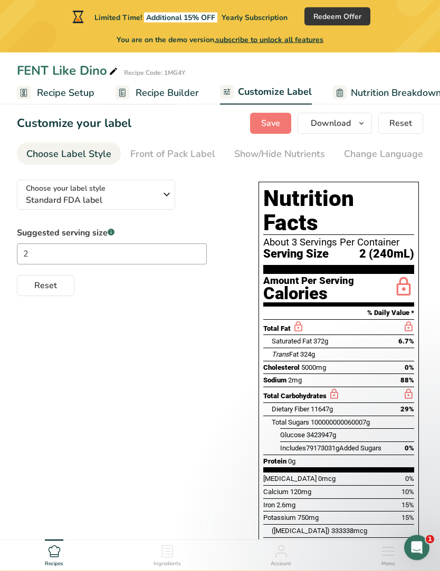
click at [279, 125] on span "Save" at bounding box center [270, 124] width 19 height 13
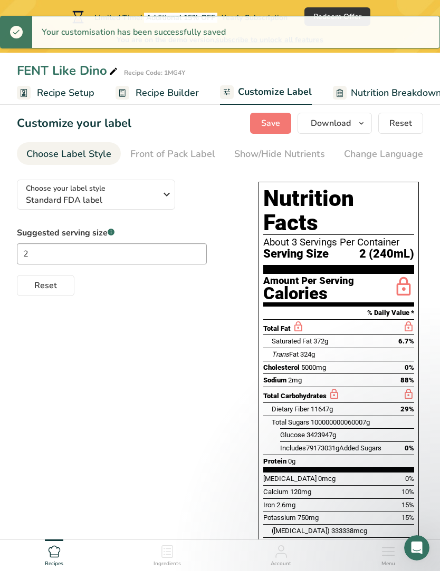
click at [346, 115] on button "Download" at bounding box center [334, 123] width 74 height 21
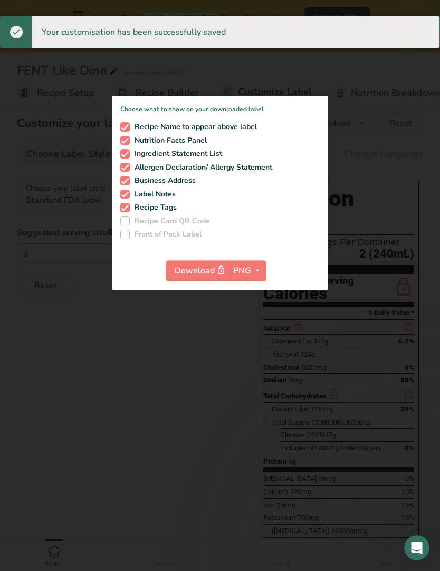
click at [177, 212] on label "Recipe Tags" at bounding box center [218, 207] width 196 height 9
click at [127, 211] on input "Recipe Tags" at bounding box center [123, 207] width 7 height 7
checkbox input "false"
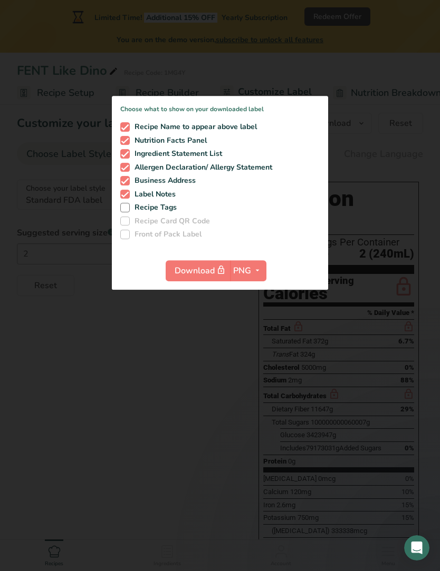
click at [197, 199] on label "Label Notes" at bounding box center [218, 194] width 196 height 9
click at [127, 198] on input "Label Notes" at bounding box center [123, 194] width 7 height 7
checkbox input "false"
click at [204, 212] on label "Recipe Tags" at bounding box center [218, 207] width 196 height 9
click at [127, 211] on input "Recipe Tags" at bounding box center [123, 207] width 7 height 7
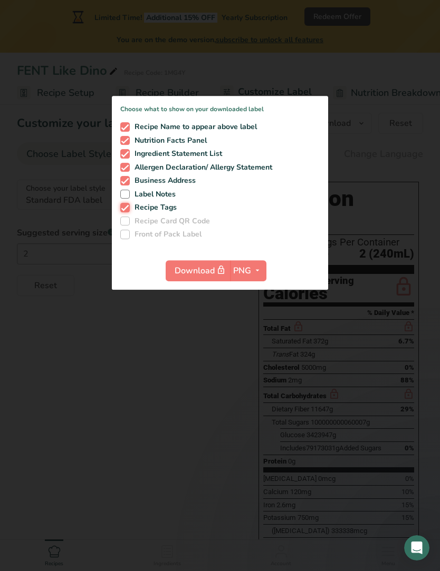
click at [203, 212] on label "Recipe Tags" at bounding box center [218, 207] width 196 height 9
click at [127, 211] on input "Recipe Tags" at bounding box center [123, 207] width 7 height 7
checkbox input "false"
click at [169, 199] on span "Label Notes" at bounding box center [153, 194] width 46 height 9
click at [127, 198] on input "Label Notes" at bounding box center [123, 194] width 7 height 7
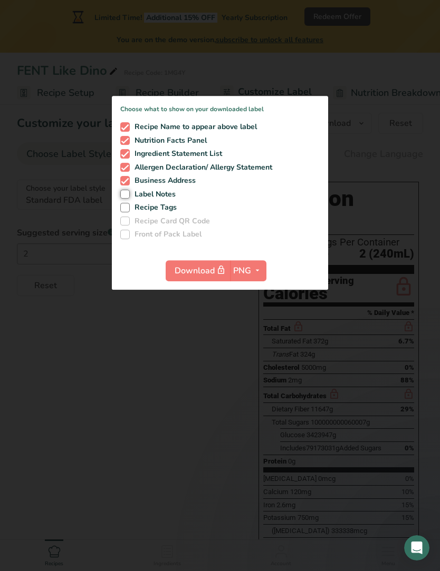
checkbox input "true"
click at [140, 212] on span "Recipe Tags" at bounding box center [153, 207] width 47 height 9
click at [127, 211] on input "Recipe Tags" at bounding box center [123, 207] width 7 height 7
checkbox input "true"
click at [196, 281] on button "Download" at bounding box center [197, 270] width 64 height 21
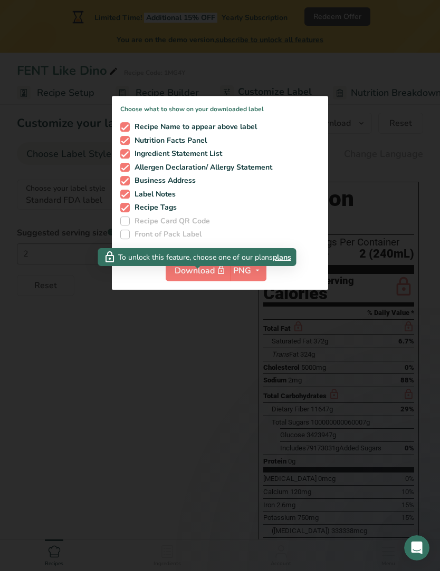
click at [255, 277] on icon "button" at bounding box center [257, 270] width 8 height 13
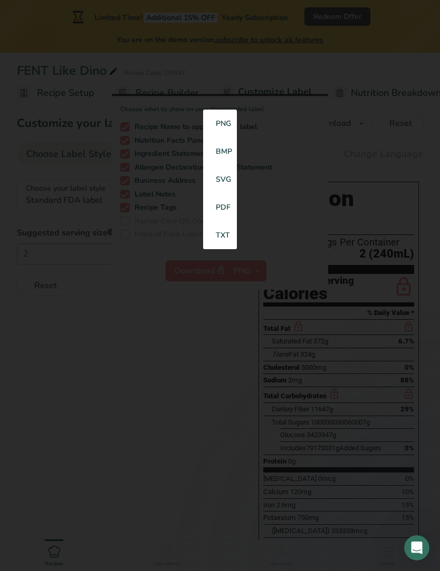
click at [201, 370] on div at bounding box center [220, 285] width 440 height 571
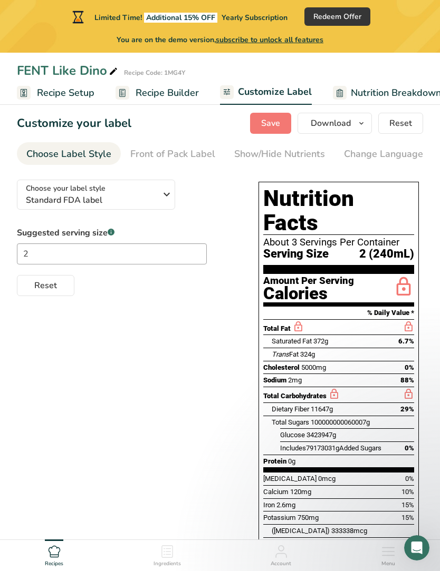
click at [201, 381] on div "Choose your label style Standard FDA label USA (FDA) Standard FDA label Tabular…" at bounding box center [220, 449] width 406 height 557
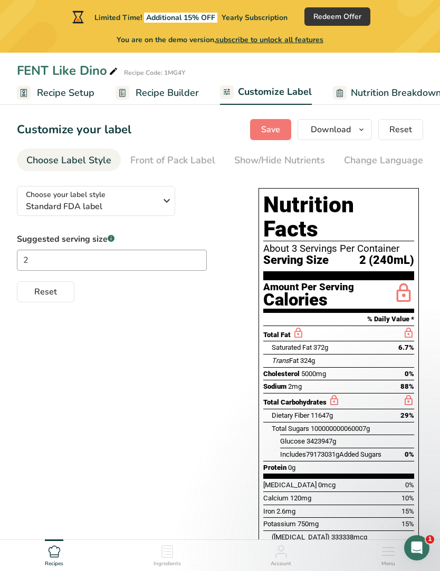
scroll to position [0, 0]
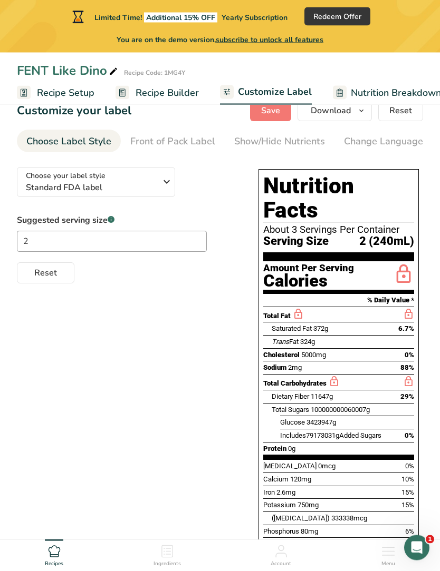
click at [136, 94] on span "Recipe Builder" at bounding box center [166, 93] width 63 height 14
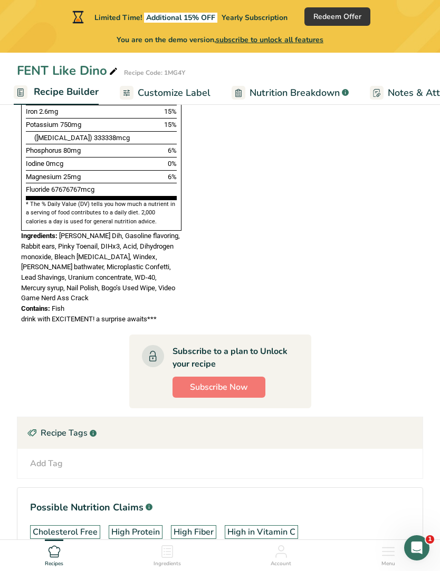
scroll to position [707, 0]
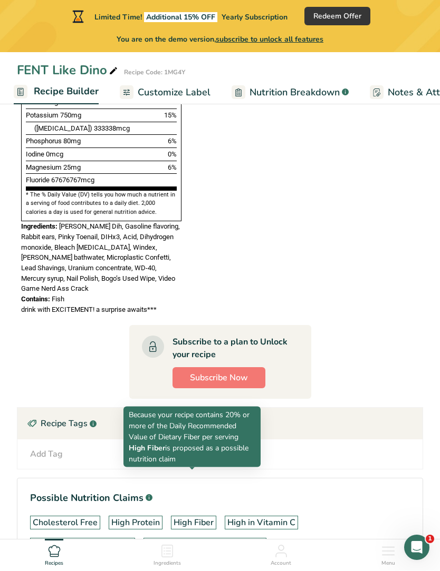
click at [198, 517] on div "High Fiber" at bounding box center [193, 523] width 40 height 13
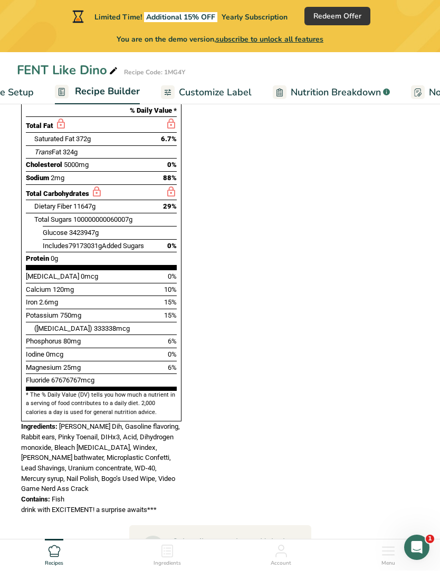
scroll to position [0, 13]
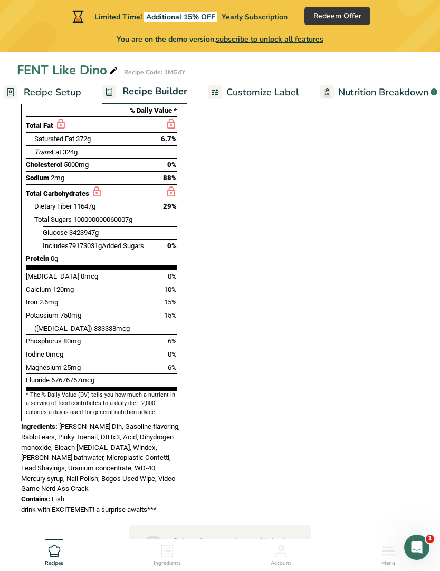
click at [75, 93] on span "Recipe Setup" at bounding box center [52, 93] width 57 height 14
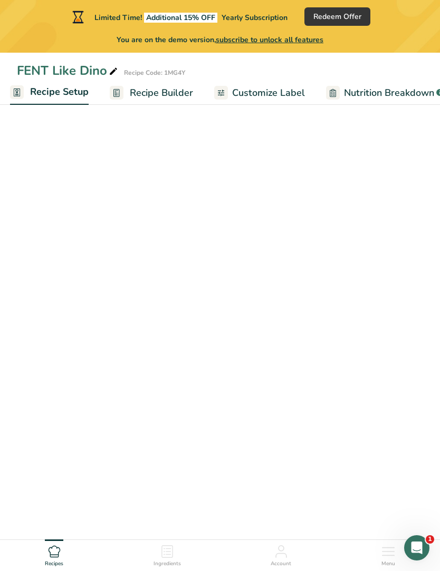
scroll to position [66, 0]
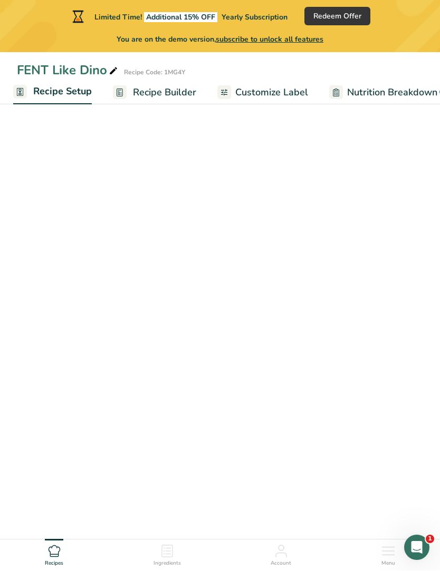
click at [131, 91] on link "Recipe Builder" at bounding box center [154, 93] width 83 height 24
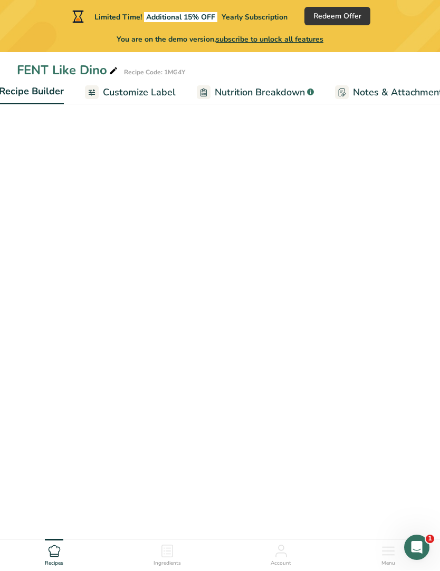
scroll to position [0, 139]
click at [102, 93] on span "Customize Label" at bounding box center [136, 93] width 73 height 14
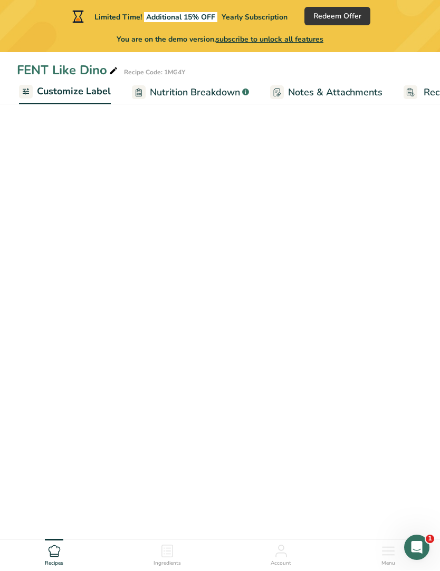
scroll to position [0, 205]
click at [147, 92] on span "Nutrition Breakdown" at bounding box center [190, 93] width 90 height 14
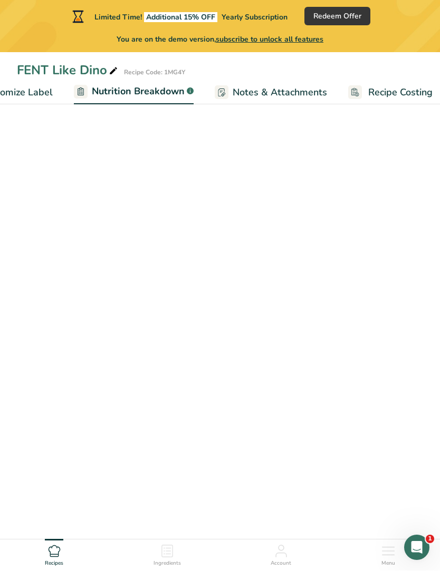
scroll to position [0, 267]
click at [134, 89] on span "Nutrition Breakdown" at bounding box center [129, 92] width 93 height 14
click at [198, 88] on ul "Recipe Setup Recipe Builder Customize Label Nutrition Breakdown .a-a{fill:#3473…" at bounding box center [88, 92] width 711 height 25
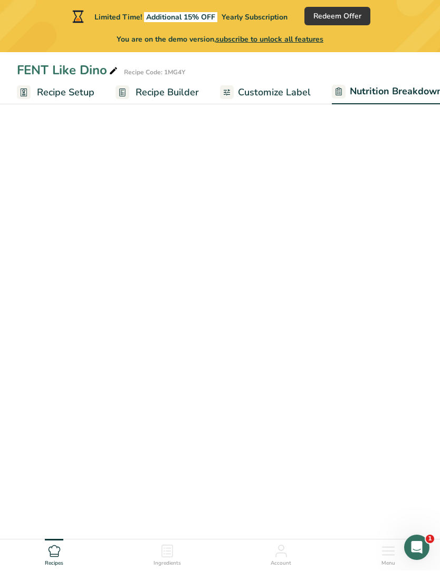
scroll to position [0, 0]
click at [79, 97] on span "Recipe Setup" at bounding box center [65, 93] width 57 height 14
click at [75, 104] on link "Recipe Setup" at bounding box center [52, 92] width 79 height 25
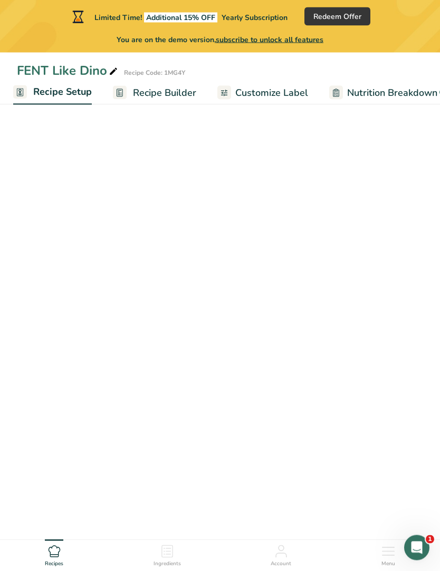
scroll to position [0, 0]
click at [246, 343] on main "Limited Time! Additional 15% OFF Yearly Subscription Redeem Offer You are on th…" at bounding box center [220, 285] width 440 height 571
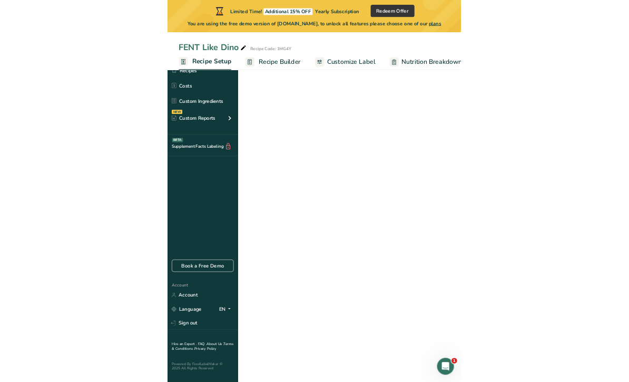
scroll to position [35, 0]
